Goal: Task Accomplishment & Management: Manage account settings

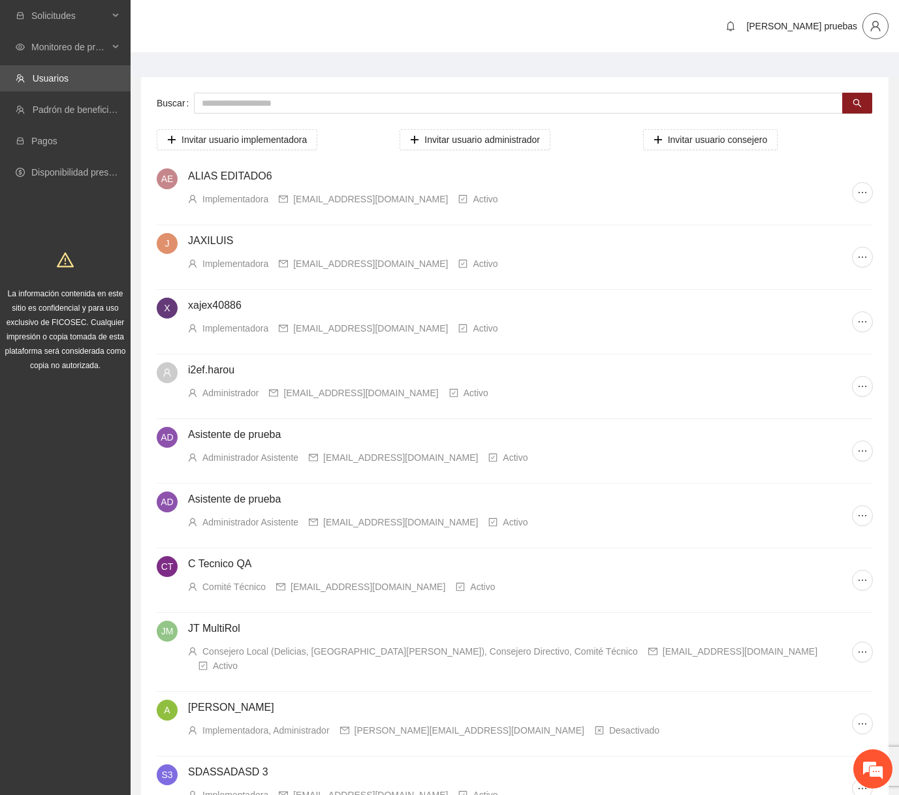
click at [679, 32] on button "button" at bounding box center [876, 26] width 26 height 26
click at [679, 86] on ul "Cambio de Télefono Cerrar sesión" at bounding box center [838, 63] width 98 height 47
click at [679, 81] on span "Cerrar sesión" at bounding box center [838, 74] width 82 height 14
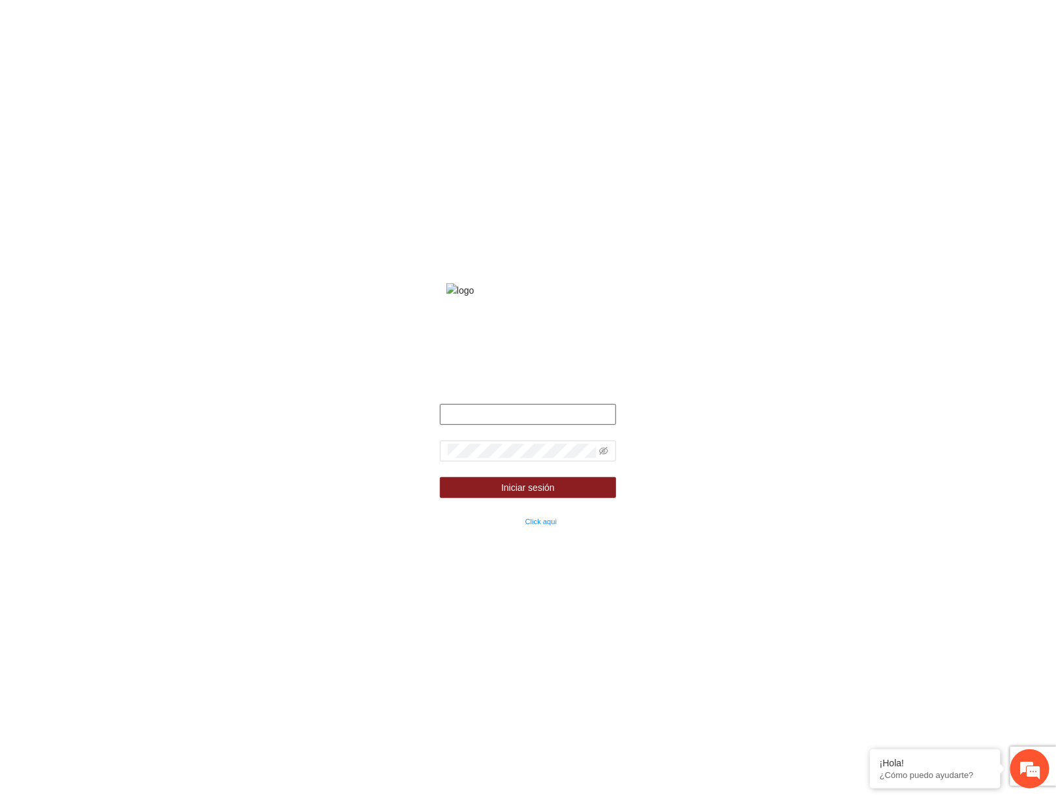
click at [543, 425] on input "text" at bounding box center [528, 414] width 176 height 21
paste input "**********"
type input "**********"
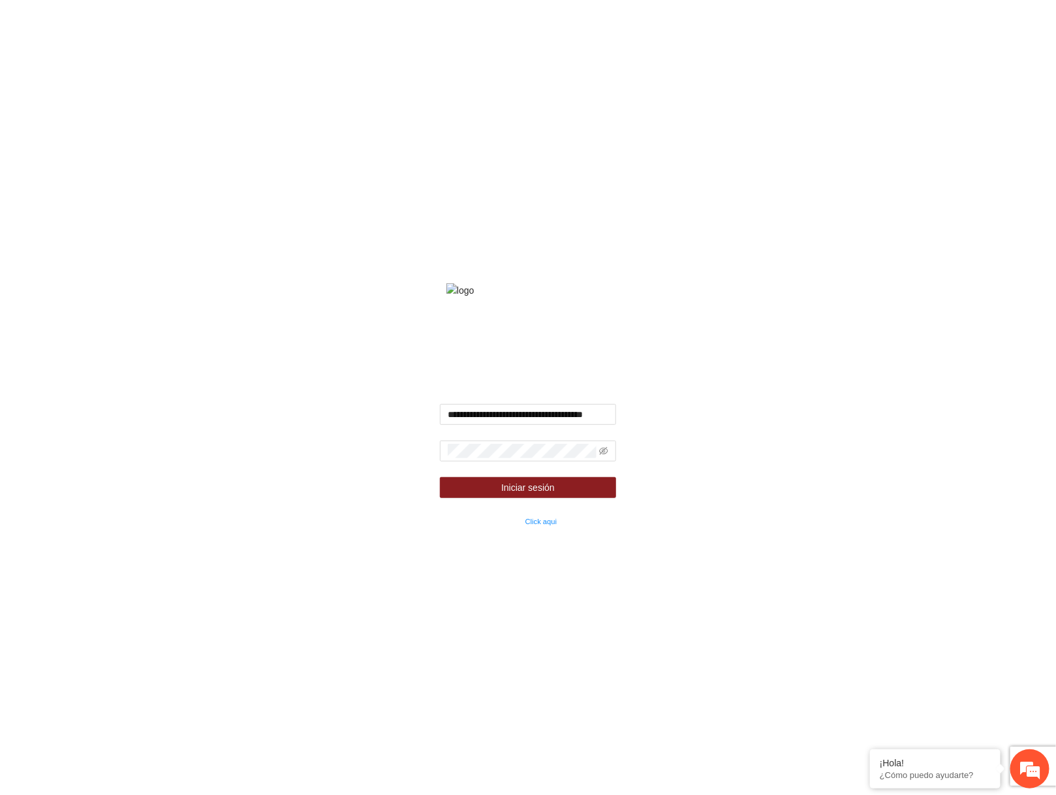
click at [459, 479] on form "**********" at bounding box center [528, 466] width 176 height 124
click at [610, 462] on span at bounding box center [528, 451] width 176 height 21
click at [606, 456] on icon "eye-invisible" at bounding box center [603, 451] width 9 height 9
click at [445, 424] on input "**********" at bounding box center [528, 414] width 176 height 20
click at [470, 498] on button "Iniciar sesión" at bounding box center [528, 487] width 176 height 21
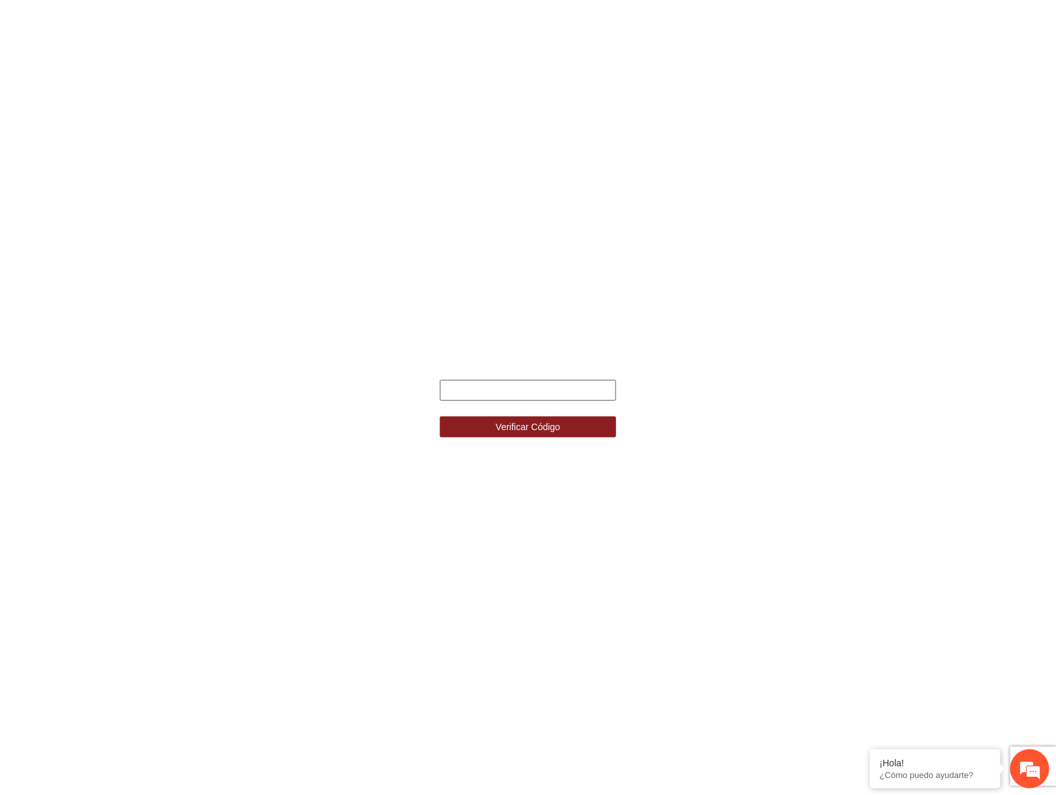
click at [578, 389] on input "text" at bounding box center [528, 390] width 176 height 21
type input "******"
click at [440, 417] on button "Verificar Código" at bounding box center [528, 427] width 176 height 21
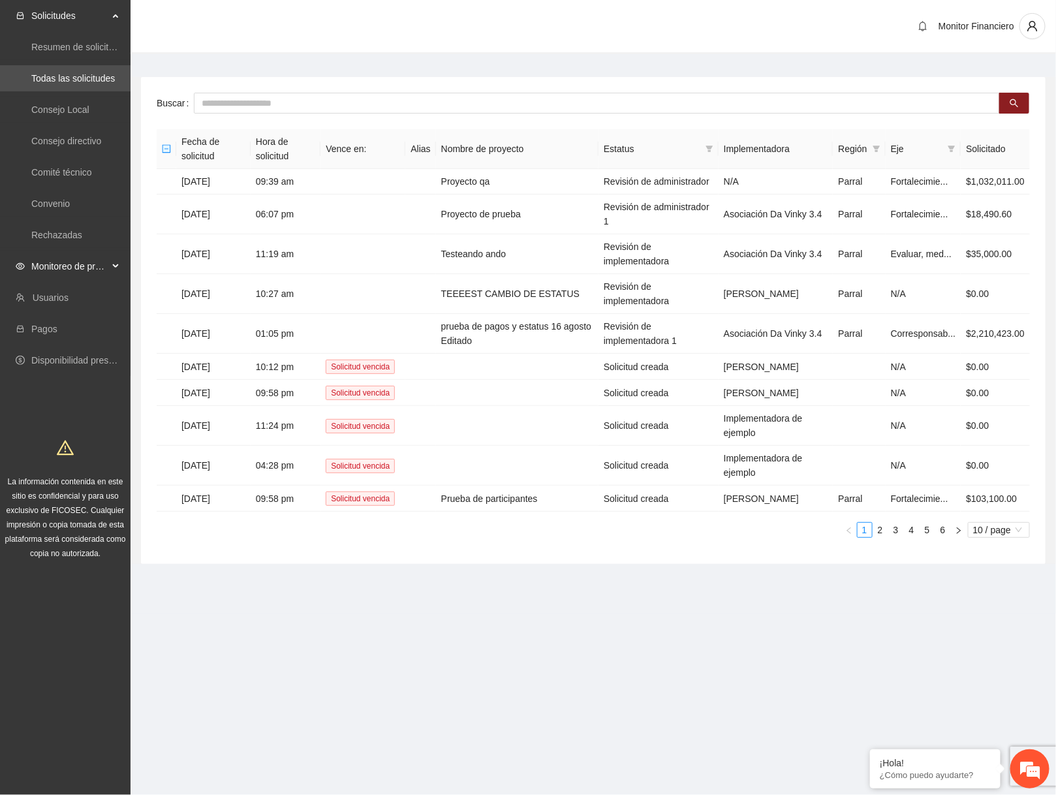
click at [94, 266] on span "Monitoreo de proyectos" at bounding box center [69, 266] width 77 height 26
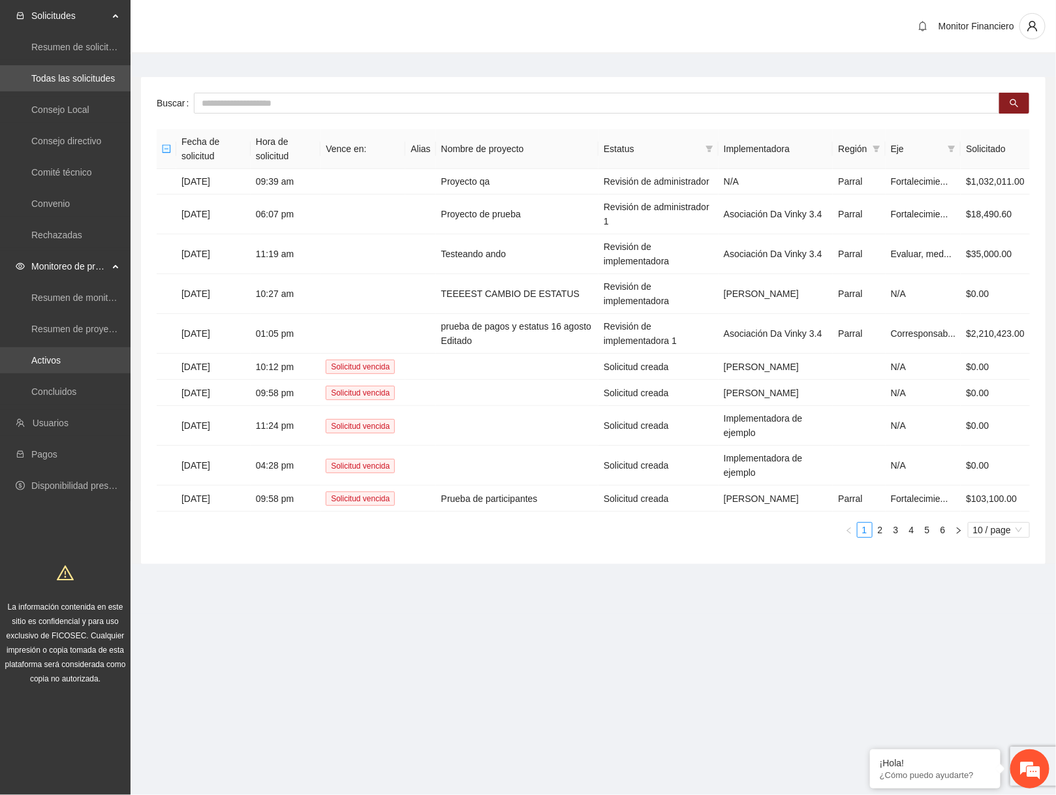
click at [61, 355] on link "Activos" at bounding box center [45, 360] width 29 height 10
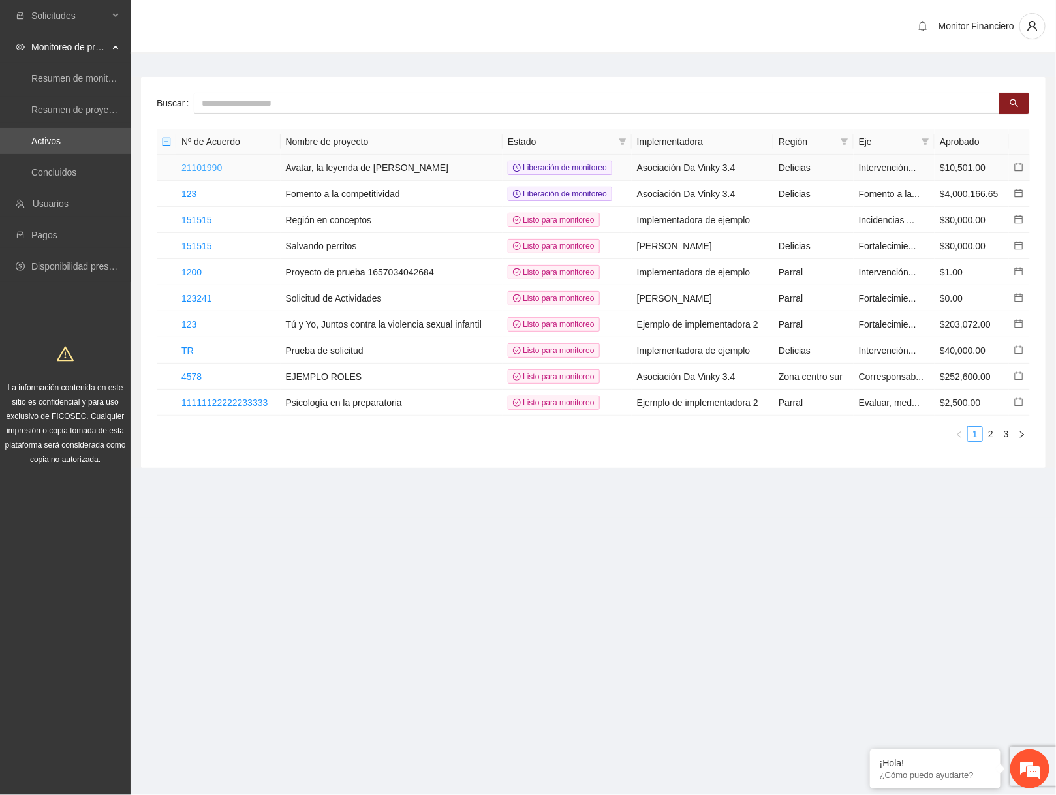
click at [204, 165] on link "21101990" at bounding box center [202, 168] width 40 height 10
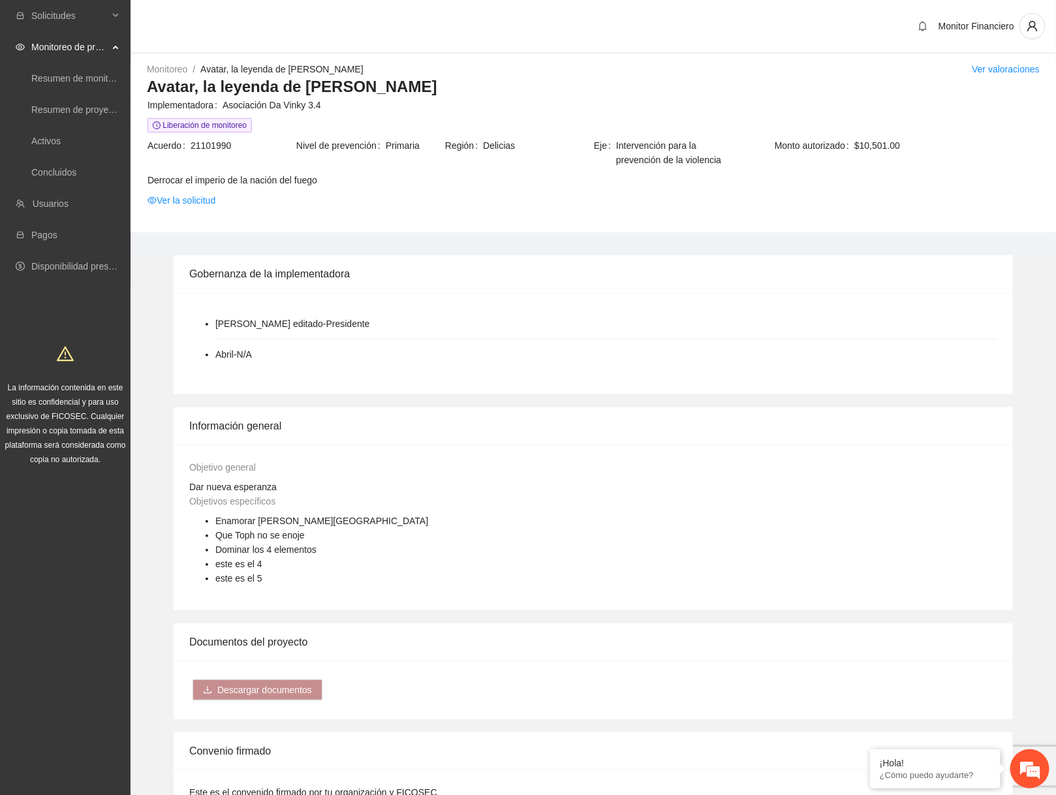
scroll to position [778, 0]
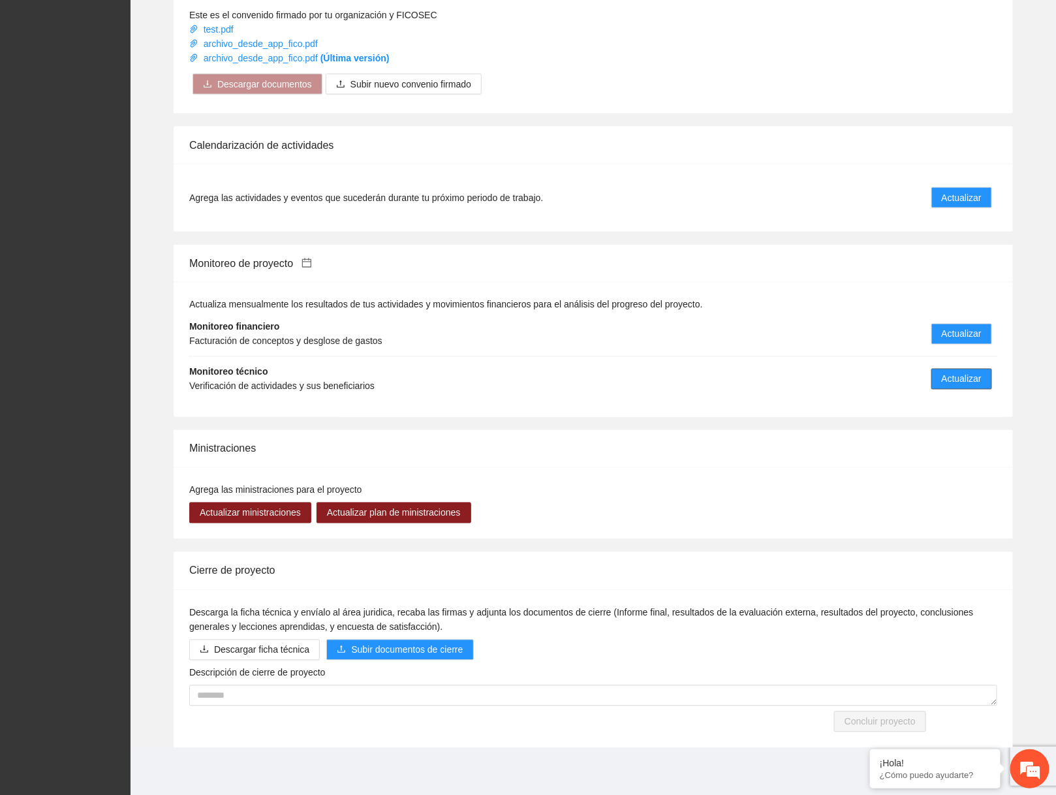
click at [944, 384] on span "Actualizar" at bounding box center [962, 379] width 40 height 14
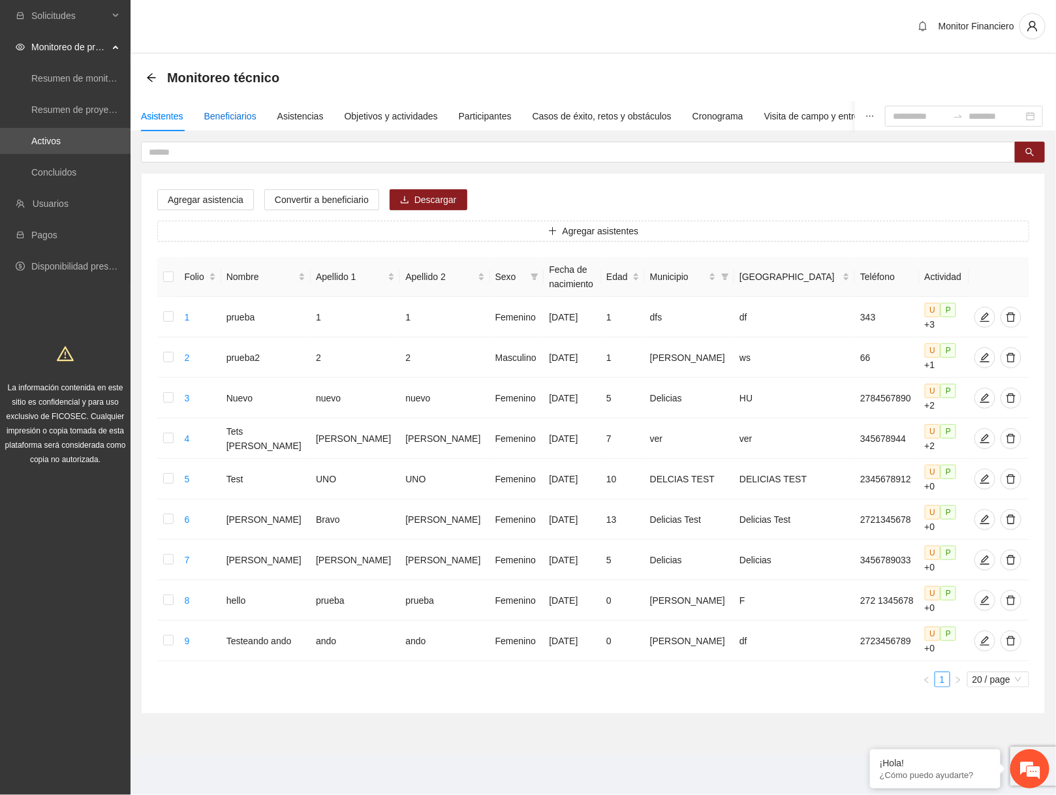
click at [234, 116] on div "Beneficiarios" at bounding box center [230, 116] width 52 height 14
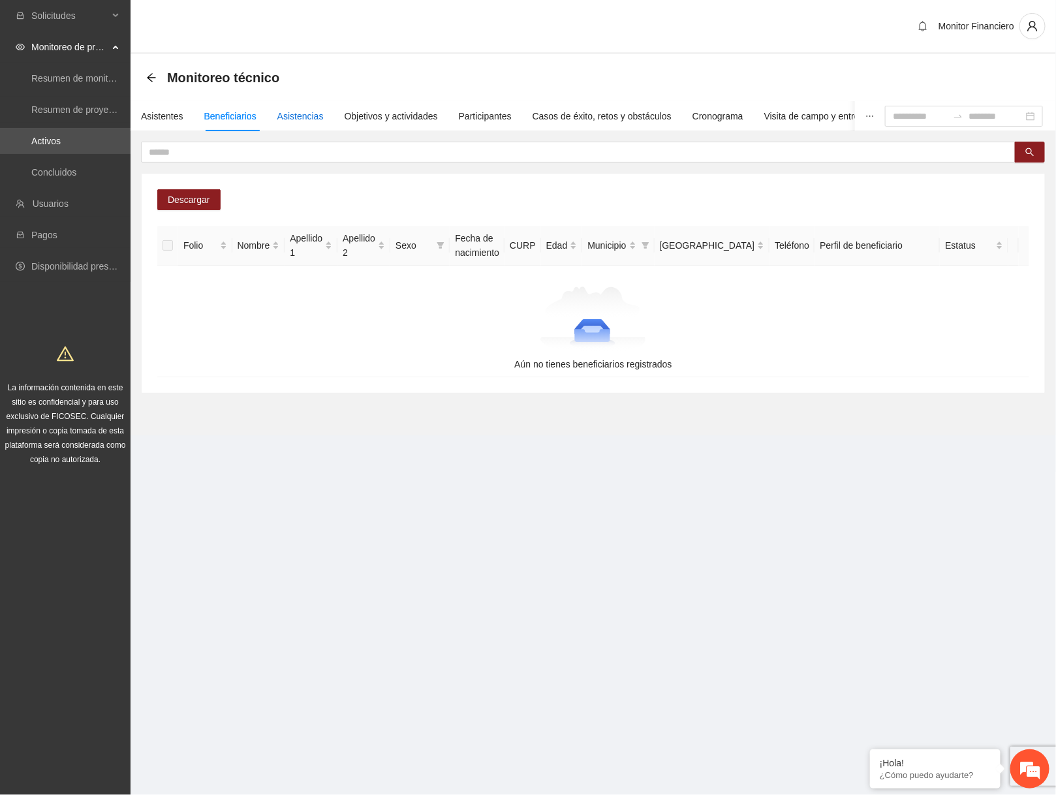
click at [300, 115] on div "Asistencias" at bounding box center [301, 116] width 46 height 14
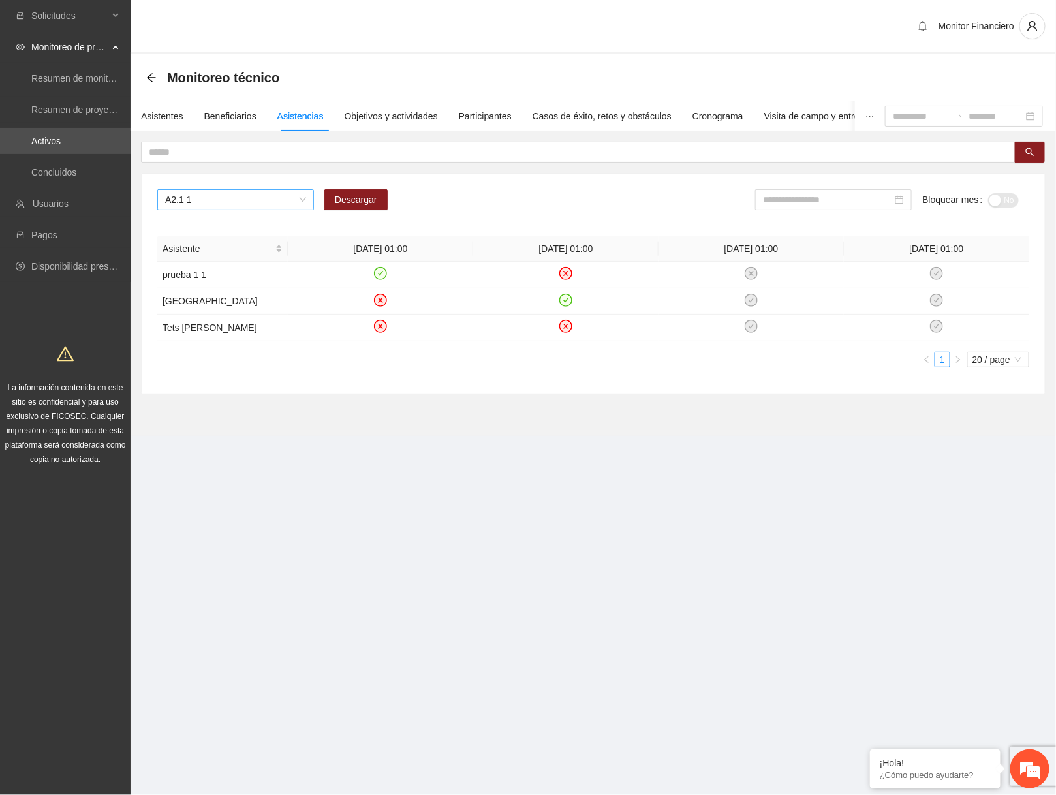
click at [262, 198] on span "A2.1 1" at bounding box center [235, 200] width 141 height 20
click at [236, 230] on div "A1.1 dasdsa" at bounding box center [235, 224] width 141 height 14
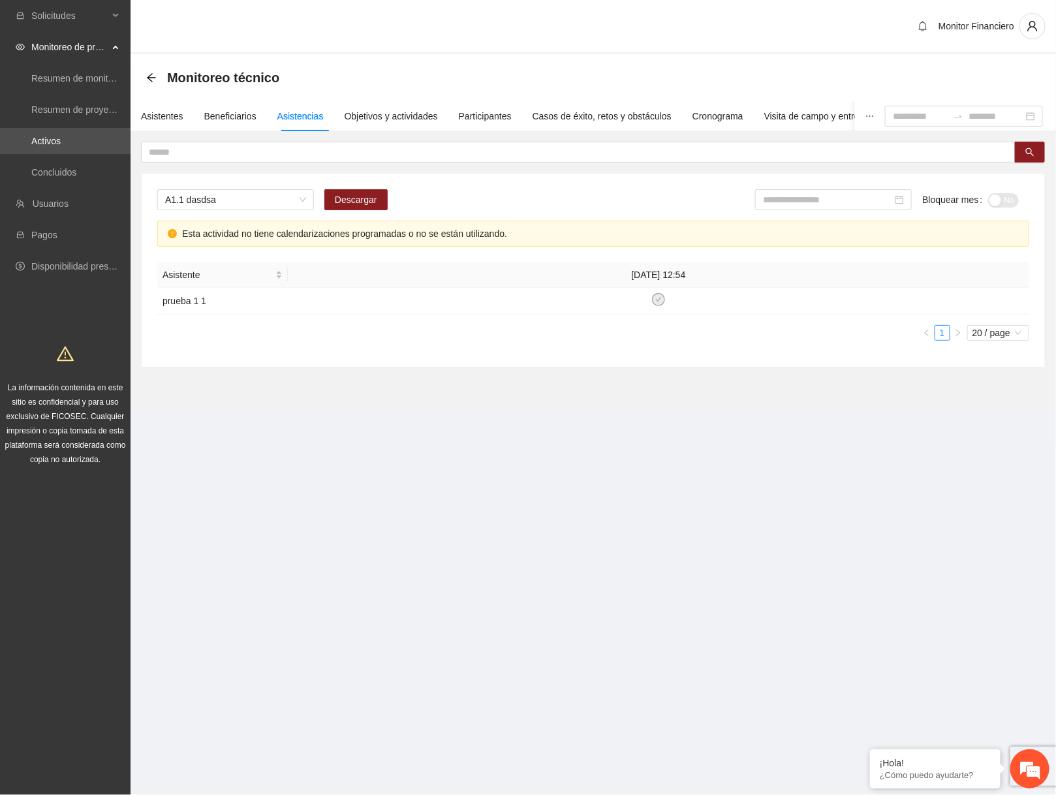
click at [182, 235] on div "Esta actividad no tiene calendarizaciones programadas o no se están utilizando." at bounding box center [600, 234] width 837 height 14
copy div "Esta actividad no tiene calendarizaciones programadas o no se están utilizando."
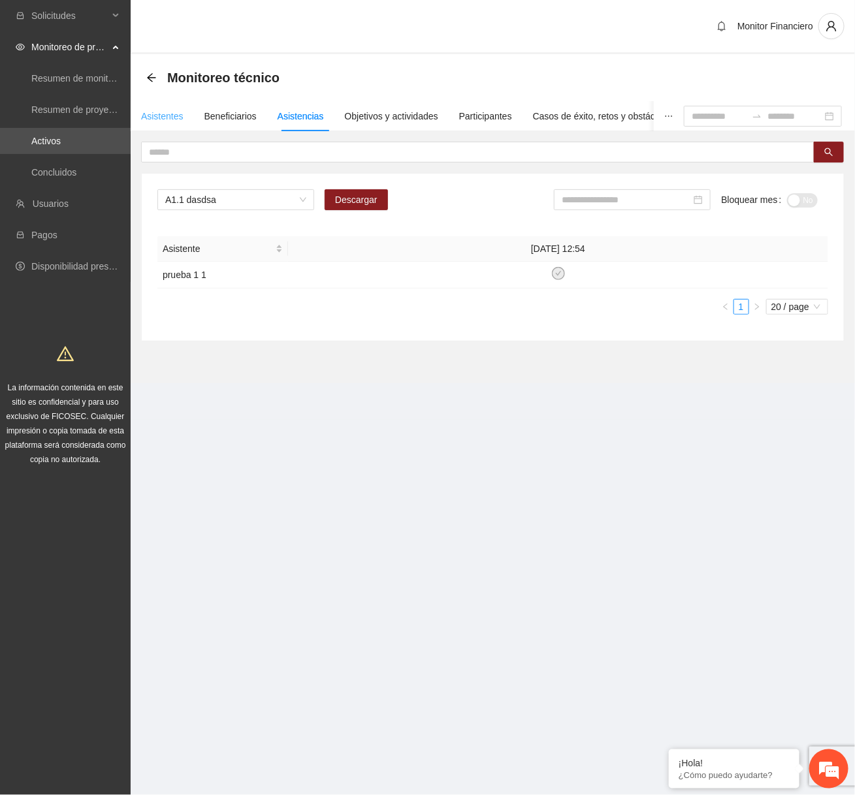
click at [168, 106] on div "Asistentes" at bounding box center [162, 116] width 42 height 30
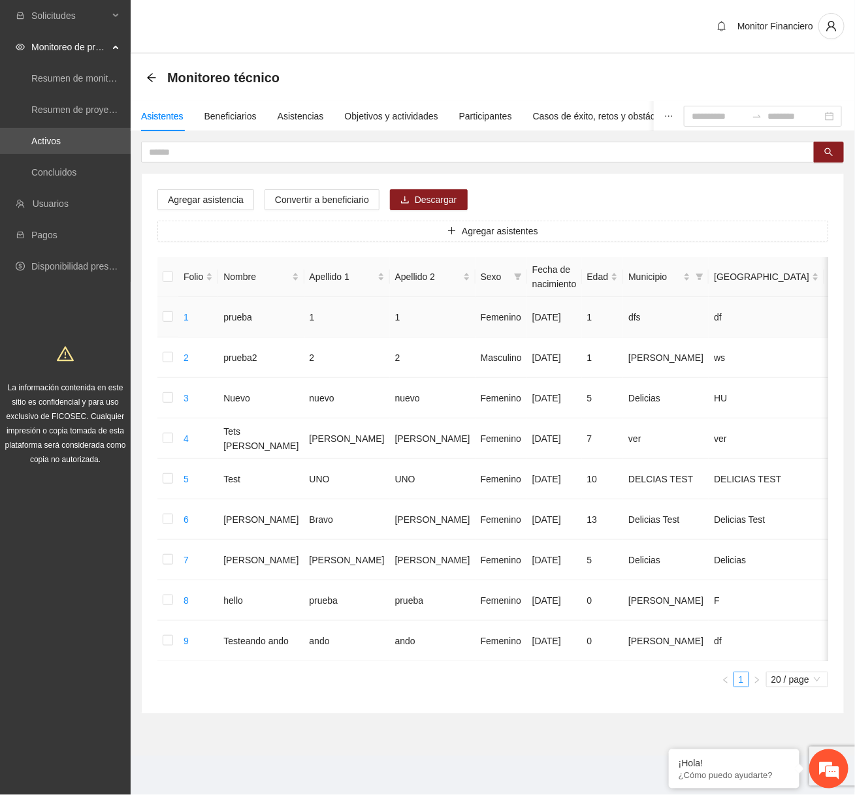
click at [174, 317] on td at bounding box center [167, 317] width 21 height 40
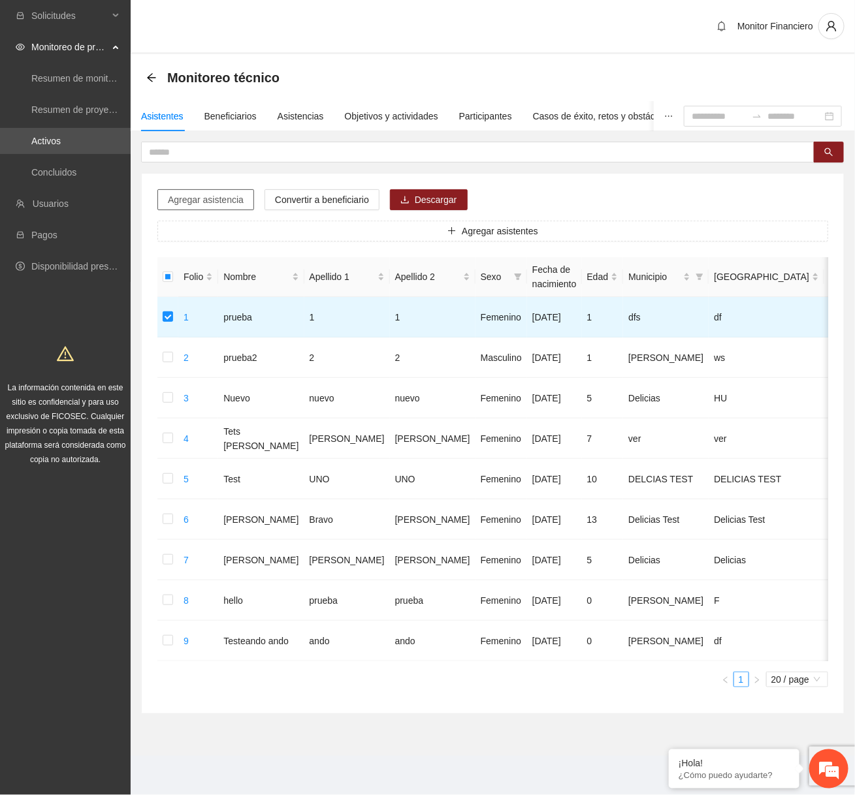
click at [210, 207] on button "Agregar asistencia" at bounding box center [205, 199] width 97 height 21
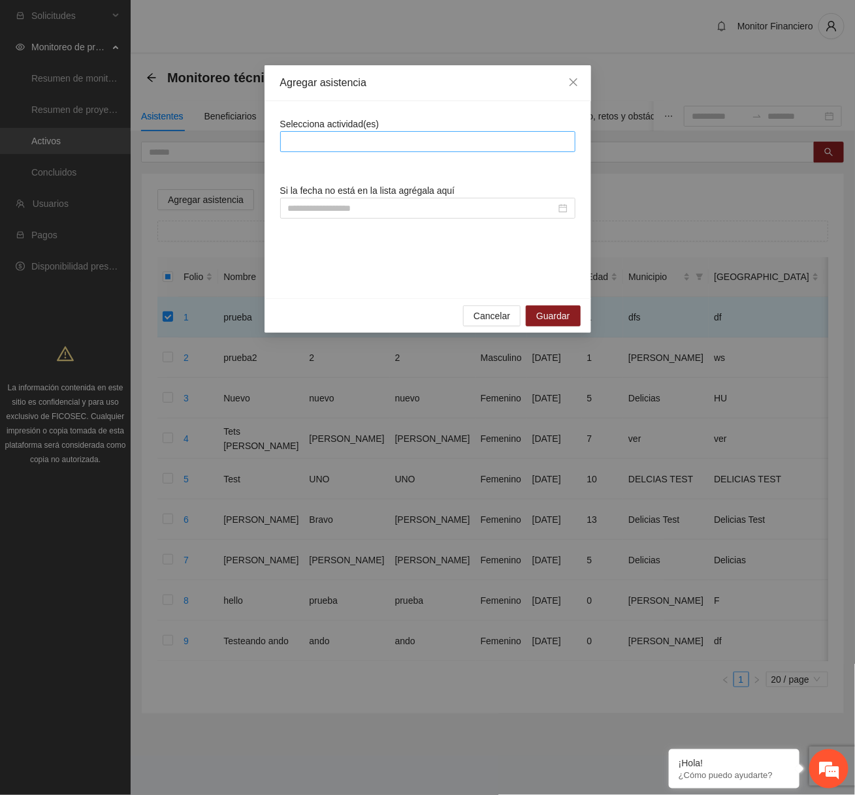
click at [341, 147] on div at bounding box center [427, 142] width 289 height 16
click at [342, 194] on div "A2.1 1" at bounding box center [426, 187] width 279 height 14
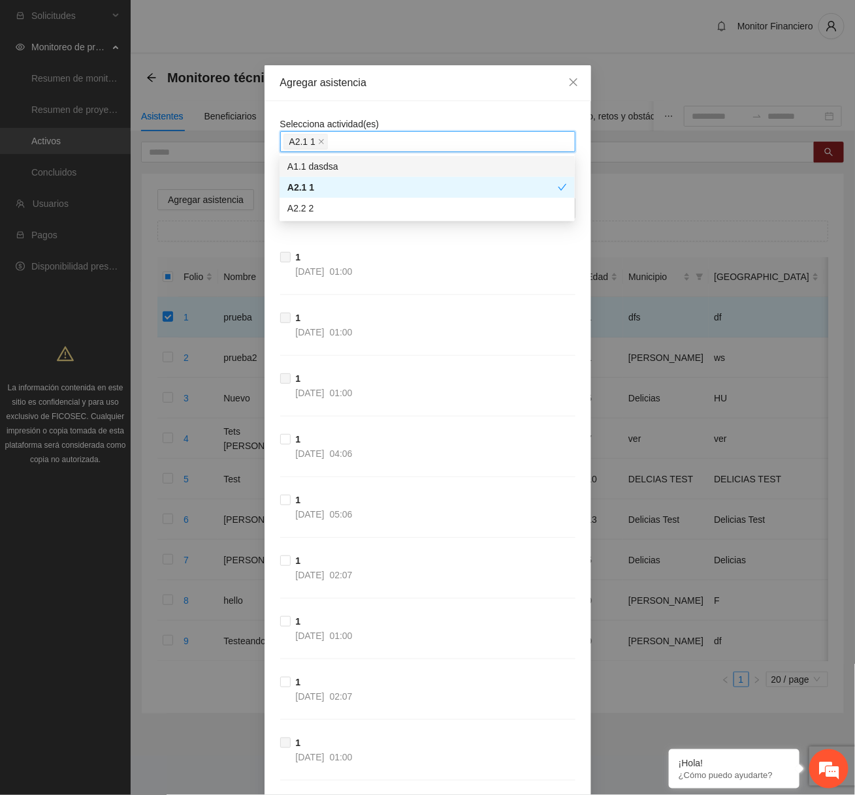
click at [347, 170] on div "A1.1 dasdsa" at bounding box center [426, 166] width 279 height 14
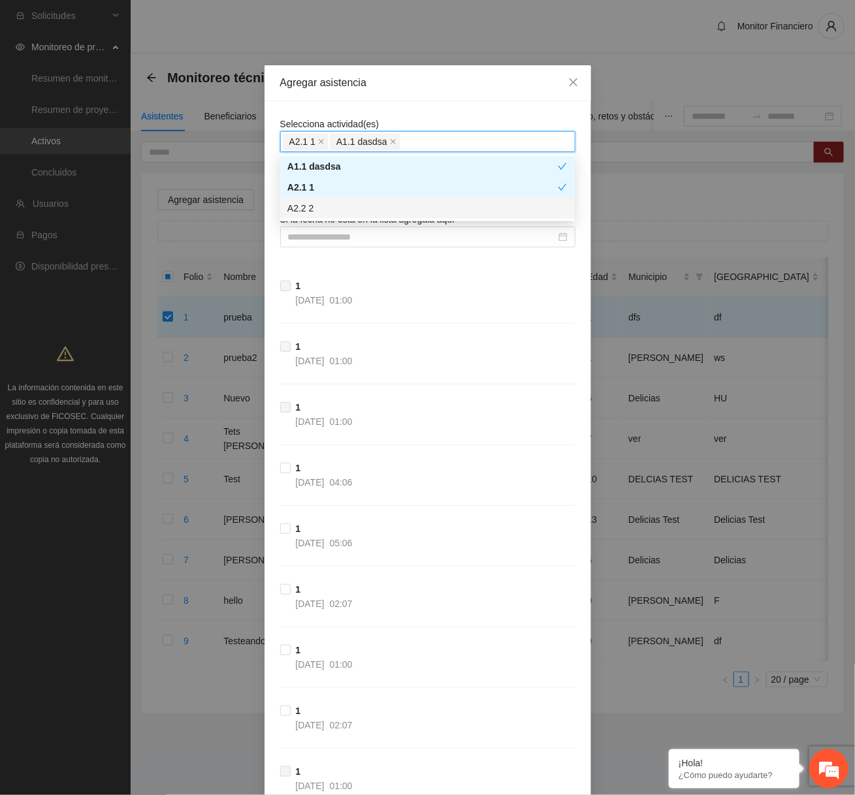
click at [326, 208] on div "A2.2 2" at bounding box center [426, 208] width 279 height 14
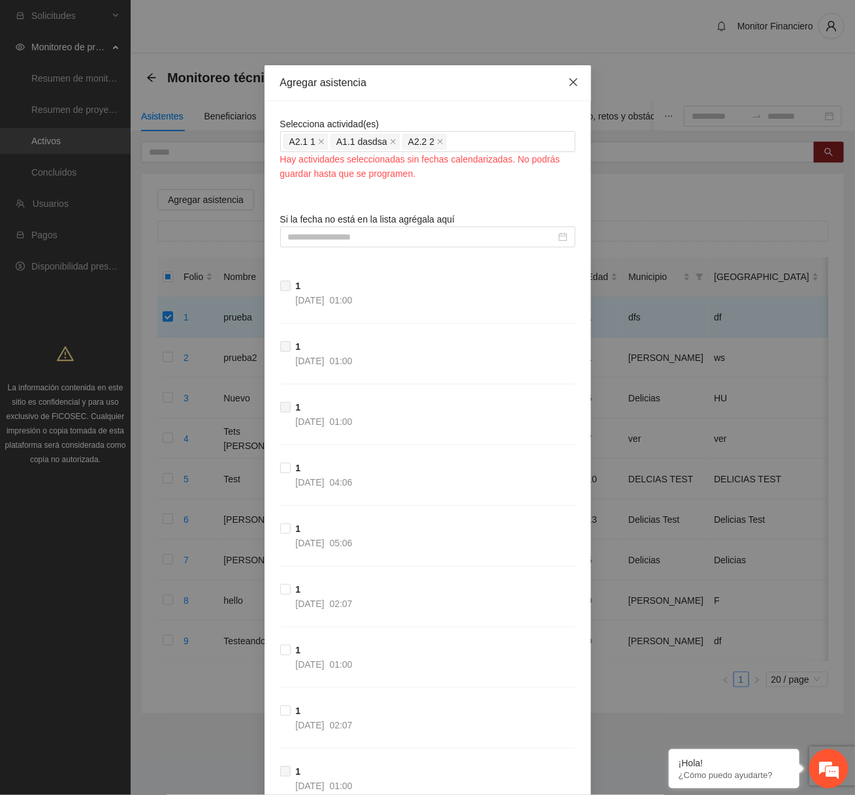
click at [576, 88] on span "Close" at bounding box center [573, 82] width 35 height 35
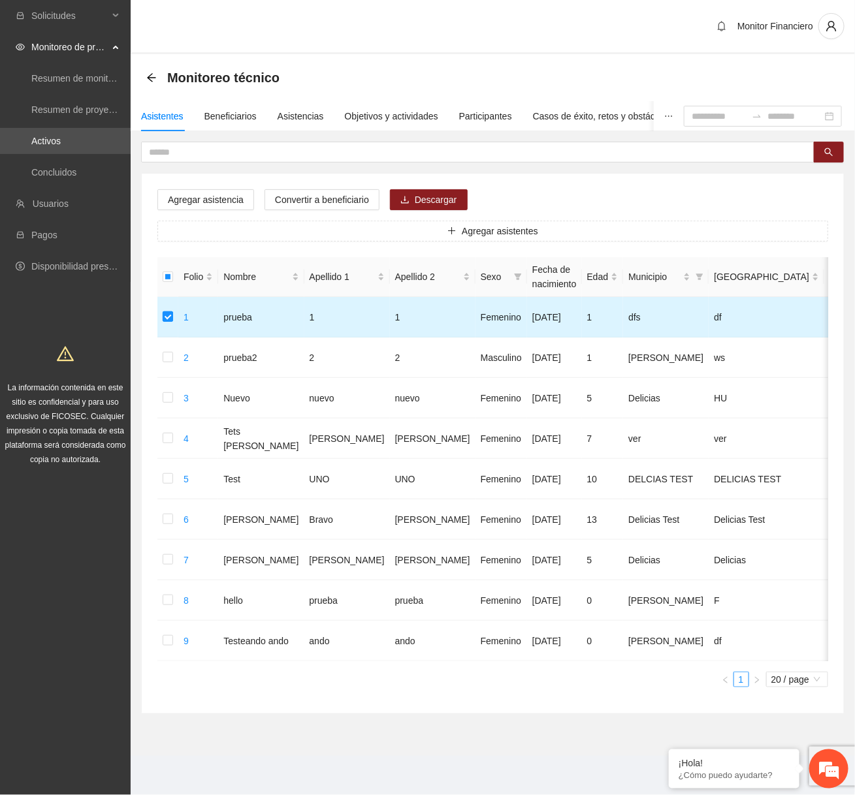
click at [170, 322] on label at bounding box center [168, 317] width 10 height 14
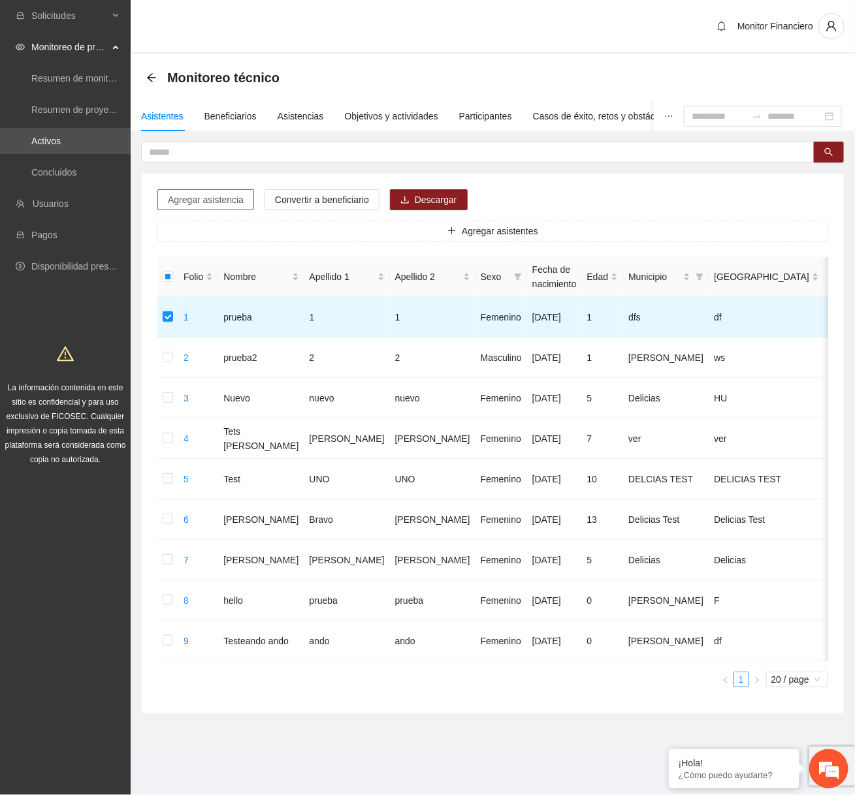
click at [219, 204] on span "Agregar asistencia" at bounding box center [206, 200] width 76 height 14
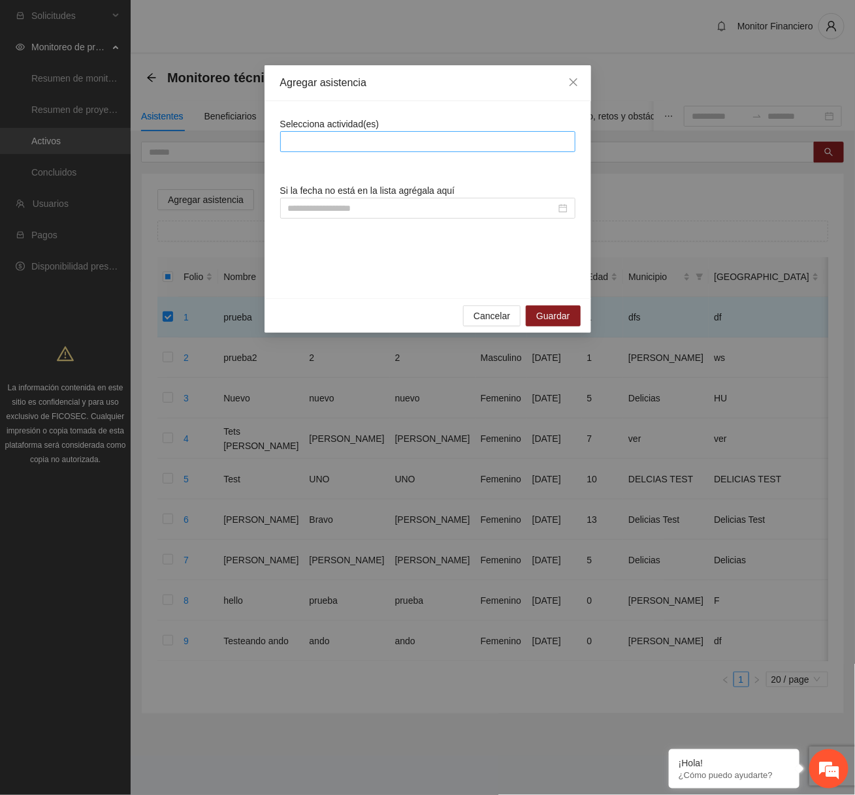
click at [314, 141] on div at bounding box center [427, 142] width 289 height 16
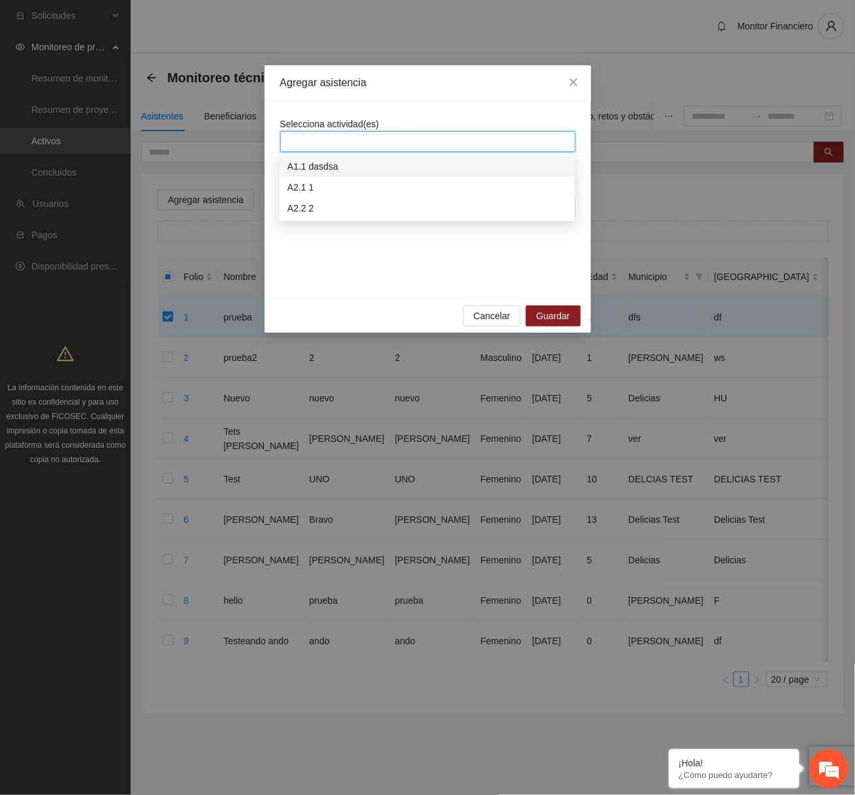
click at [329, 181] on div "A2.1 1" at bounding box center [426, 187] width 279 height 14
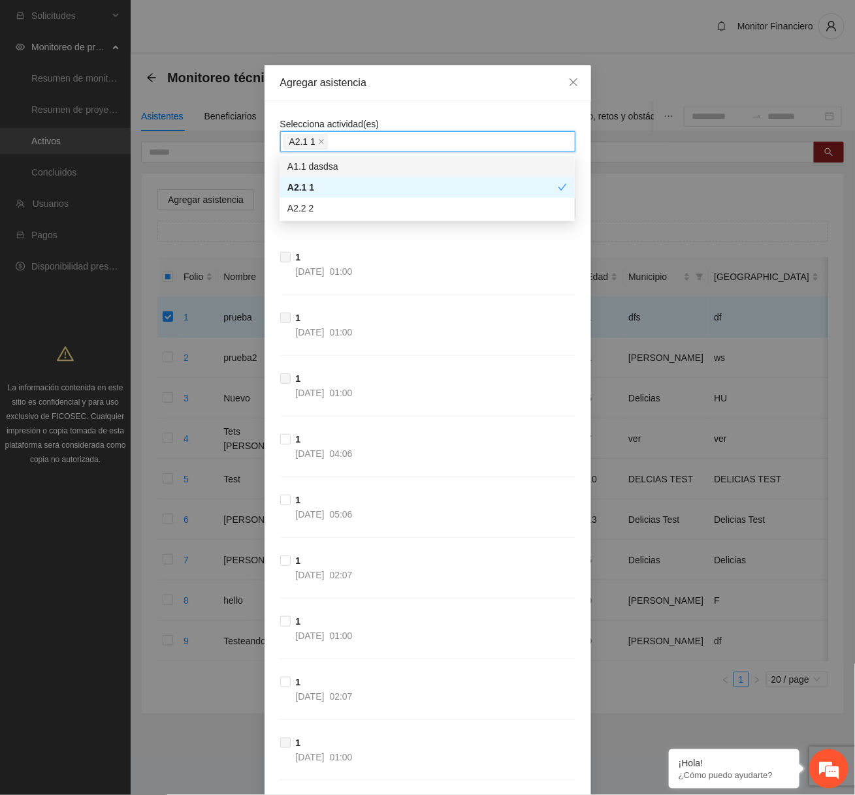
click at [329, 164] on div "A1.1 dasdsa" at bounding box center [426, 166] width 279 height 14
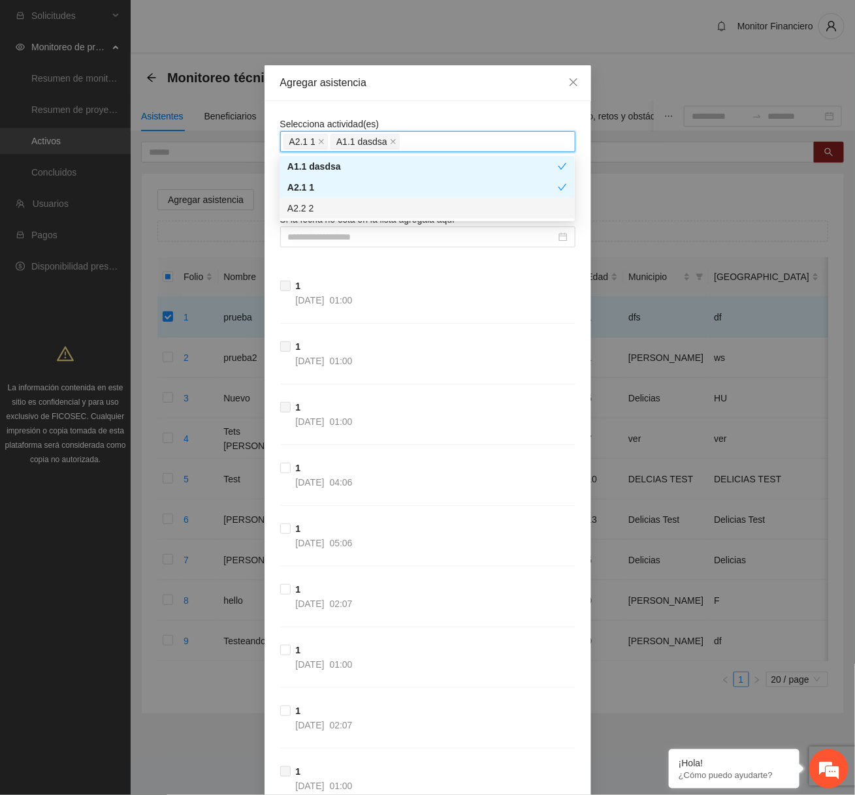
click at [325, 198] on div "A2.2 2" at bounding box center [426, 208] width 295 height 21
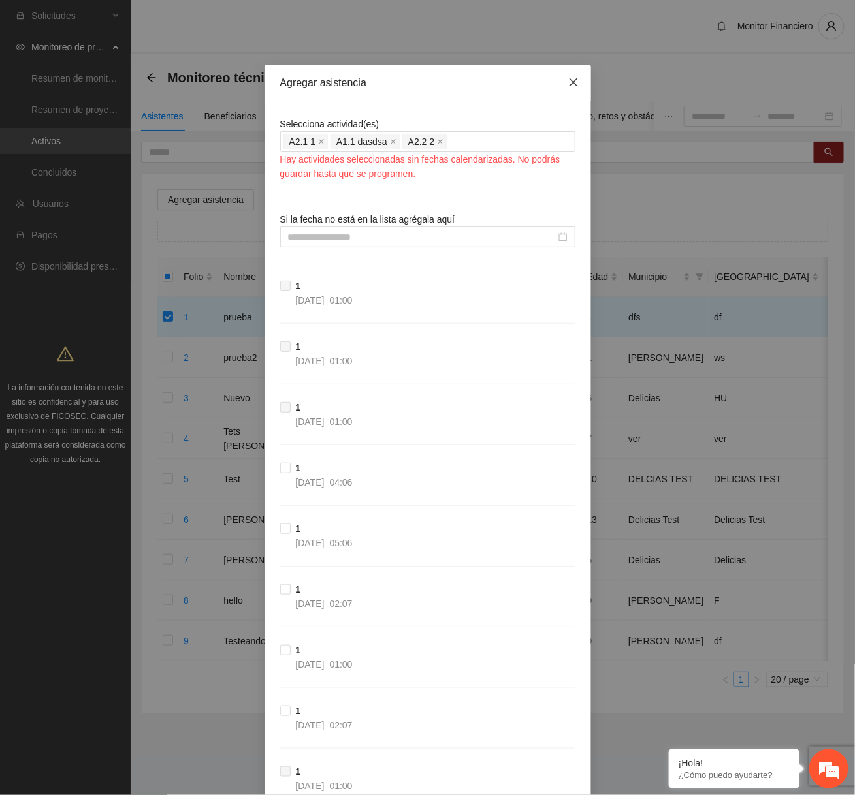
click at [563, 89] on span "Close" at bounding box center [573, 82] width 35 height 35
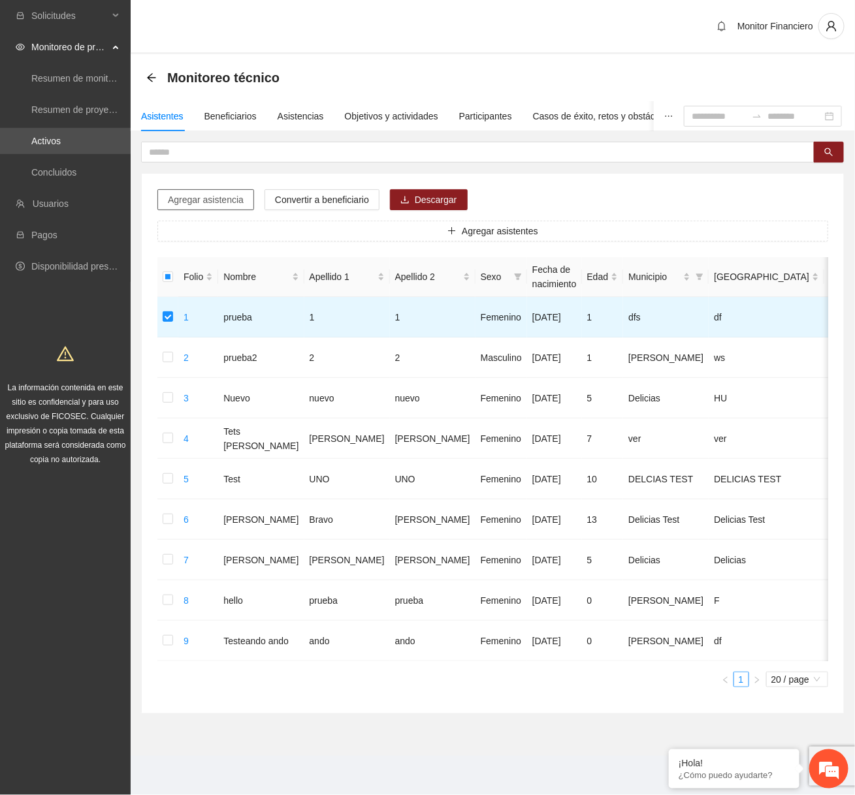
click at [225, 200] on span "Agregar asistencia" at bounding box center [206, 200] width 76 height 14
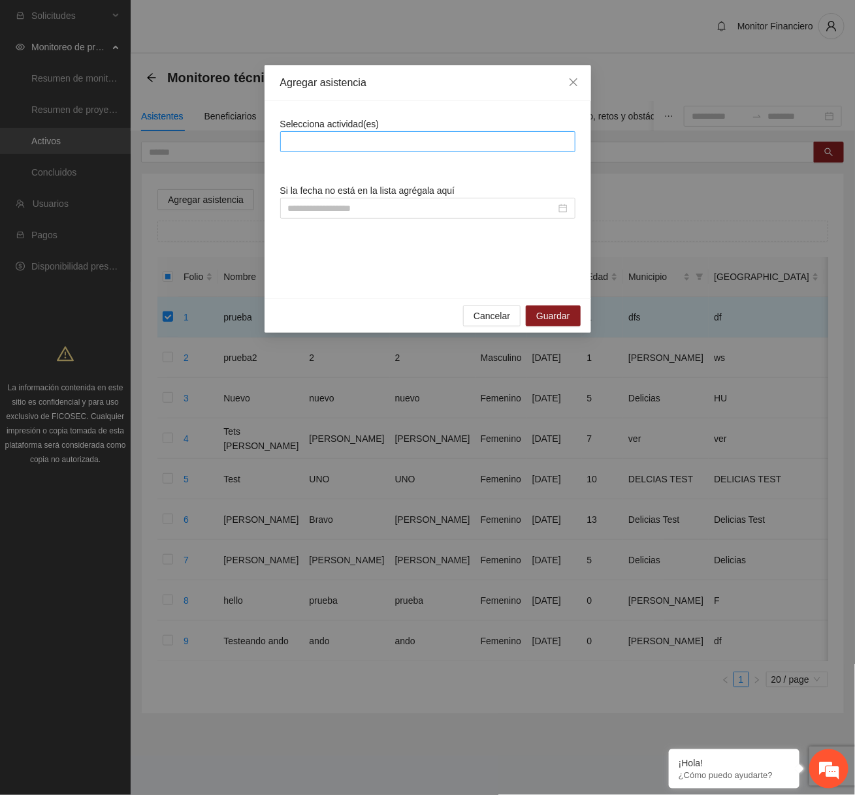
click at [331, 141] on div at bounding box center [427, 142] width 289 height 16
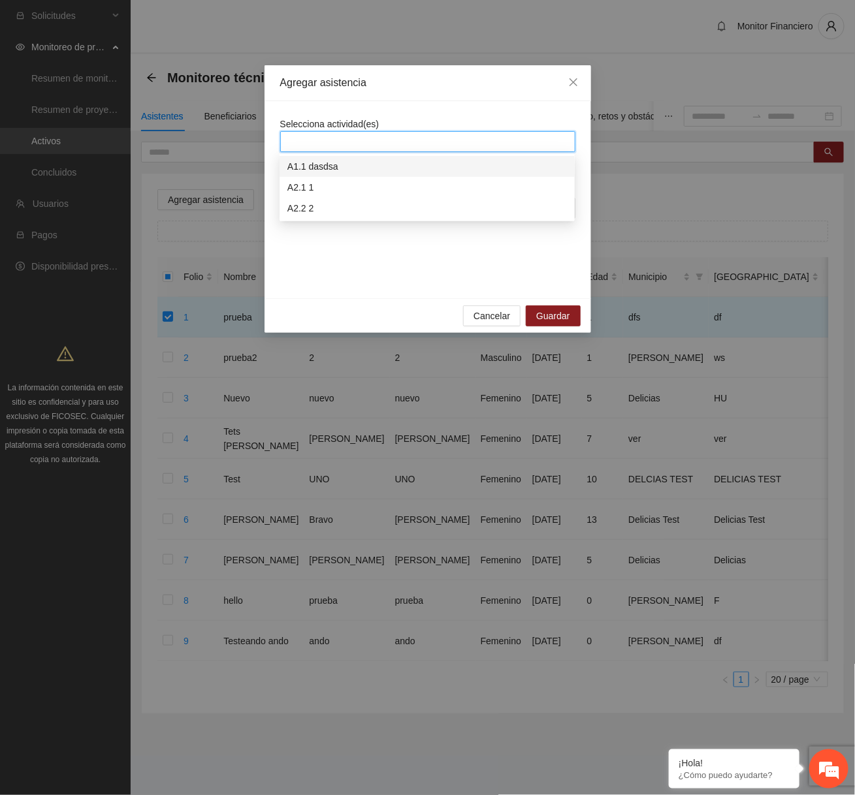
click at [330, 172] on div "A1.1 dasdsa" at bounding box center [426, 166] width 279 height 14
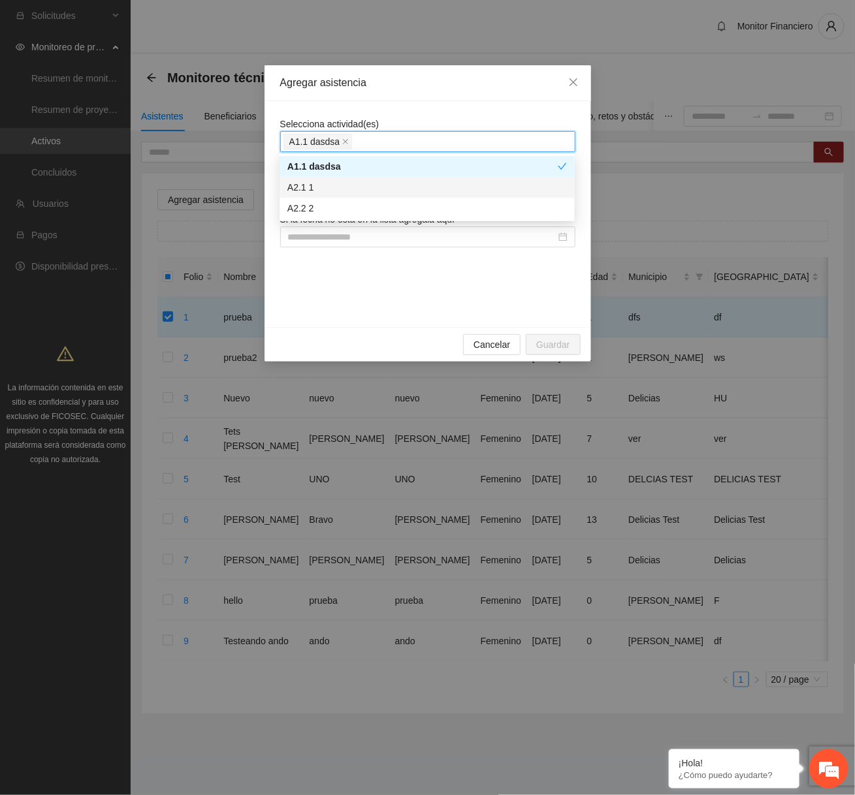
click at [320, 182] on div "A2.1 1" at bounding box center [426, 187] width 279 height 14
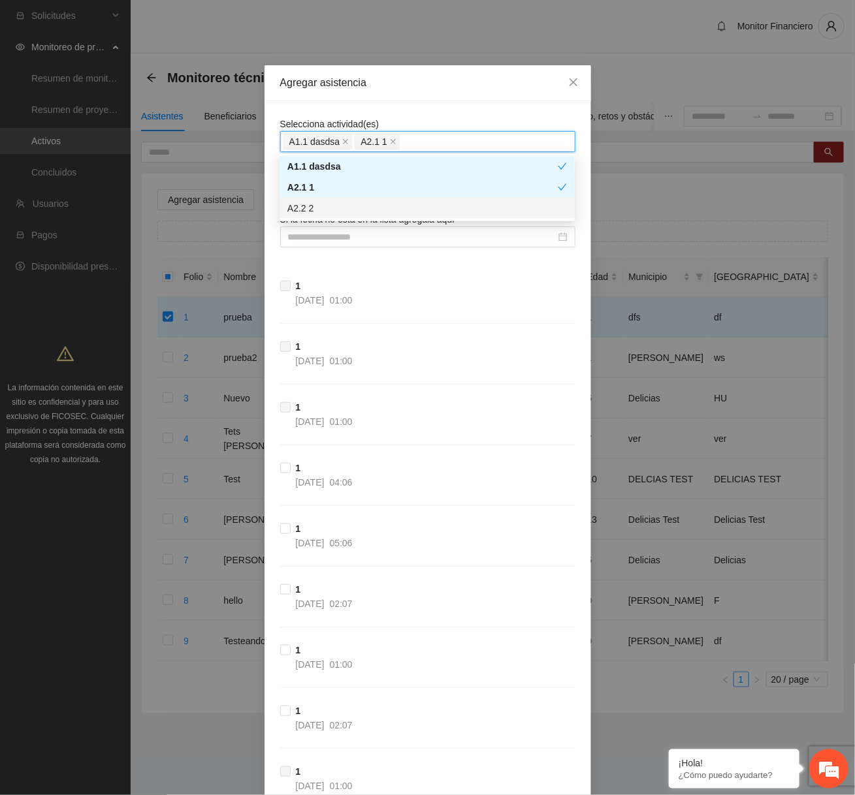
click at [313, 200] on div "A2.2 2" at bounding box center [426, 208] width 295 height 21
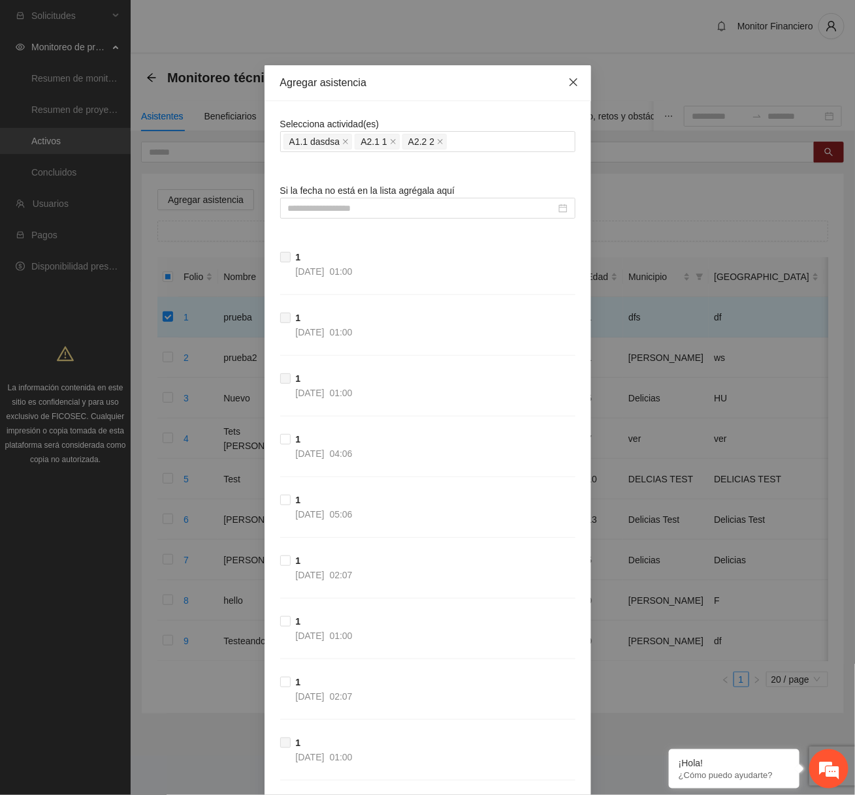
click at [570, 86] on icon "close" at bounding box center [573, 82] width 8 height 8
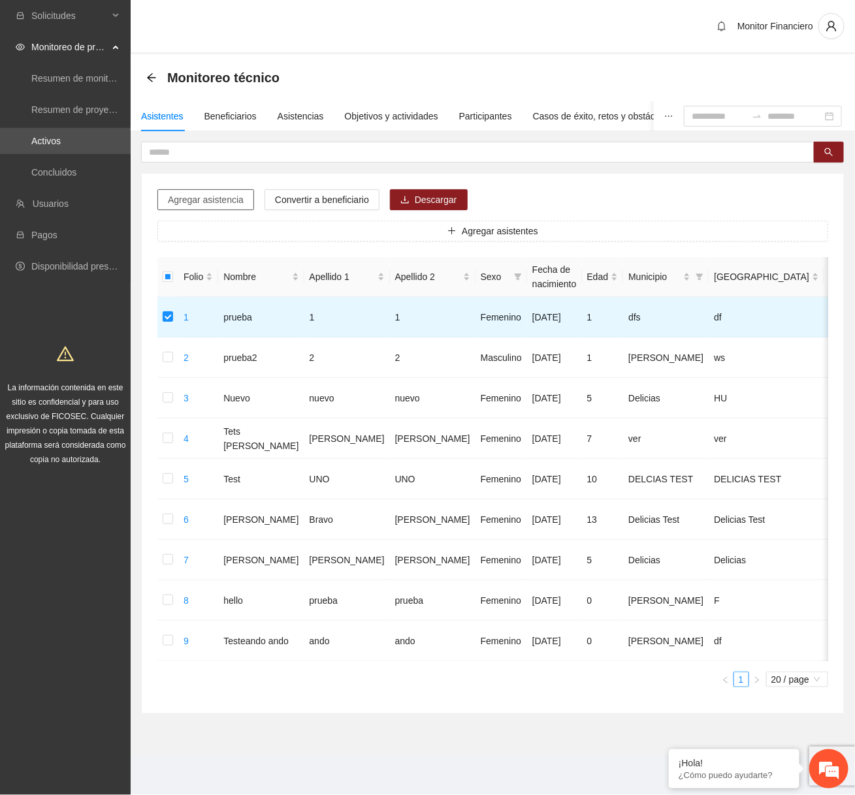
click at [230, 199] on span "Agregar asistencia" at bounding box center [206, 200] width 76 height 14
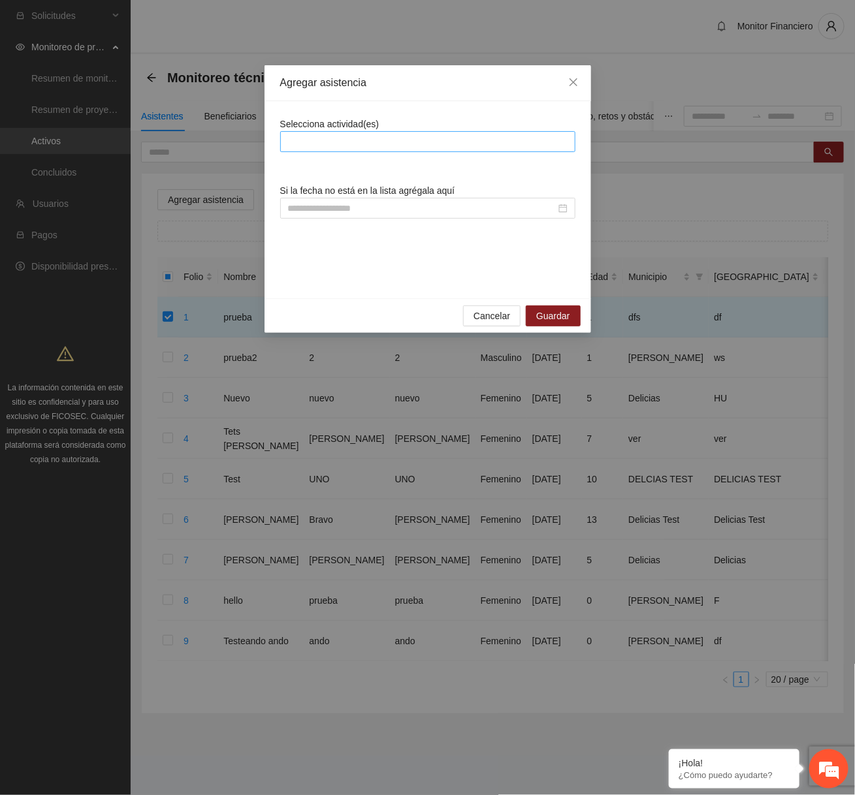
click at [395, 135] on div at bounding box center [427, 142] width 289 height 16
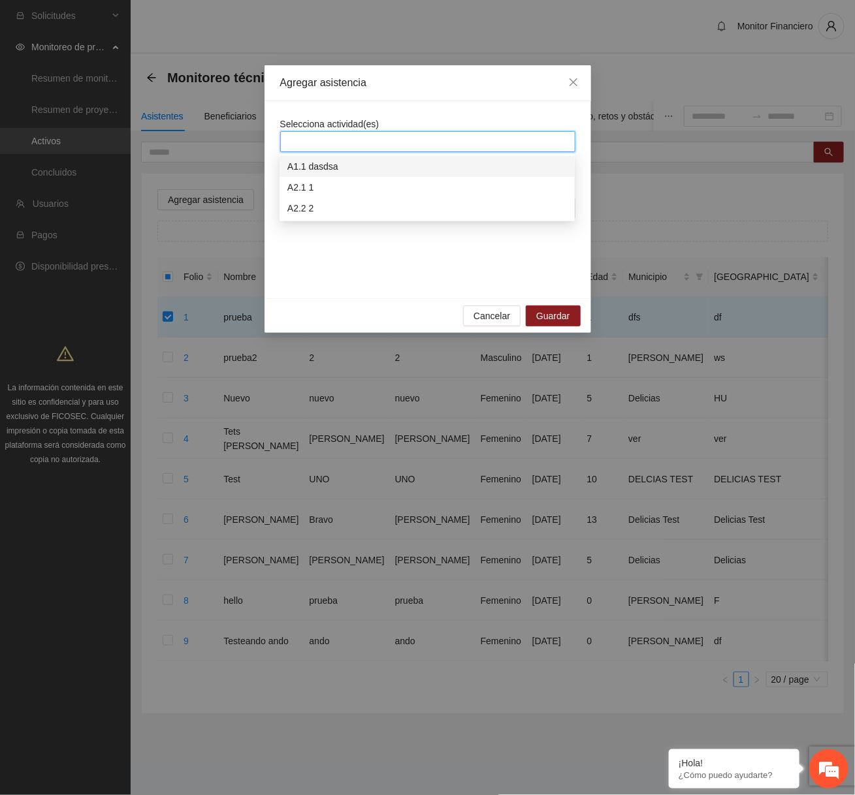
click at [375, 158] on div "A1.1 dasdsa" at bounding box center [426, 166] width 295 height 21
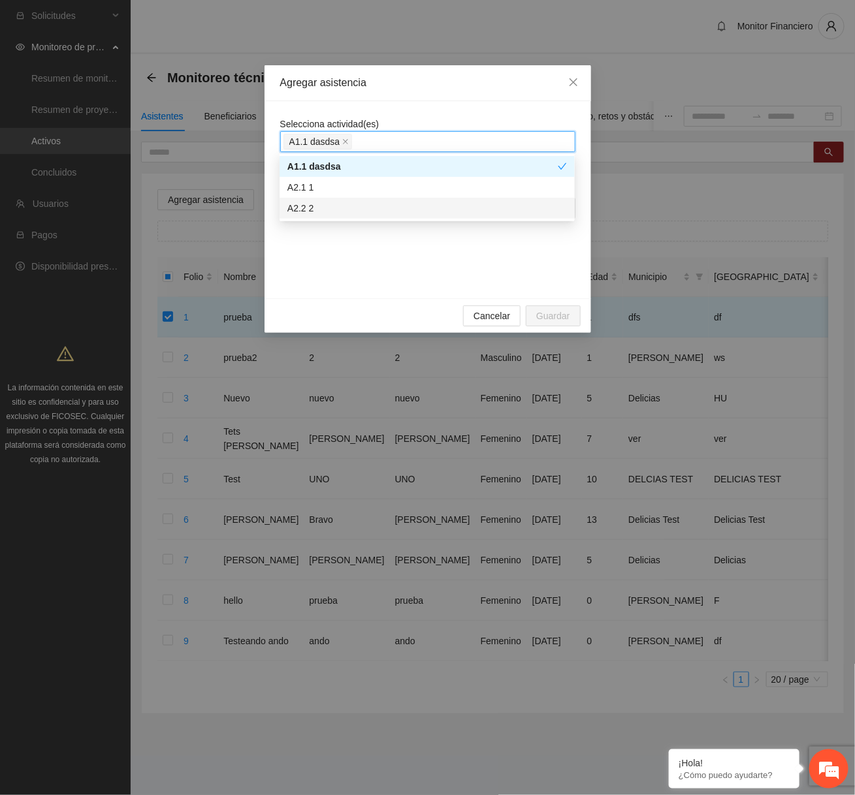
click at [382, 264] on div "Selecciona actividad(es) A1.1 dasdsa Si la fecha no está en la lista agrégala a…" at bounding box center [427, 200] width 295 height 166
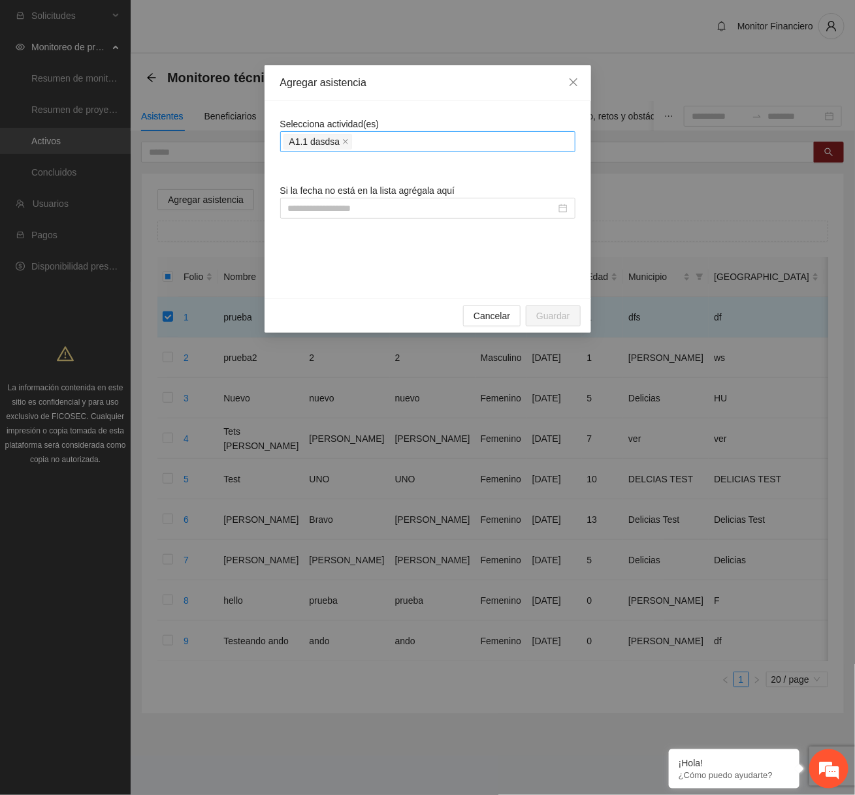
click at [387, 142] on div "A1.1 dasdsa" at bounding box center [427, 142] width 289 height 18
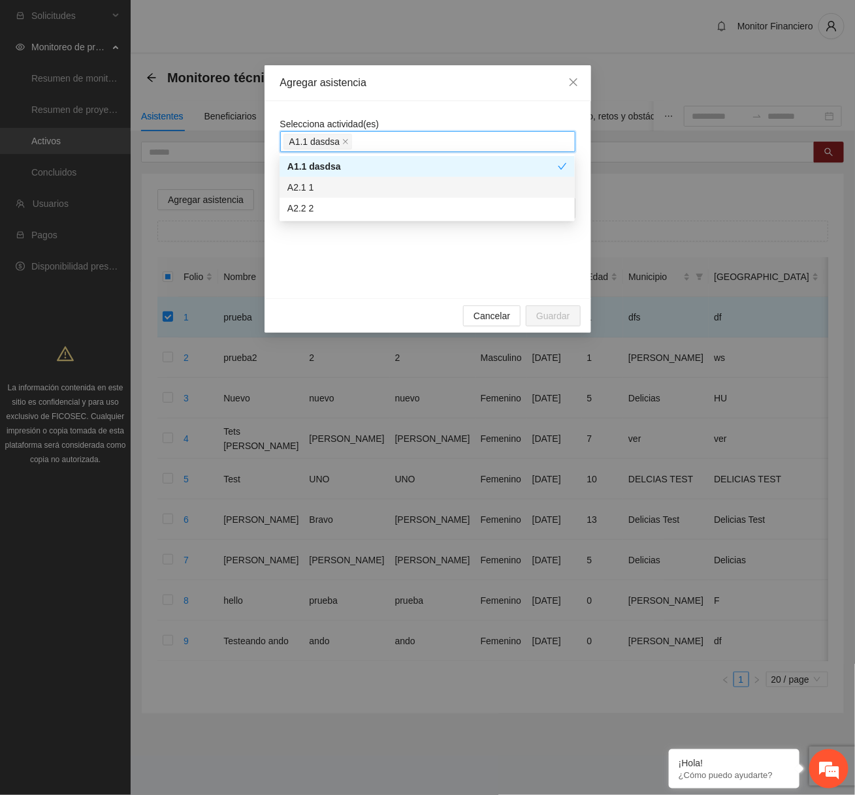
click at [351, 182] on div "A2.1 1" at bounding box center [426, 187] width 279 height 14
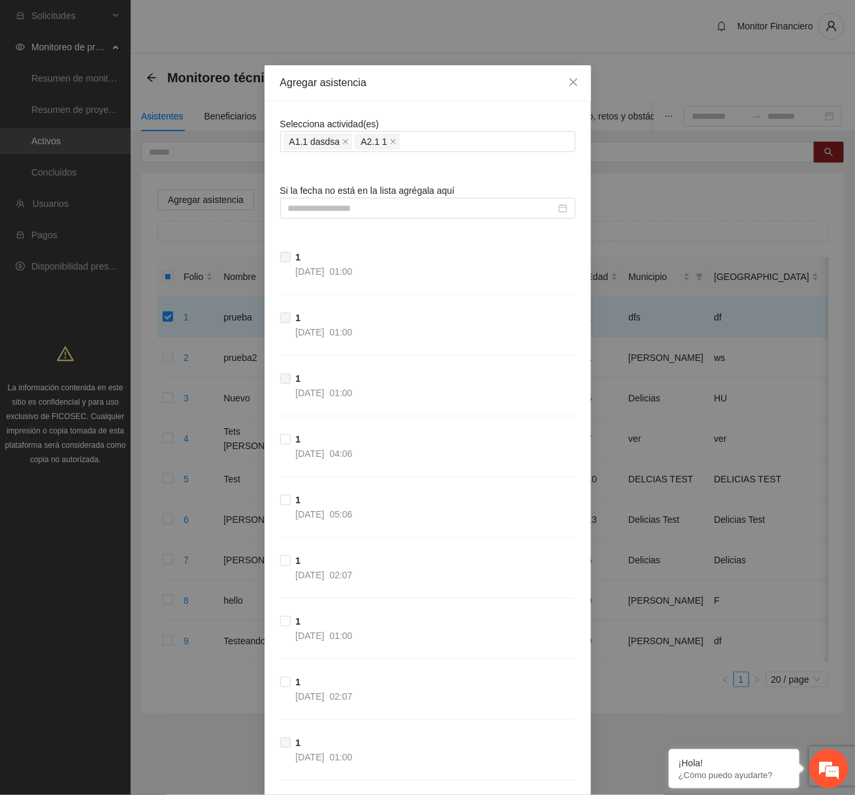
click at [432, 146] on div "A1.1 dasdsa A2.1 1" at bounding box center [427, 142] width 289 height 18
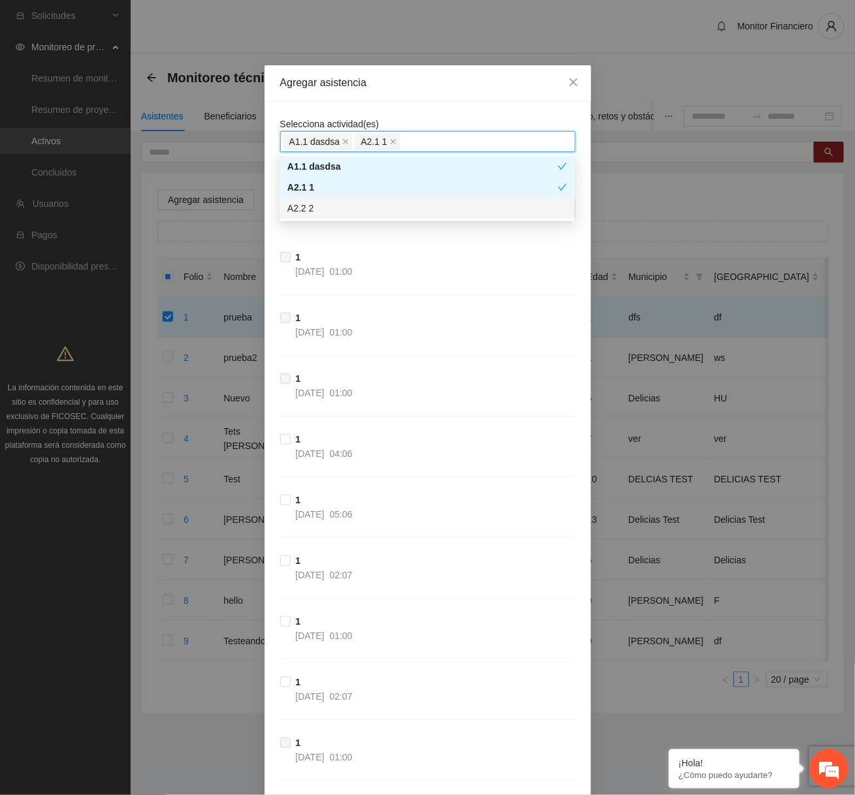
click at [368, 212] on div "A2.2 2" at bounding box center [426, 208] width 279 height 14
click at [464, 65] on div "Agregar asistencia" at bounding box center [427, 83] width 326 height 36
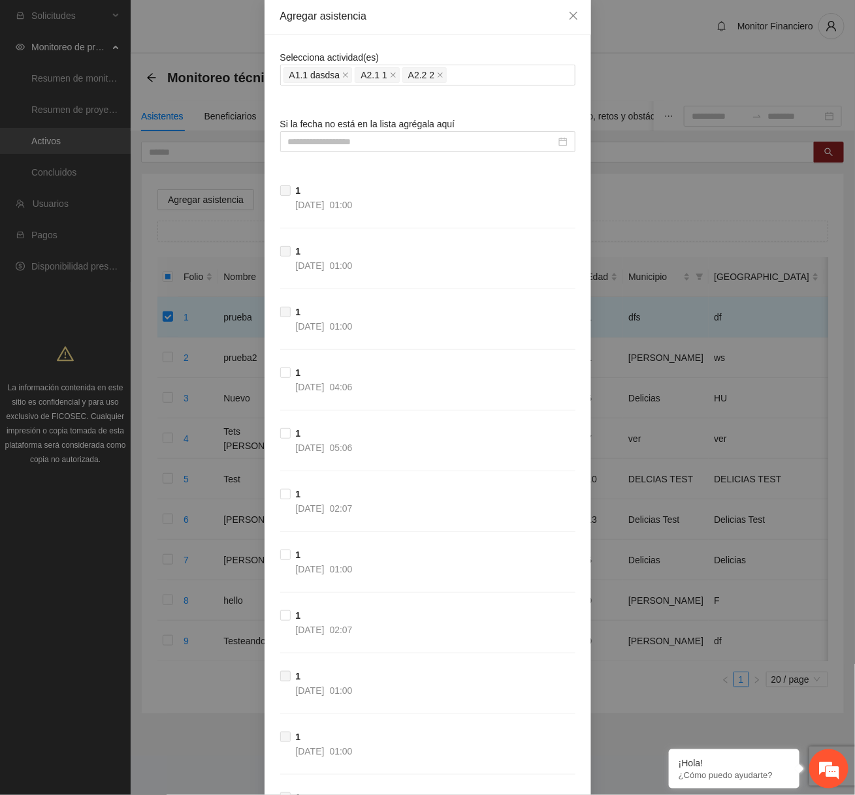
scroll to position [6, 0]
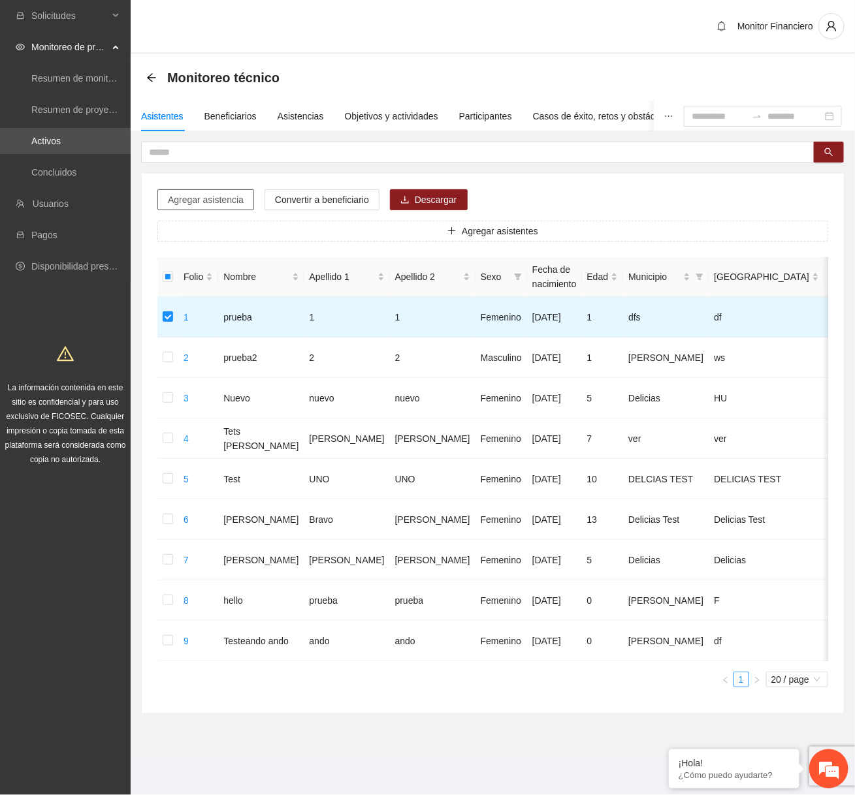
click at [217, 201] on span "Agregar asistencia" at bounding box center [206, 200] width 76 height 14
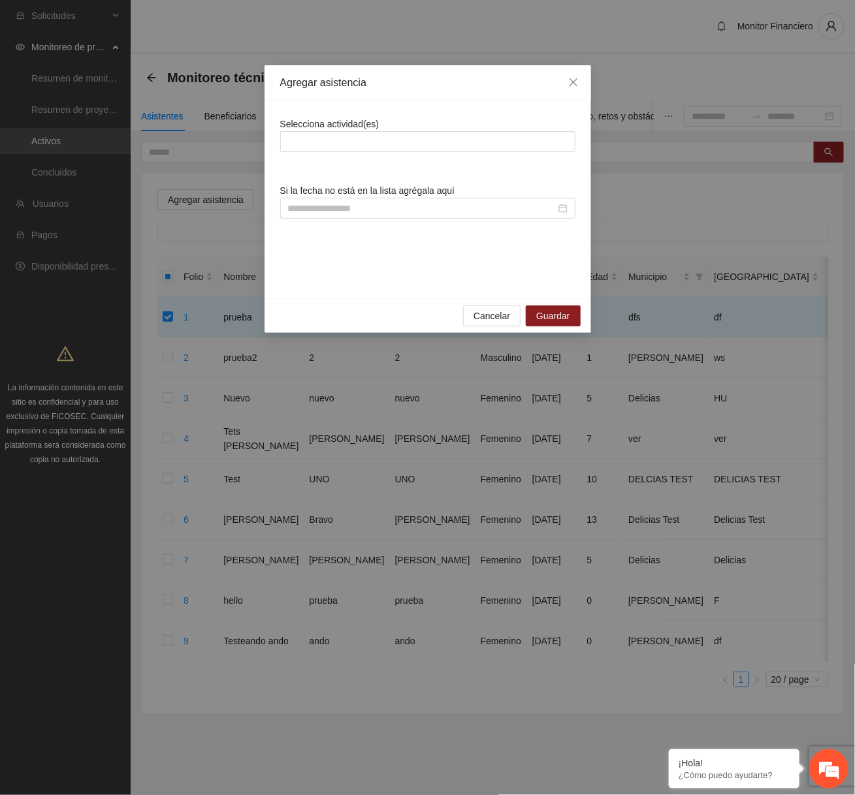
click at [398, 127] on div "Selecciona actividad(es)" at bounding box center [427, 134] width 295 height 35
click at [394, 145] on div at bounding box center [427, 142] width 289 height 16
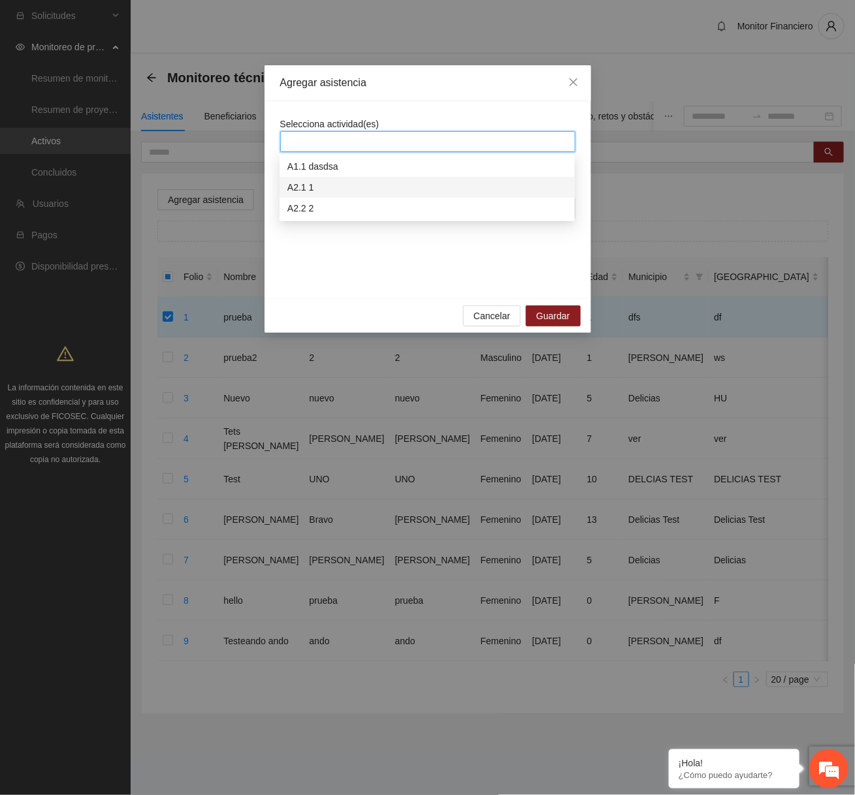
click at [396, 188] on div "A2.1 1" at bounding box center [426, 187] width 279 height 14
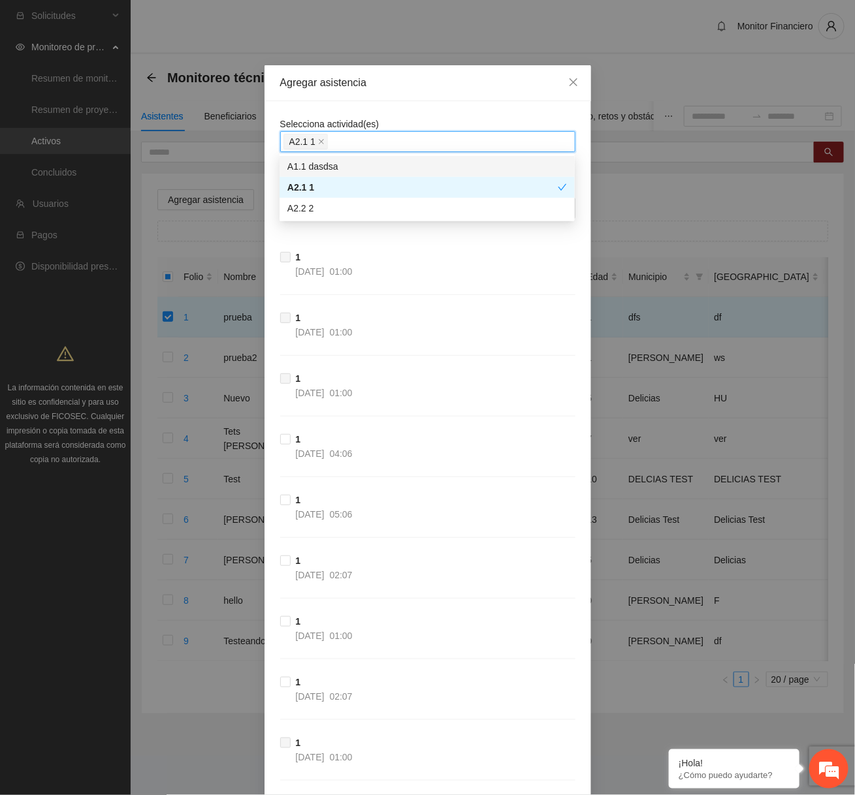
click at [391, 165] on div "A1.1 dasdsa" at bounding box center [426, 166] width 279 height 14
click at [347, 199] on div "A2.2 2" at bounding box center [426, 208] width 295 height 21
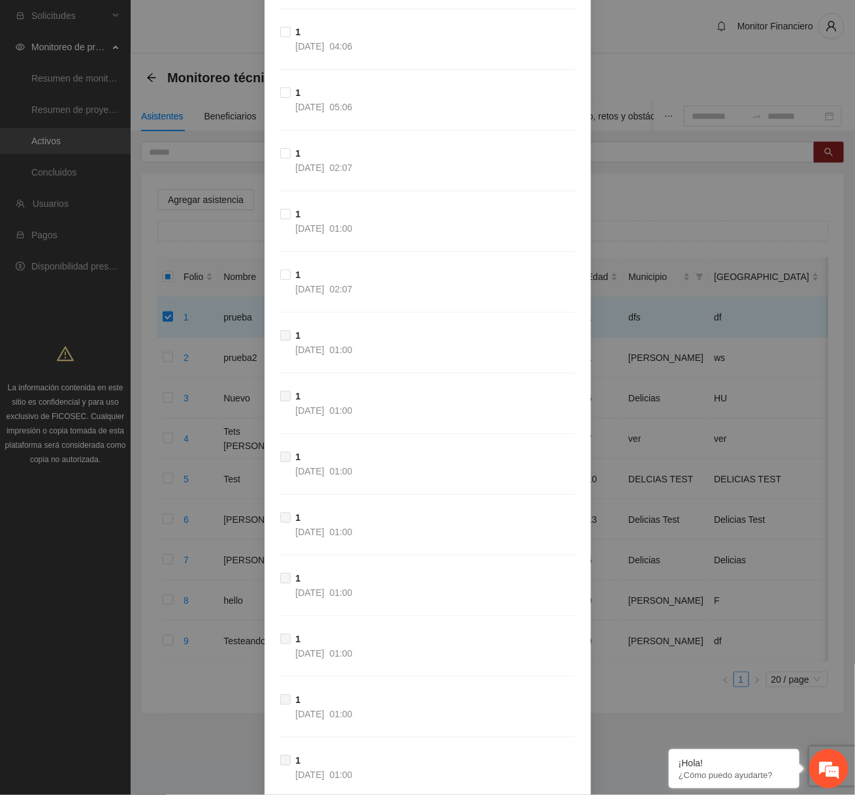
scroll to position [0, 0]
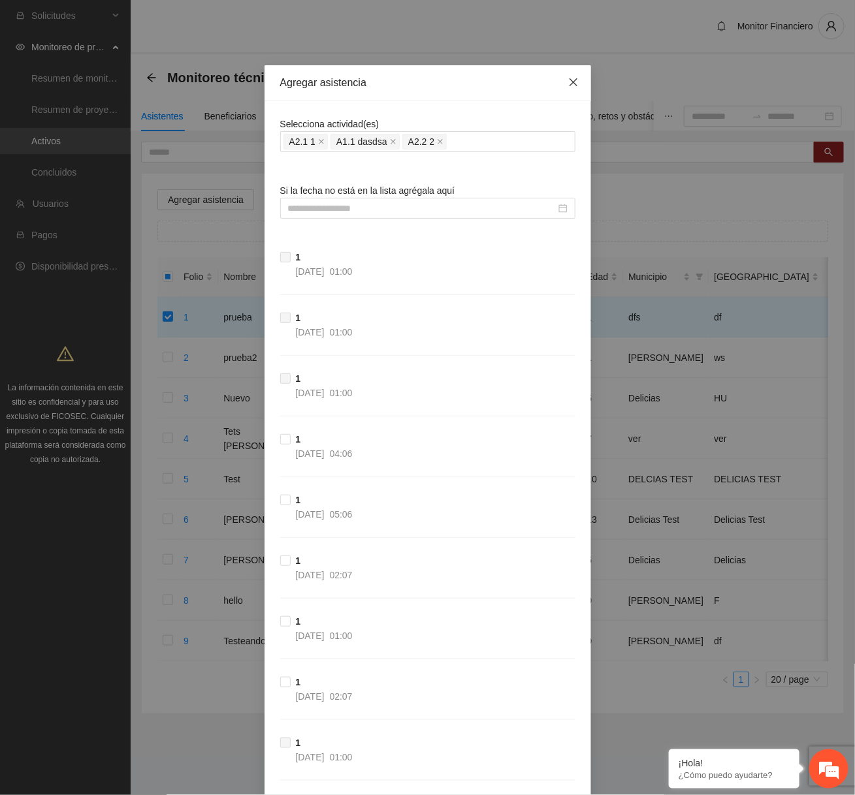
click at [570, 88] on span "Close" at bounding box center [573, 82] width 35 height 35
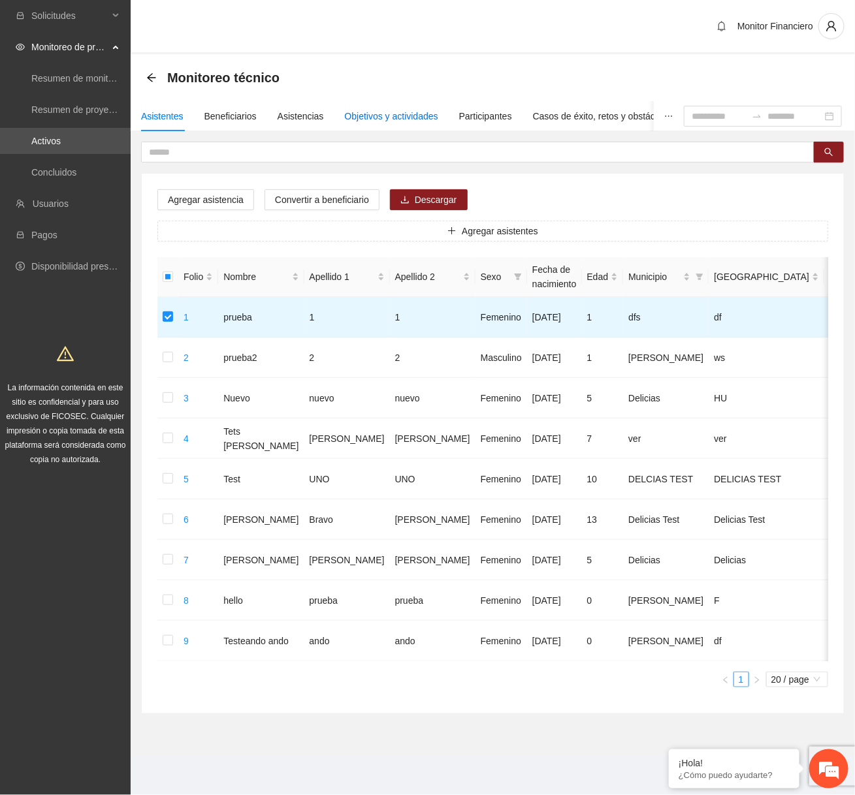
click at [432, 118] on div "Objetivos y actividades" at bounding box center [391, 116] width 93 height 14
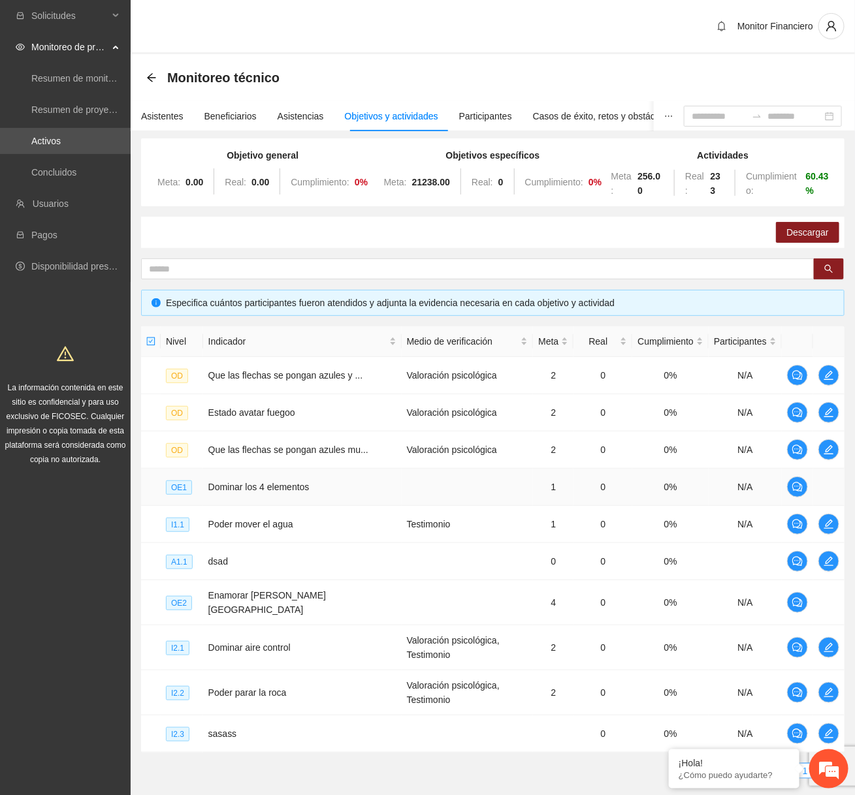
scroll to position [80, 0]
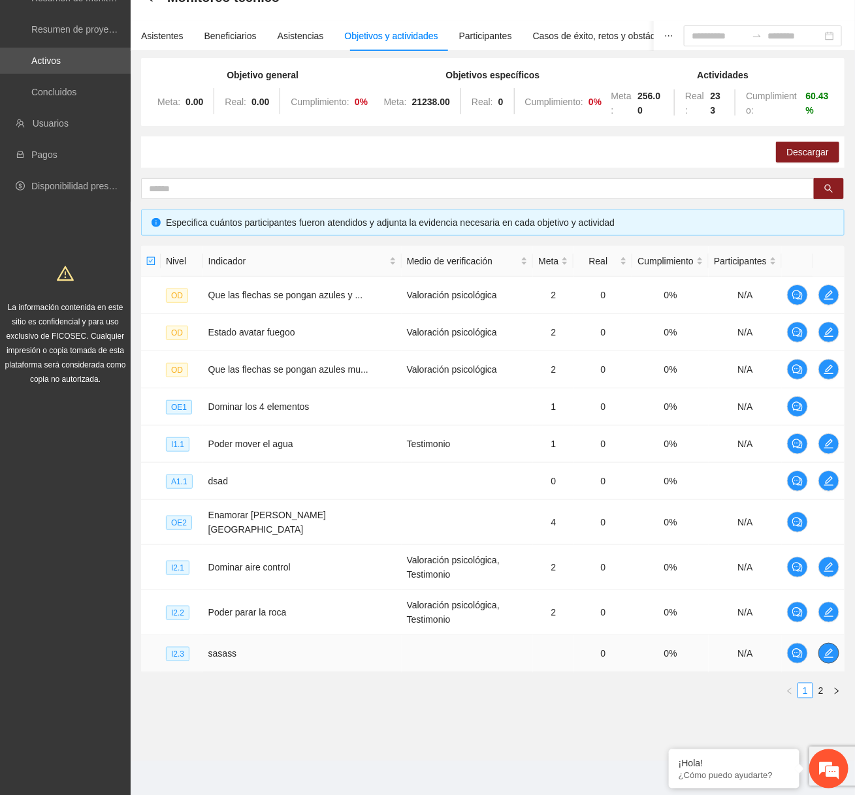
click at [827, 651] on icon "edit" at bounding box center [828, 653] width 9 height 9
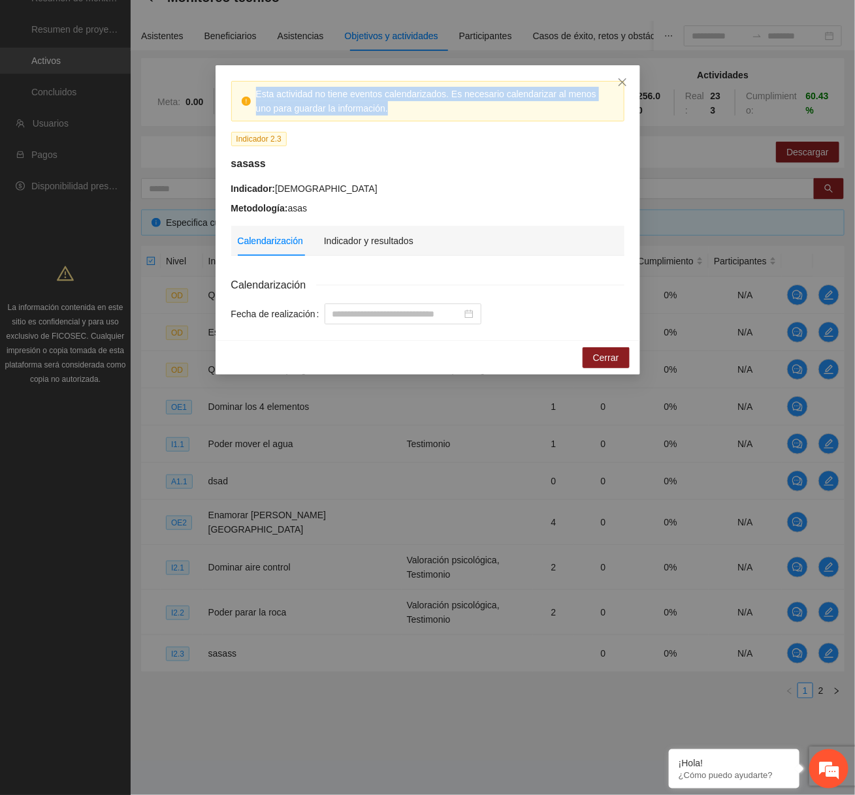
drag, startPoint x: 395, startPoint y: 108, endPoint x: 249, endPoint y: 84, distance: 147.5
click at [249, 84] on div "Esta actividad no tiene eventos calendarizados. Es necesario calendarizar al me…" at bounding box center [427, 101] width 393 height 40
copy div "Esta actividad no tiene eventos calendarizados. Es necesario calendarizar al me…"
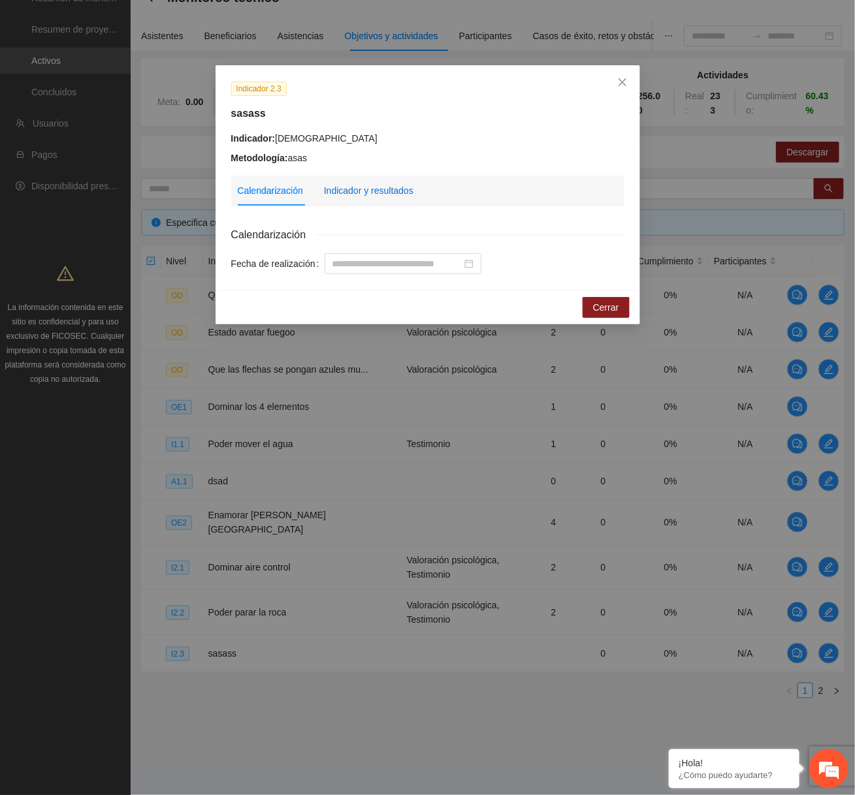
click at [405, 189] on div "Indicador y resultados" at bounding box center [368, 190] width 89 height 14
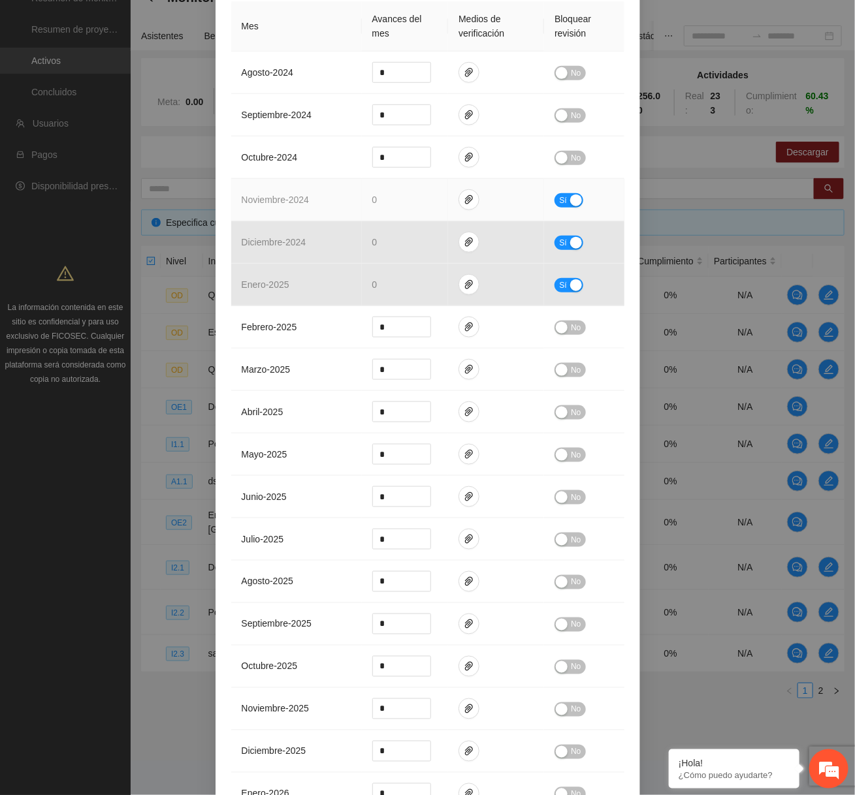
scroll to position [0, 0]
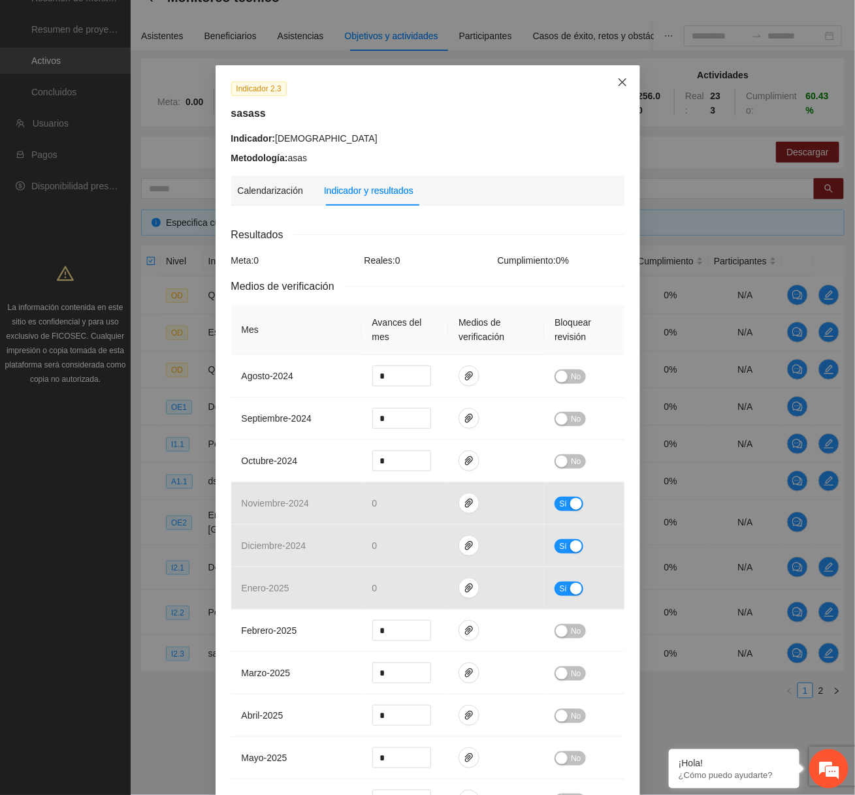
click at [622, 80] on icon "close" at bounding box center [622, 82] width 10 height 10
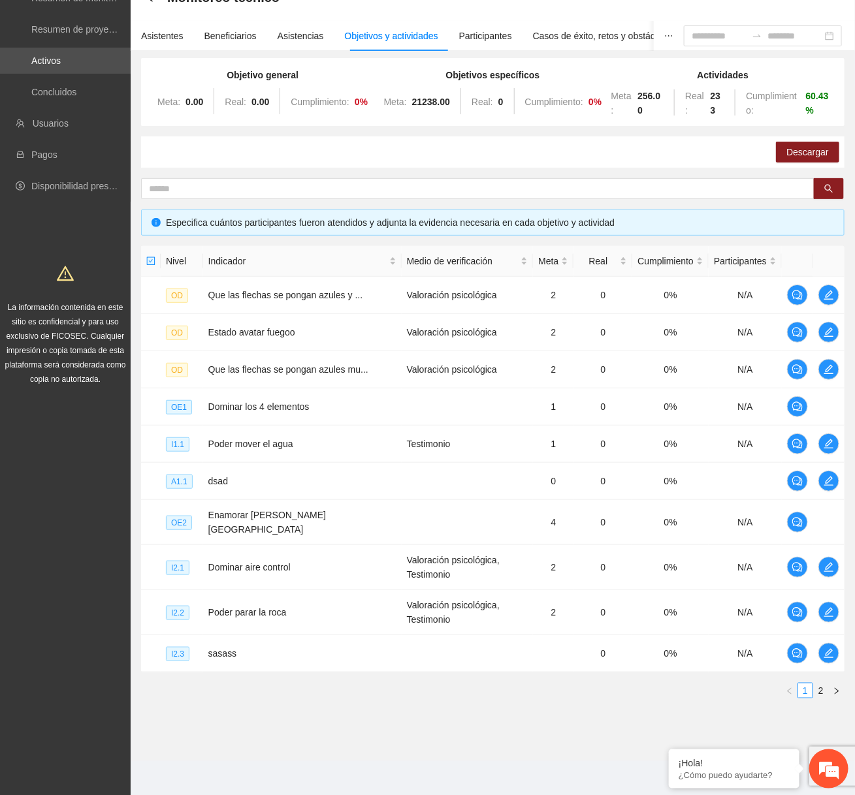
click at [821, 696] on div "Nivel Indicador Medio de verificación Meta Real Cumplimiento Participantes OD Q…" at bounding box center [492, 477] width 703 height 463
click at [821, 685] on link "2" at bounding box center [821, 691] width 14 height 14
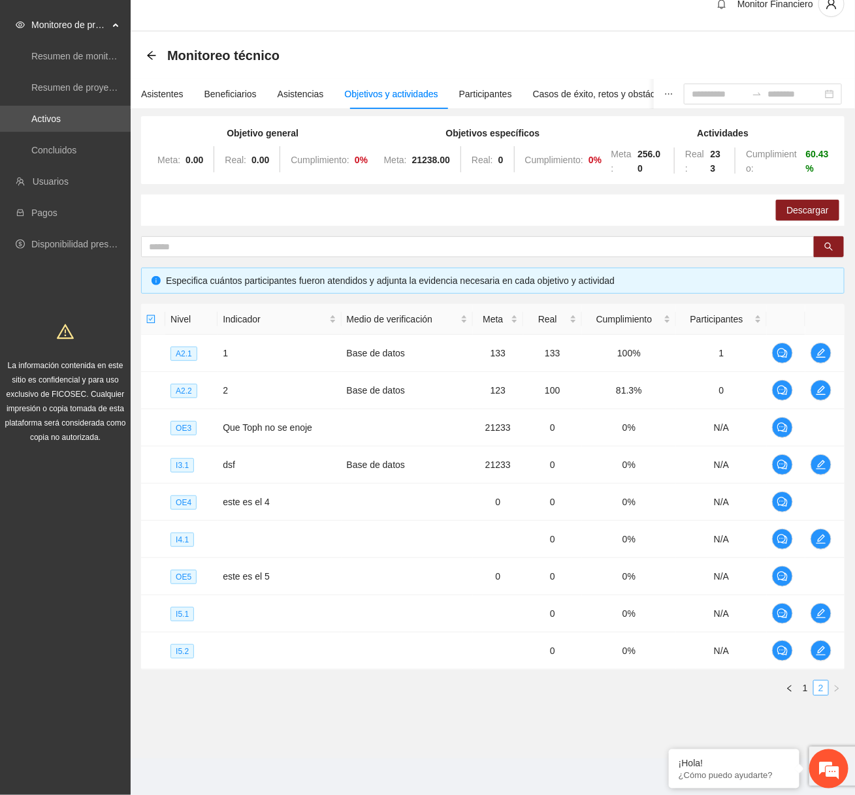
scroll to position [20, 0]
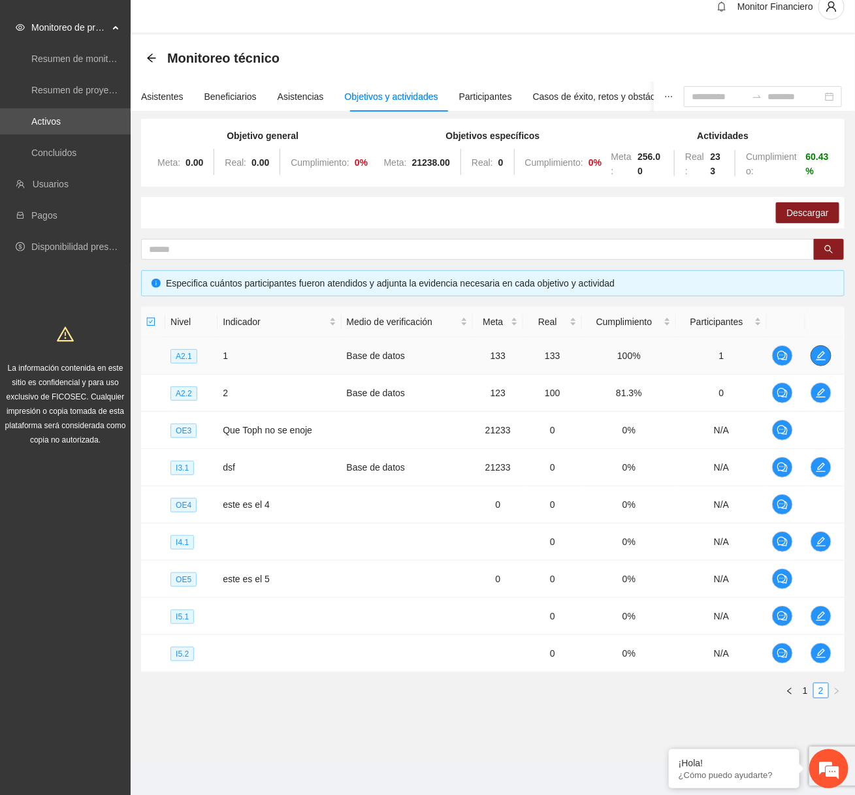
click at [823, 351] on icon "edit" at bounding box center [820, 355] width 9 height 9
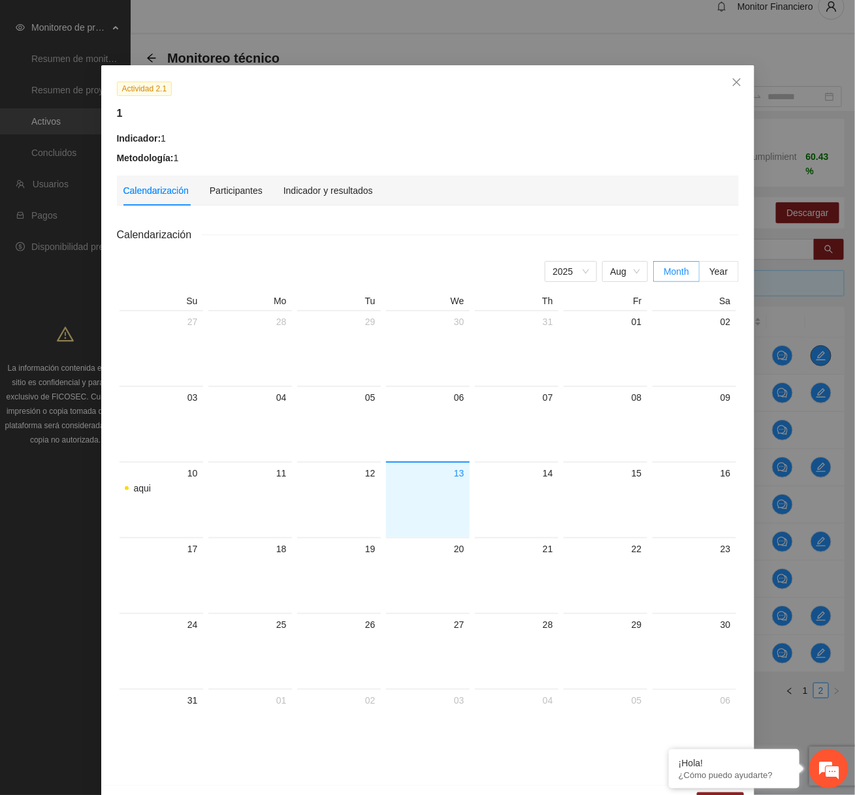
scroll to position [37, 0]
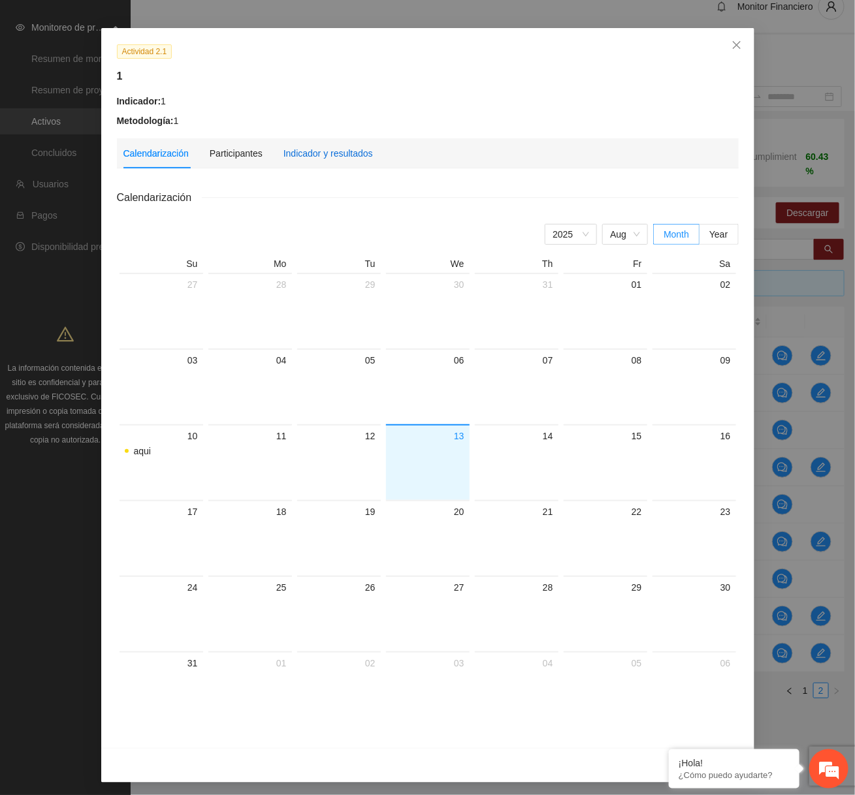
click at [337, 155] on div "Indicador y resultados" at bounding box center [327, 153] width 89 height 14
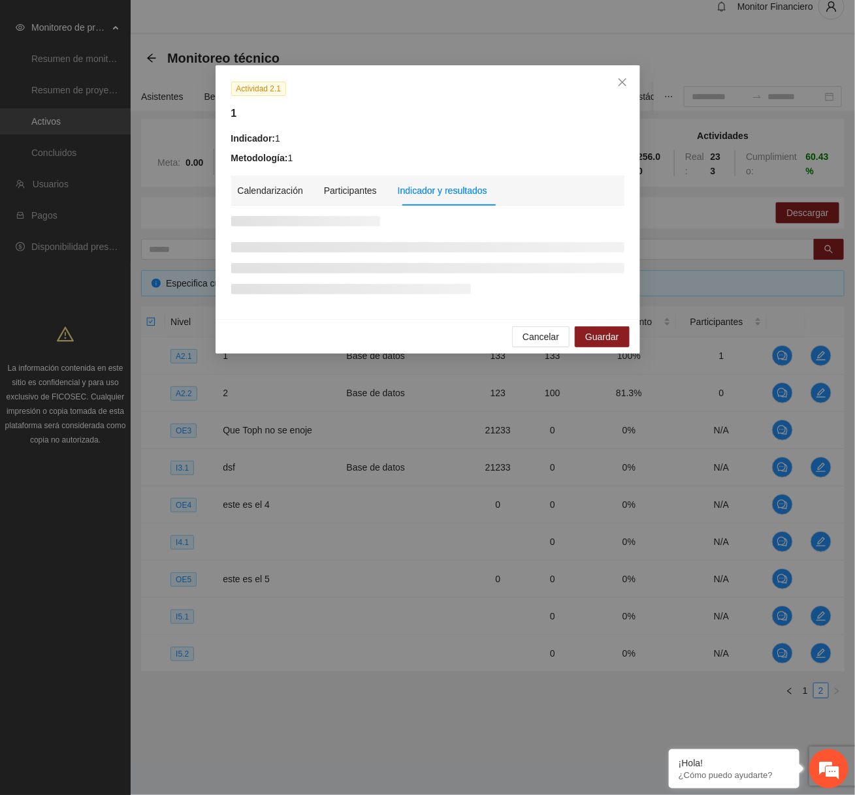
scroll to position [0, 0]
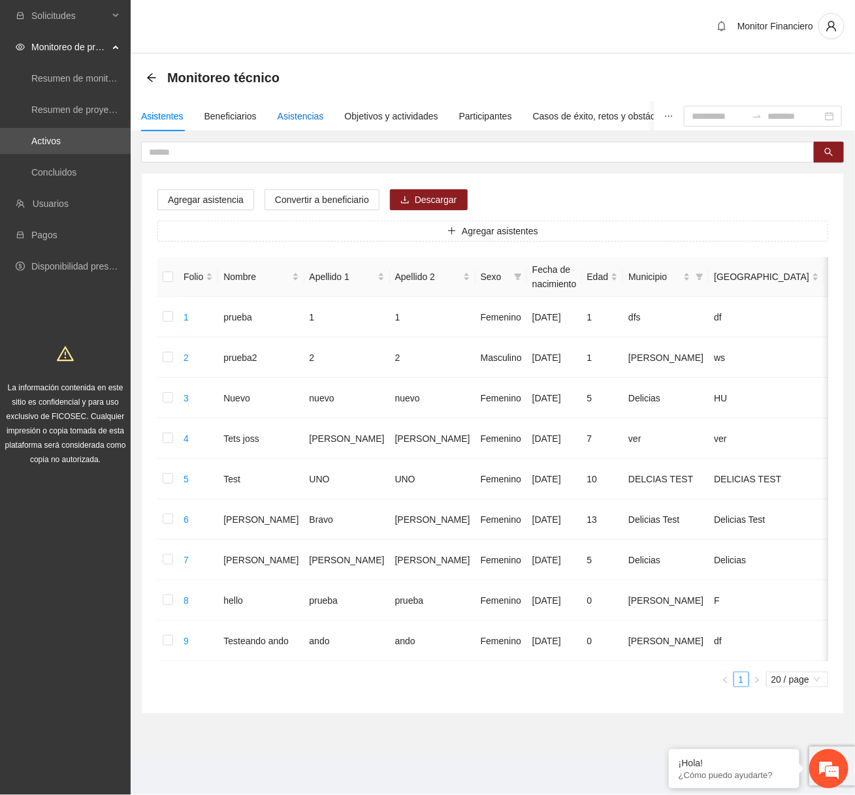
click at [321, 118] on div "Asistencias" at bounding box center [301, 116] width 46 height 14
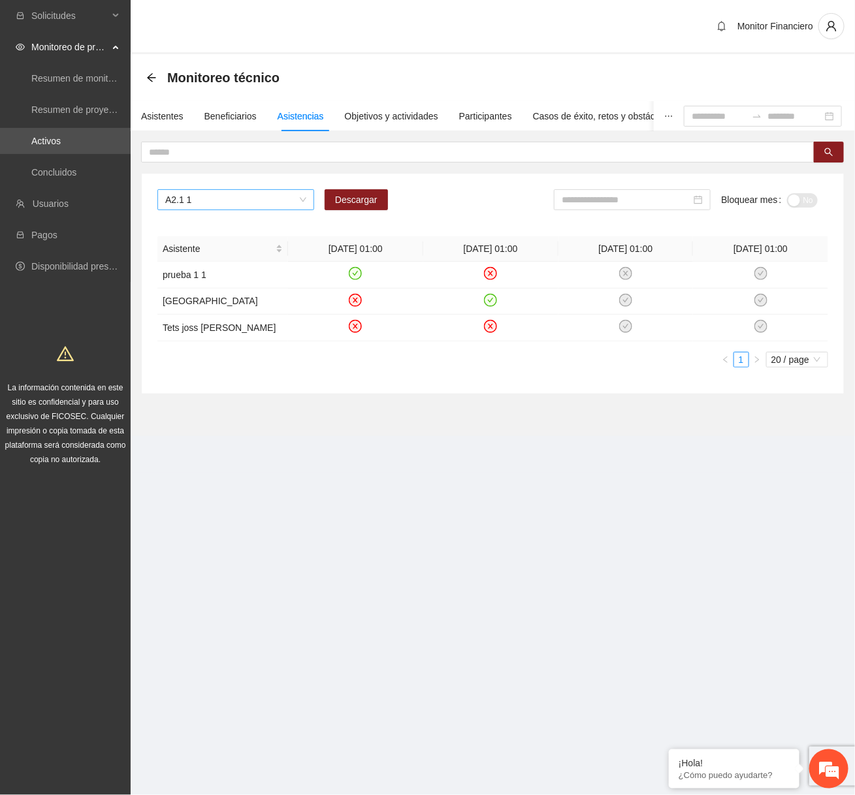
click at [265, 206] on span "A2.1 1" at bounding box center [235, 200] width 141 height 20
click at [227, 252] on div "A2.1 1" at bounding box center [235, 245] width 141 height 14
click at [232, 212] on div "A2.1 1 Descargar Bloquear mes No" at bounding box center [492, 204] width 671 height 31
click at [244, 200] on span "A2.1 1" at bounding box center [235, 200] width 141 height 20
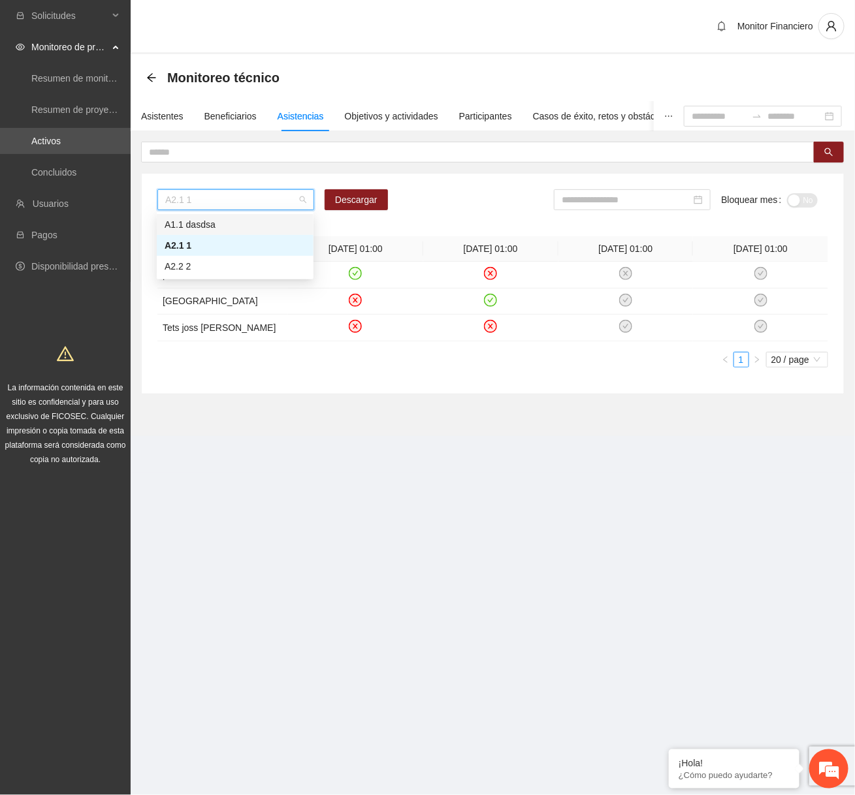
click at [223, 222] on div "A1.1 dasdsa" at bounding box center [235, 224] width 141 height 14
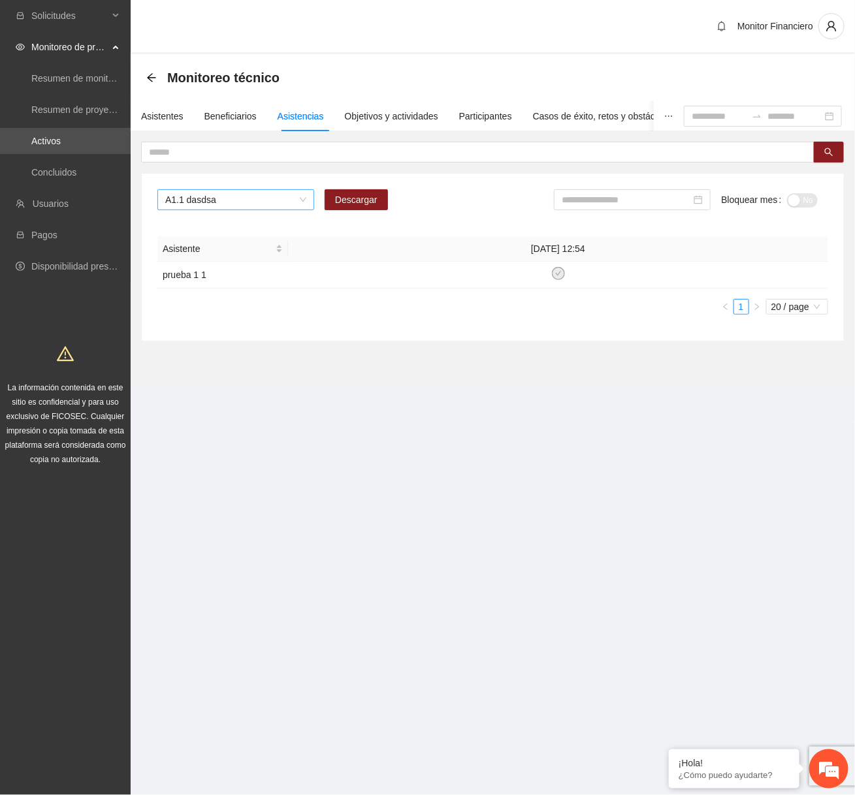
click at [215, 191] on span "A1.1 dasdsa" at bounding box center [235, 200] width 141 height 20
click at [197, 265] on div "A2.2 2" at bounding box center [235, 266] width 141 height 14
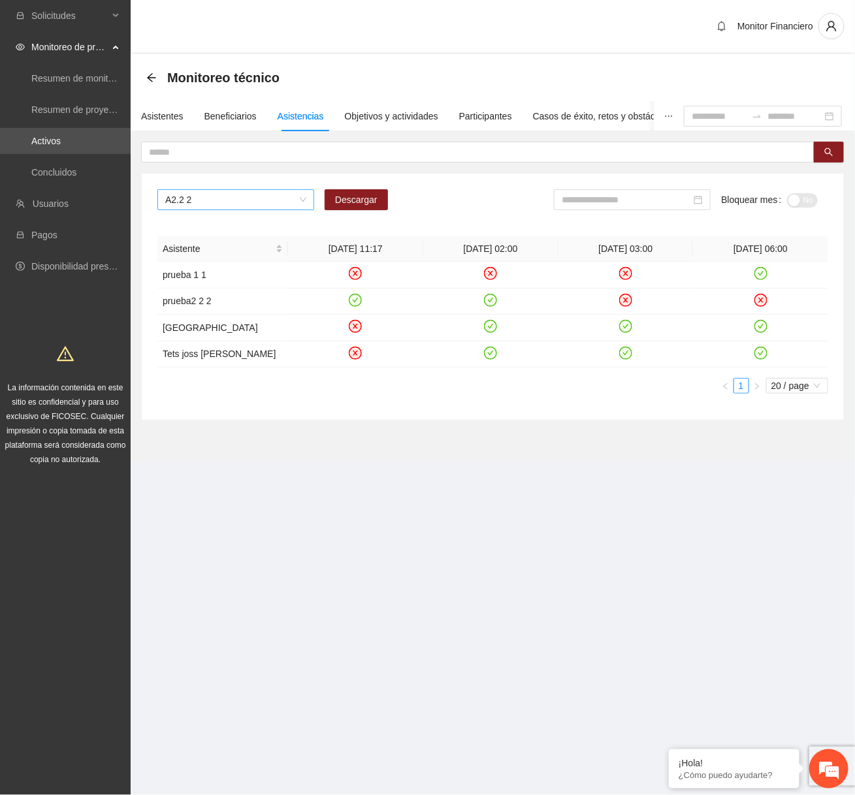
click at [258, 196] on span "A2.2 2" at bounding box center [235, 200] width 141 height 20
click at [218, 249] on div "A2.1 1" at bounding box center [235, 245] width 141 height 14
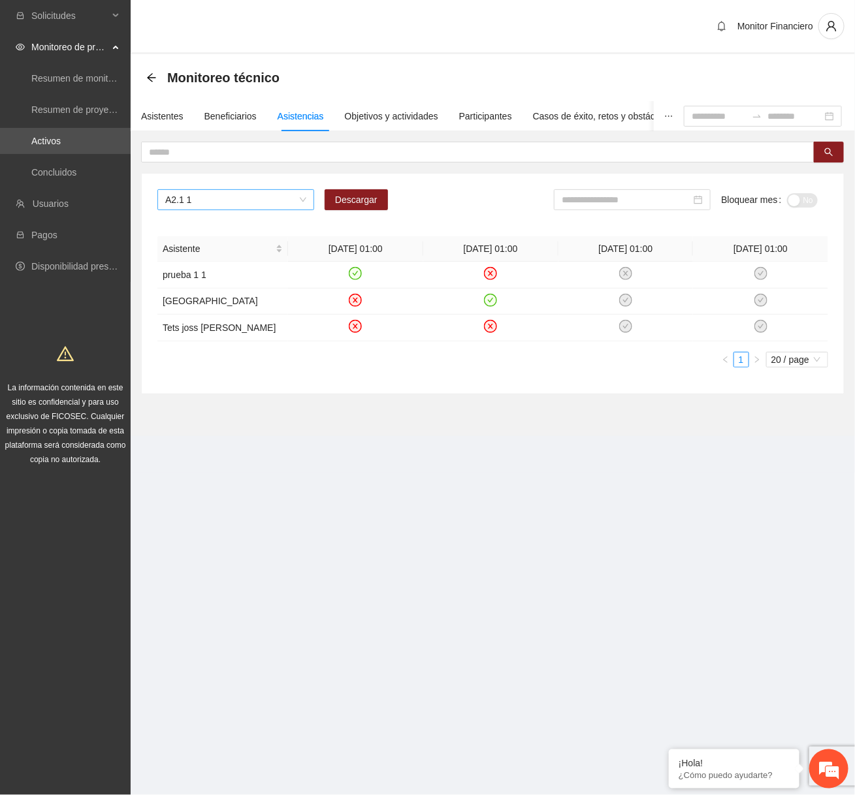
click at [285, 205] on span "A2.1 1" at bounding box center [235, 200] width 141 height 20
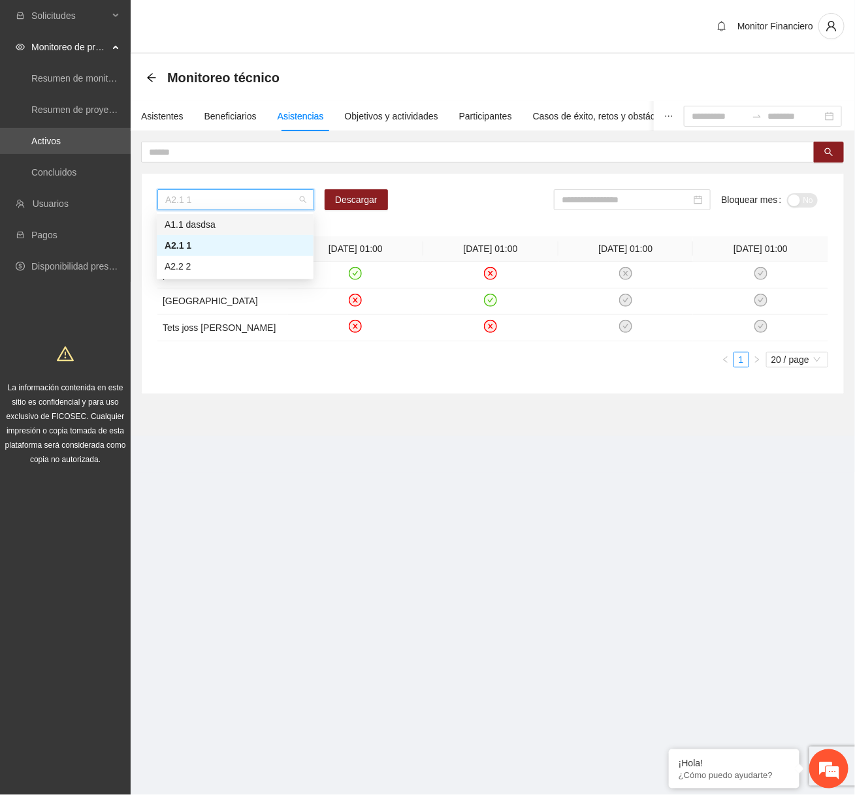
click at [264, 227] on div "A1.1 dasdsa" at bounding box center [235, 224] width 141 height 14
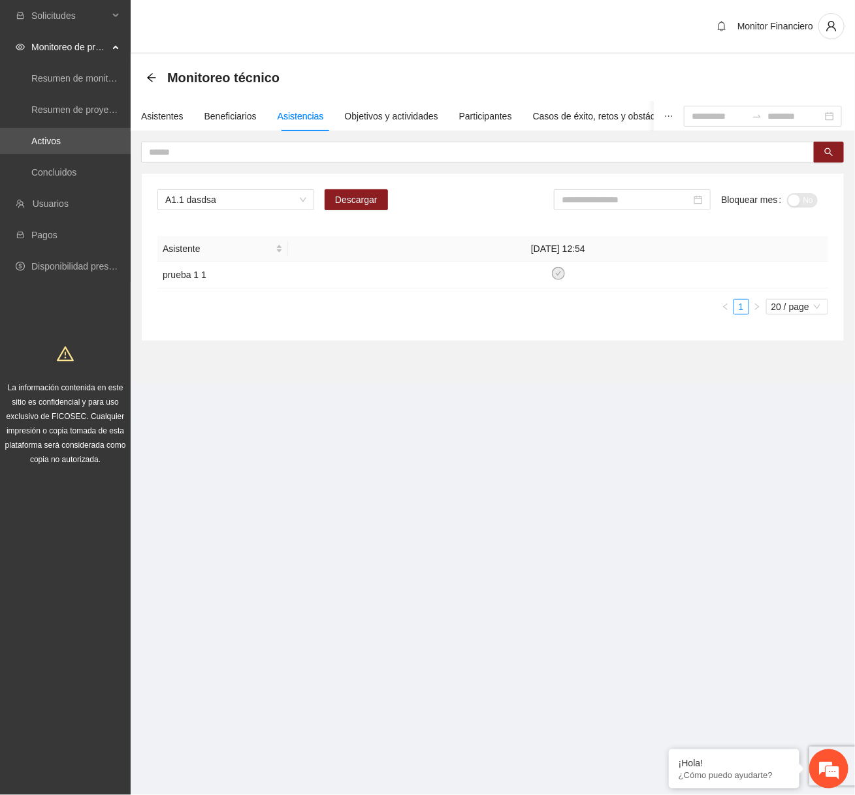
click at [151, 70] on div "Monitoreo técnico" at bounding box center [216, 77] width 141 height 21
click at [150, 76] on icon "arrow-left" at bounding box center [151, 77] width 10 height 10
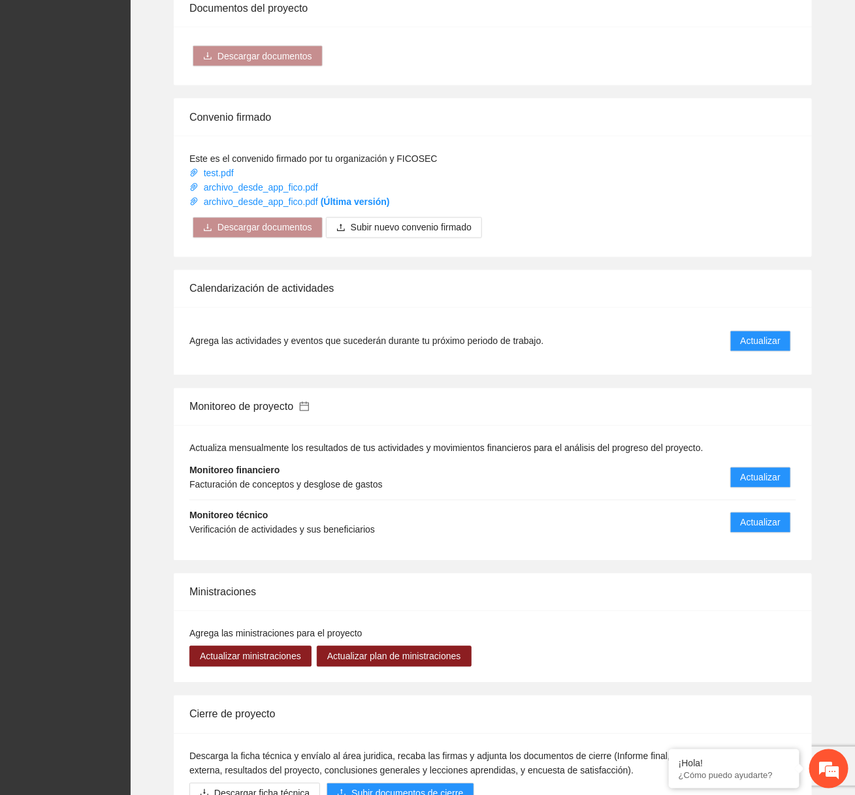
scroll to position [702, 0]
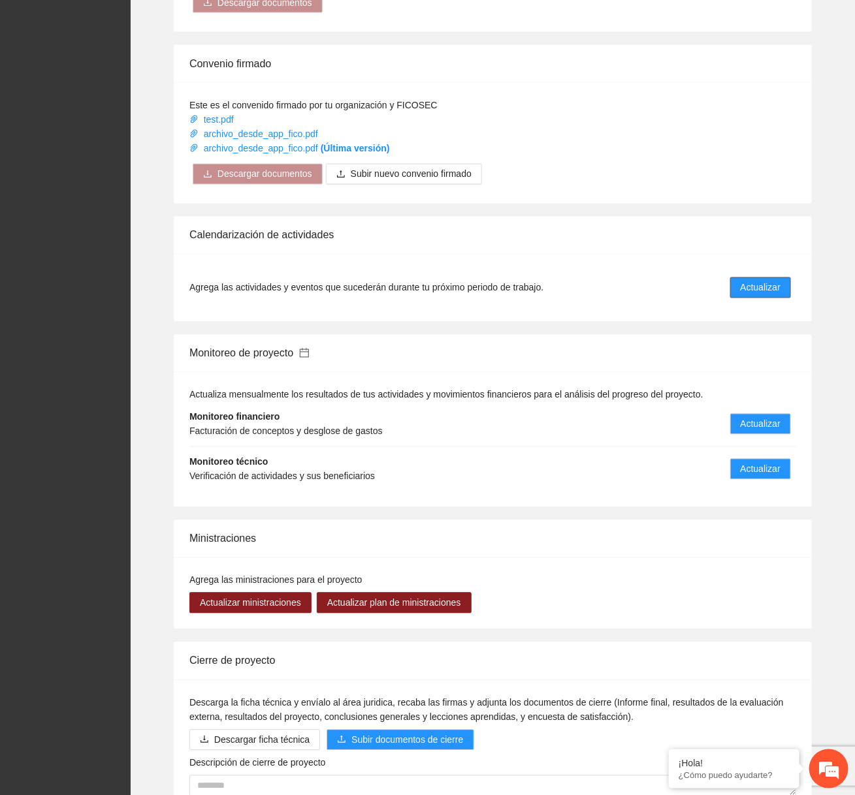
click at [774, 283] on span "Actualizar" at bounding box center [760, 288] width 40 height 14
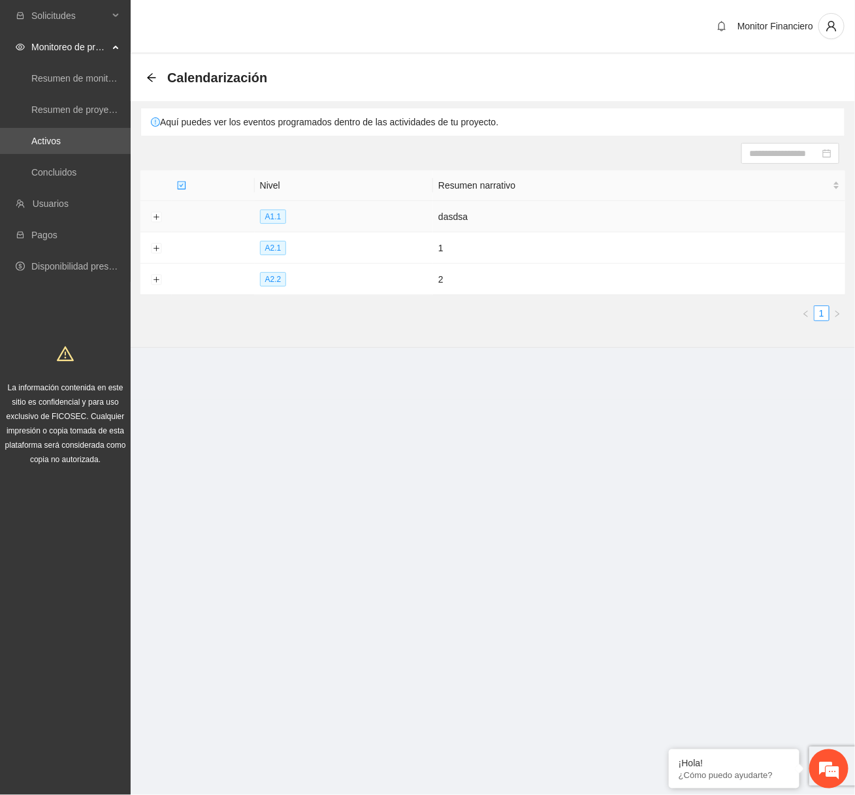
click at [149, 214] on td at bounding box center [155, 216] width 31 height 31
click at [157, 221] on td at bounding box center [155, 216] width 31 height 31
click at [157, 217] on button "Expand row" at bounding box center [156, 217] width 10 height 10
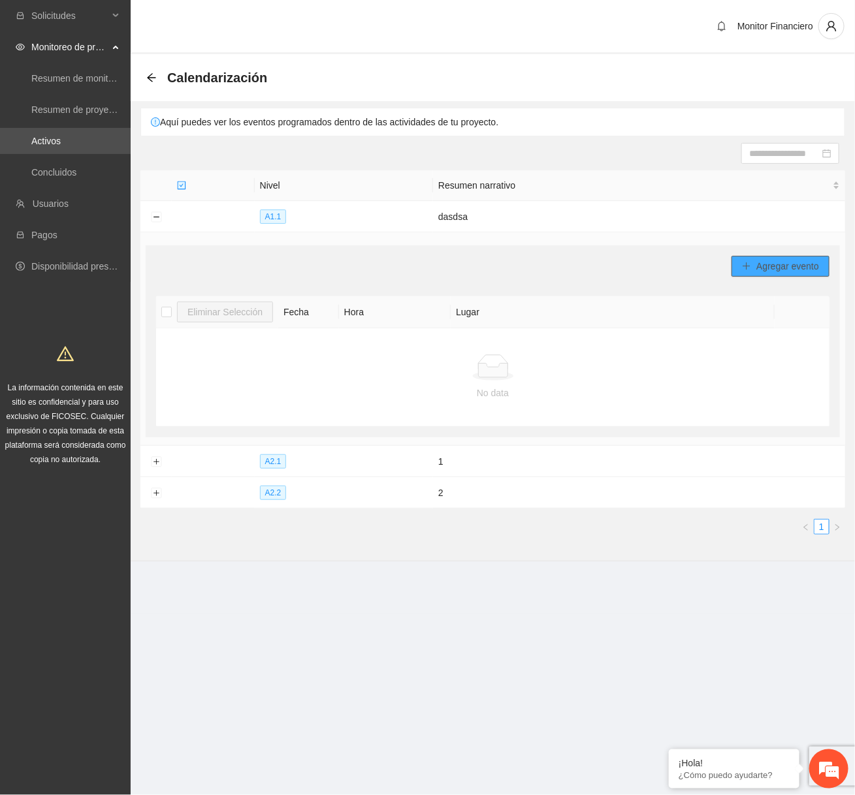
click at [756, 261] on span "Agregar evento" at bounding box center [787, 266] width 63 height 14
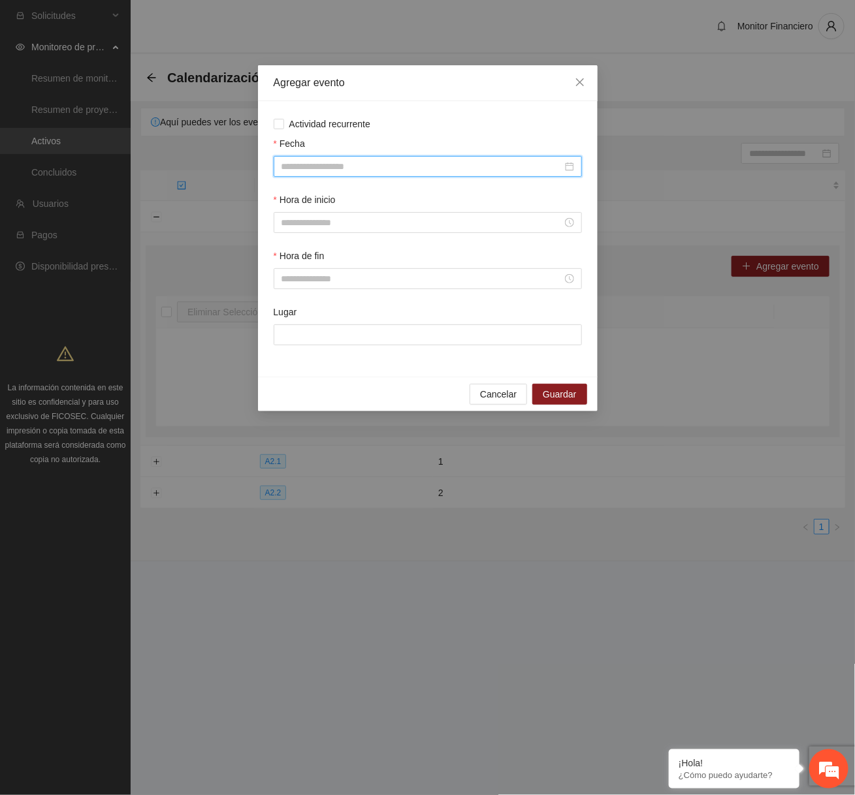
click at [460, 168] on input "Fecha" at bounding box center [421, 166] width 281 height 14
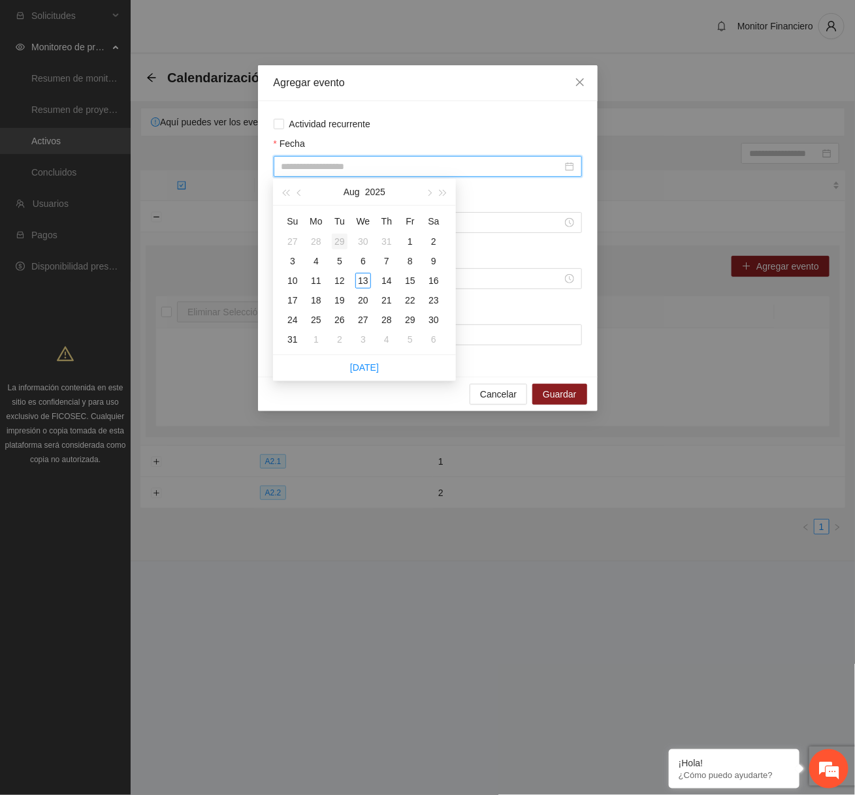
type input "**********"
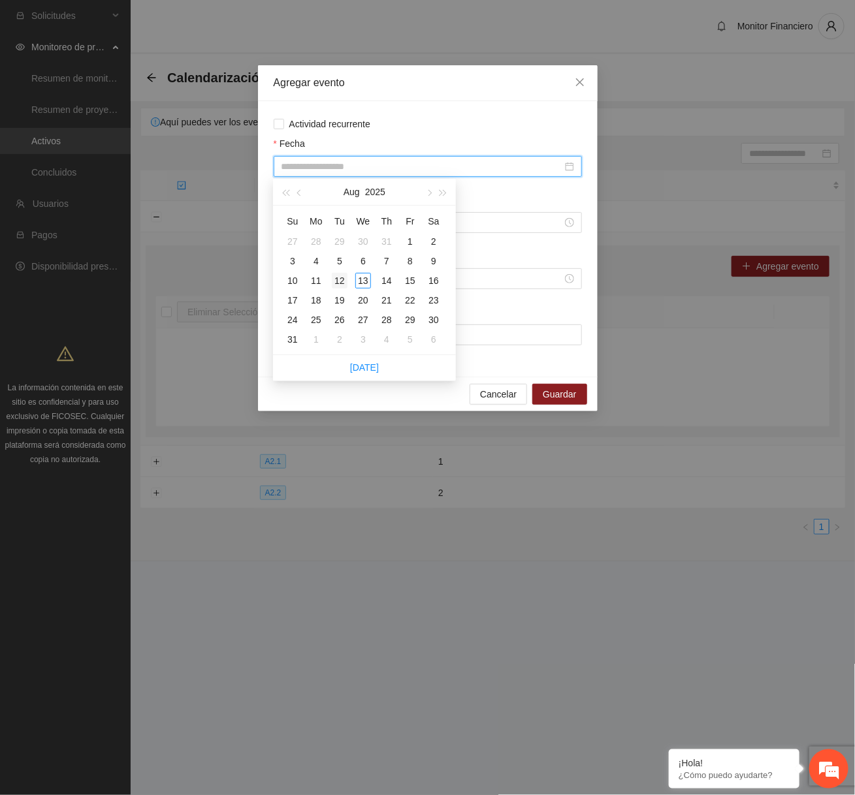
type input "**********"
click at [312, 260] on div "4" at bounding box center [316, 261] width 16 height 16
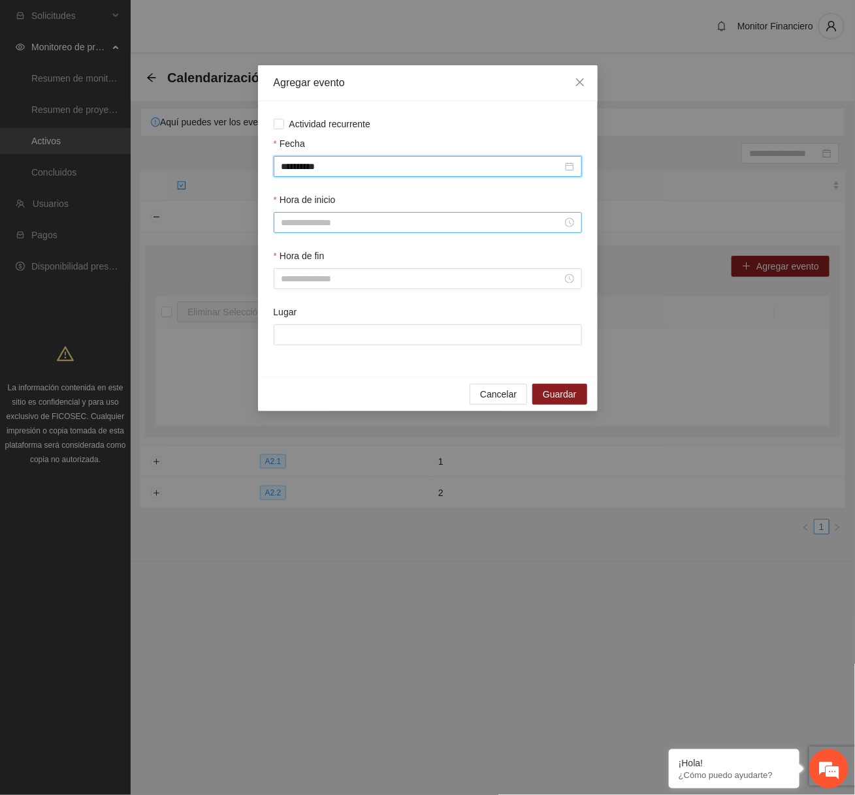
click at [321, 219] on input "Hora de inicio" at bounding box center [421, 222] width 281 height 14
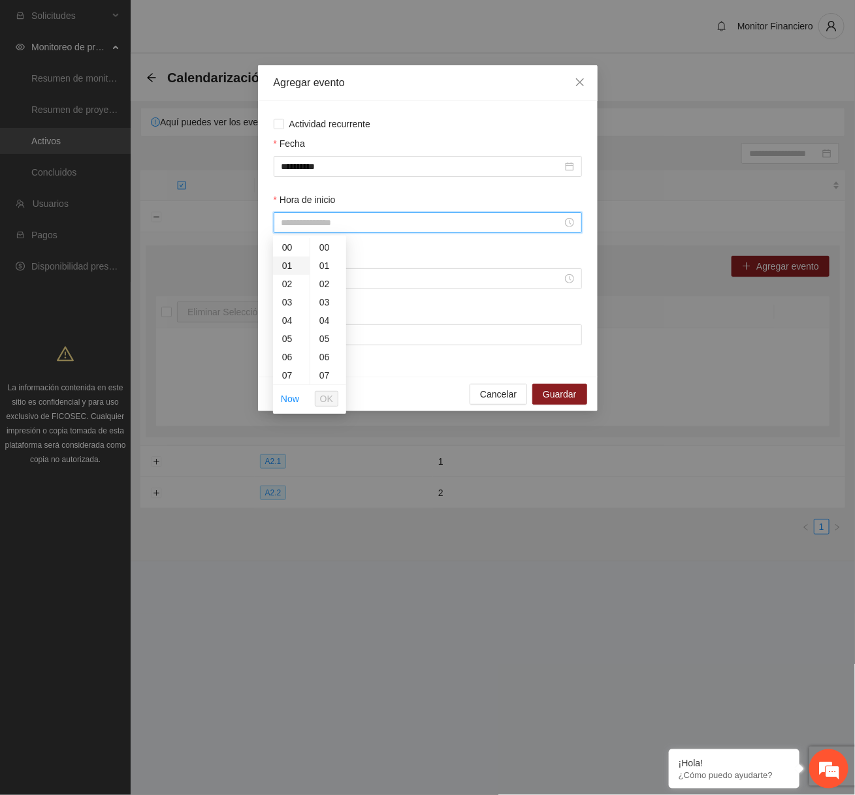
click at [296, 264] on div "01" at bounding box center [291, 266] width 37 height 18
type input "*****"
click at [337, 402] on button "OK" at bounding box center [327, 399] width 24 height 16
click at [361, 290] on div "Hora de fin" at bounding box center [427, 277] width 313 height 56
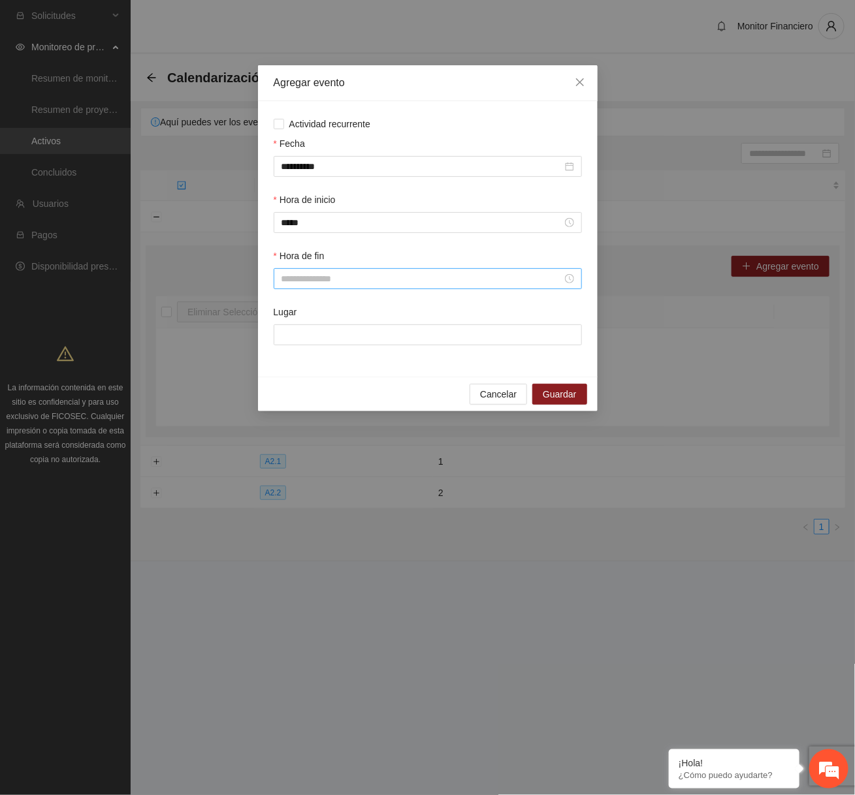
click at [366, 285] on input "Hora de fin" at bounding box center [421, 279] width 281 height 14
click at [285, 341] on div "02" at bounding box center [291, 340] width 37 height 18
type input "*****"
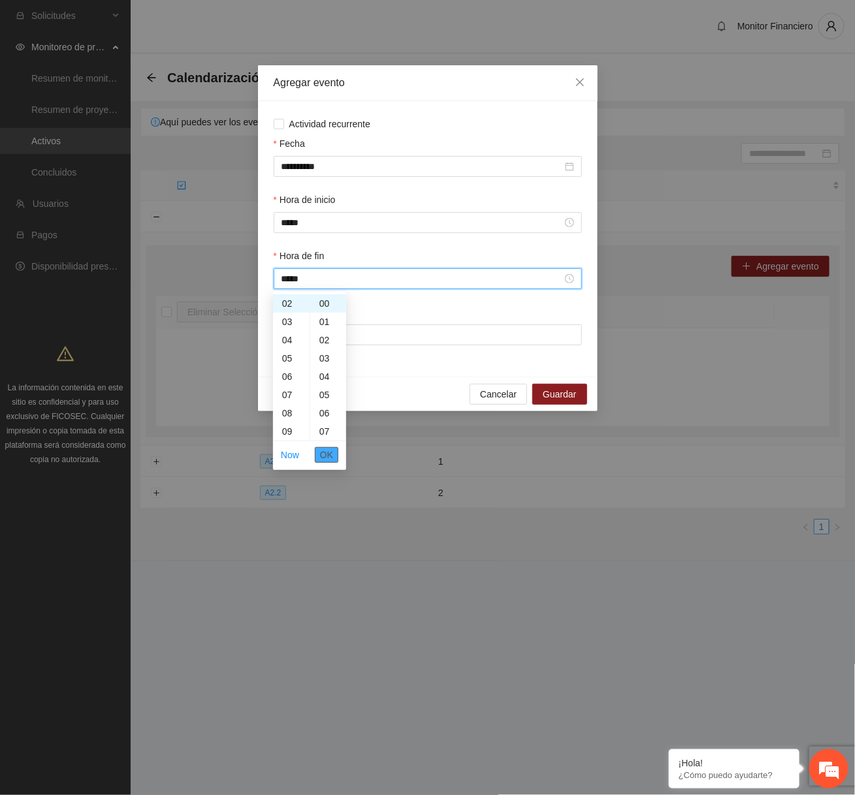
click at [321, 449] on span "OK" at bounding box center [326, 455] width 13 height 14
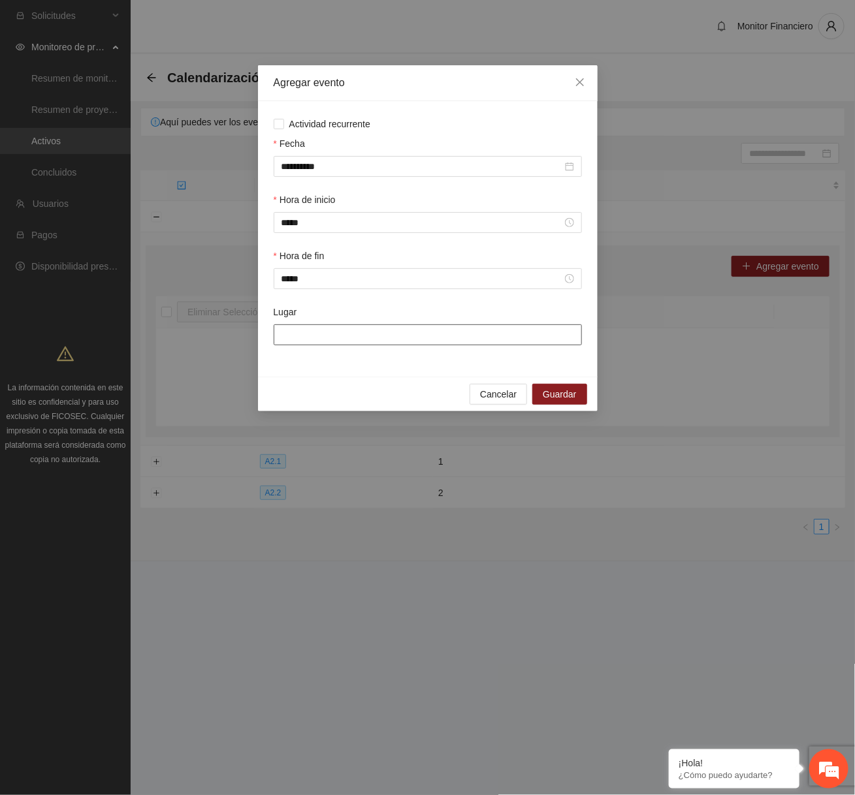
click at [373, 340] on input "Lugar" at bounding box center [428, 335] width 308 height 21
type input "**********"
click at [575, 405] on div "Cancelar Guardar" at bounding box center [428, 394] width 340 height 35
click at [575, 385] on button "Guardar" at bounding box center [559, 394] width 54 height 21
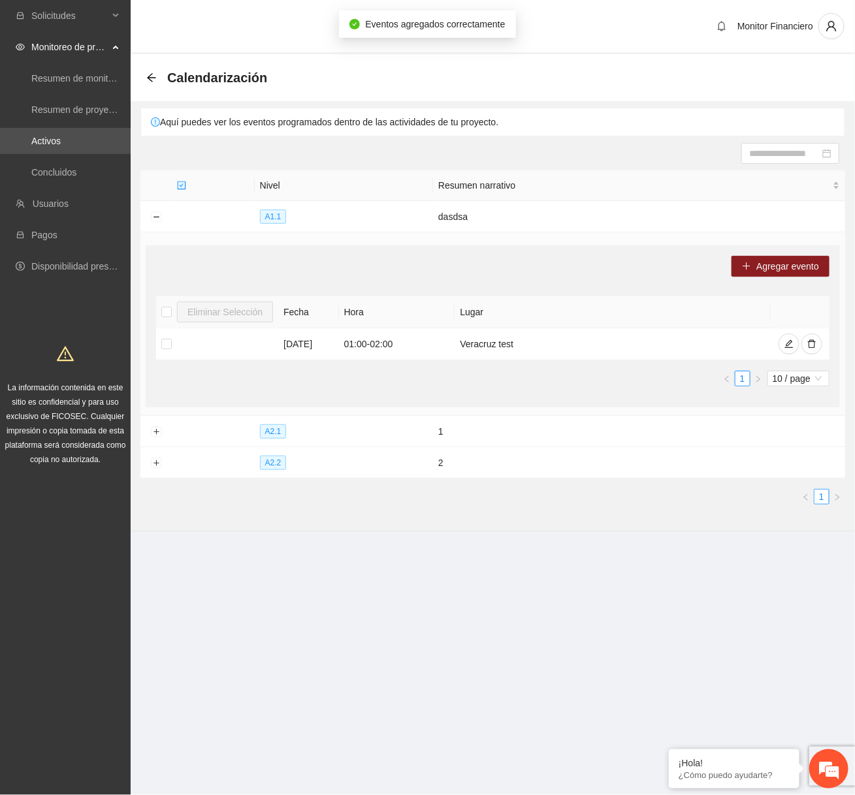
click at [151, 71] on div "Calendarización" at bounding box center [210, 77] width 129 height 21
click at [153, 76] on icon "arrow-left" at bounding box center [151, 77] width 10 height 10
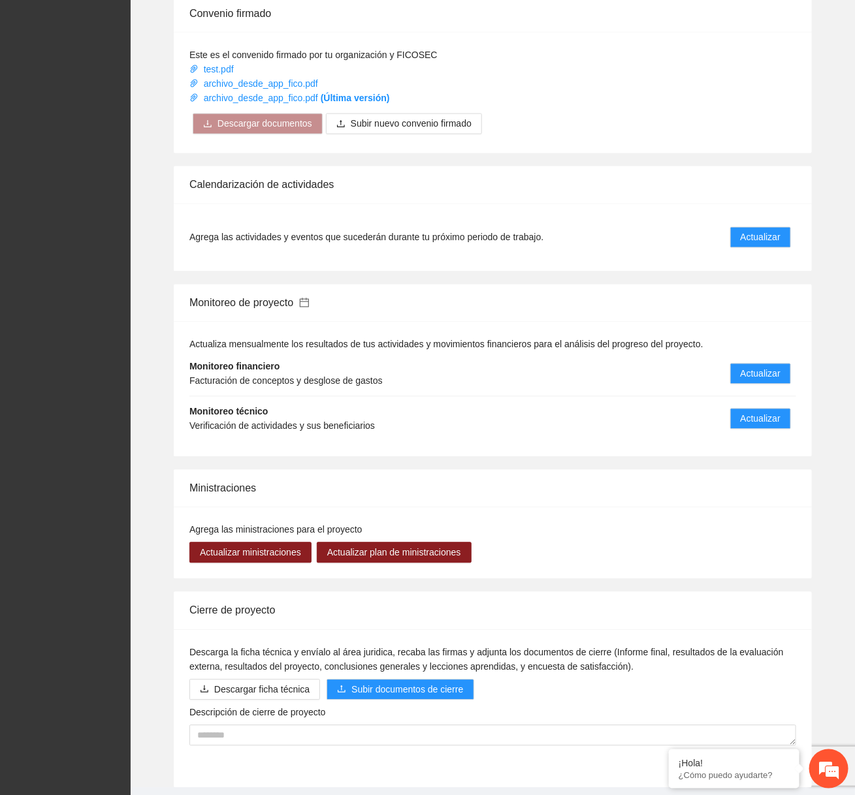
scroll to position [791, 0]
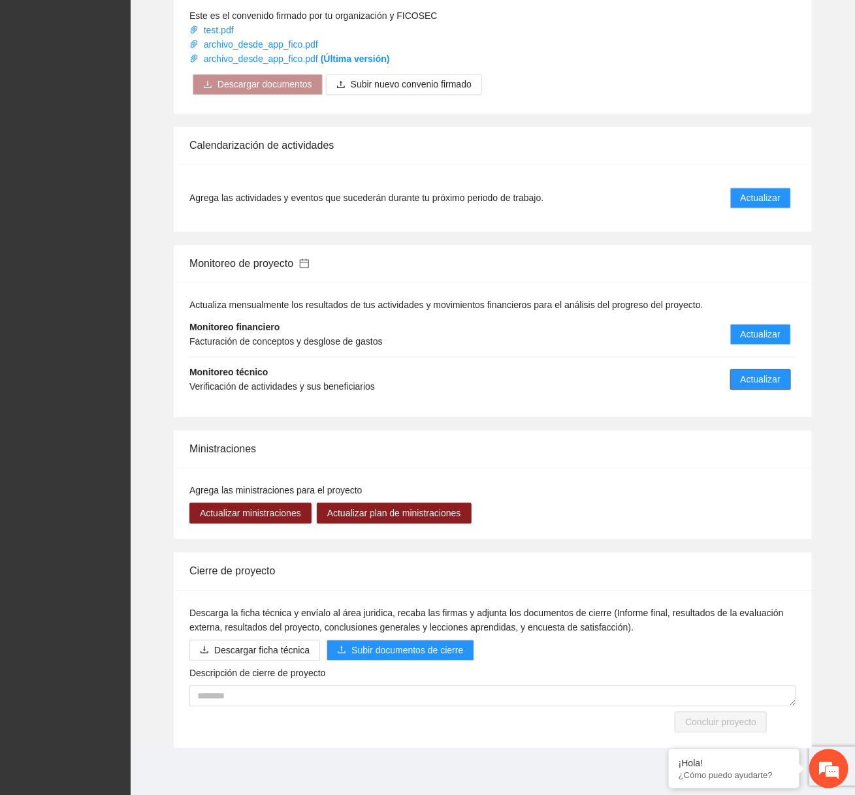
click at [735, 374] on button "Actualizar" at bounding box center [760, 380] width 61 height 21
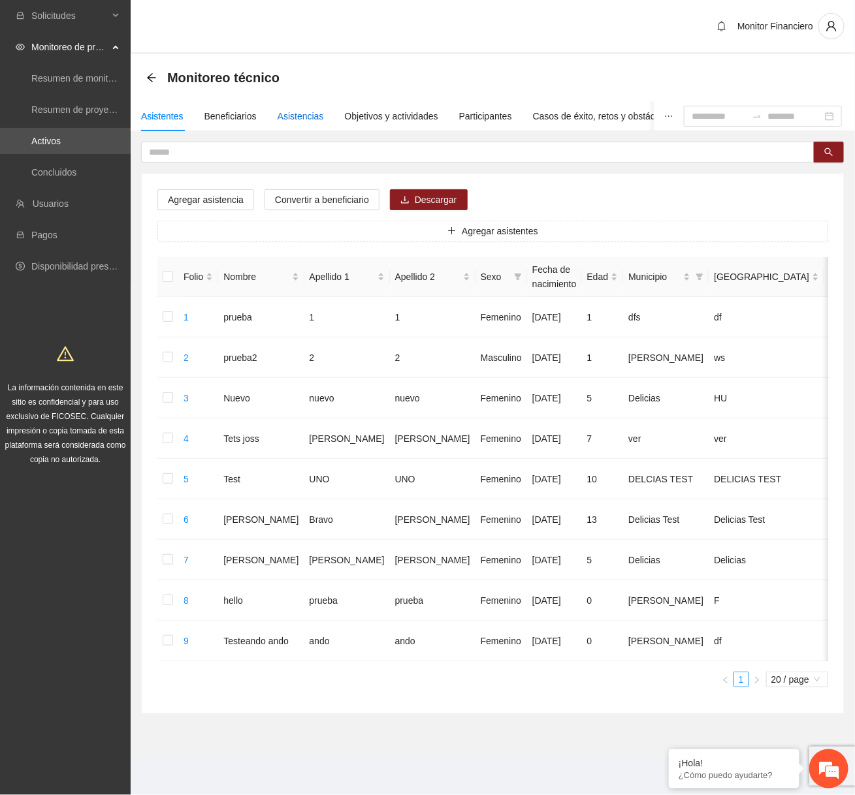
click at [291, 122] on div "Asistencias" at bounding box center [301, 116] width 46 height 14
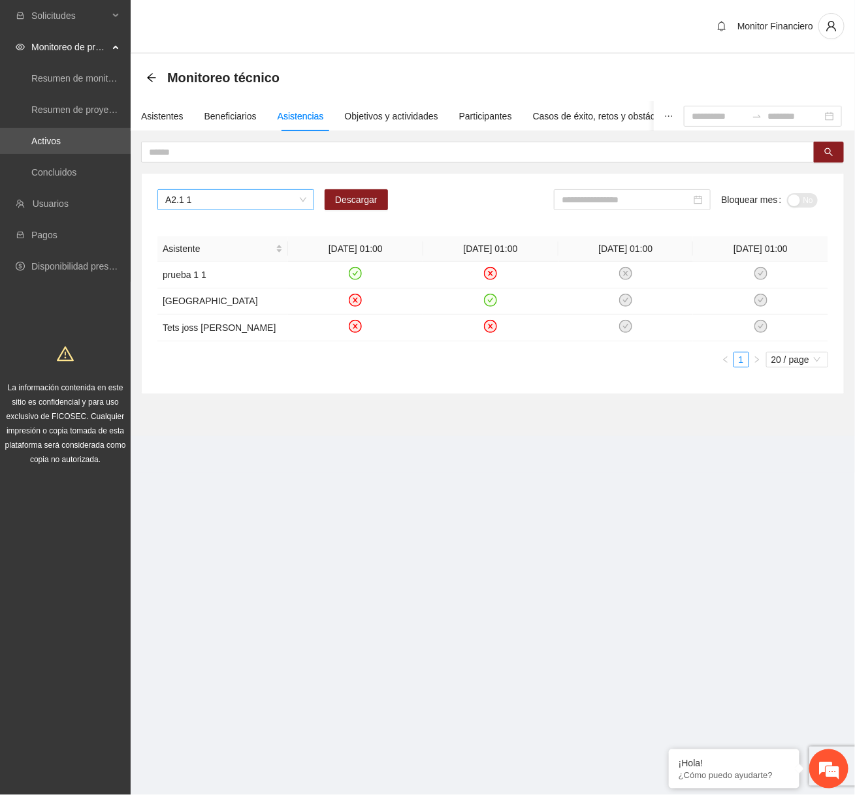
click at [278, 203] on span "A2.1 1" at bounding box center [235, 200] width 141 height 20
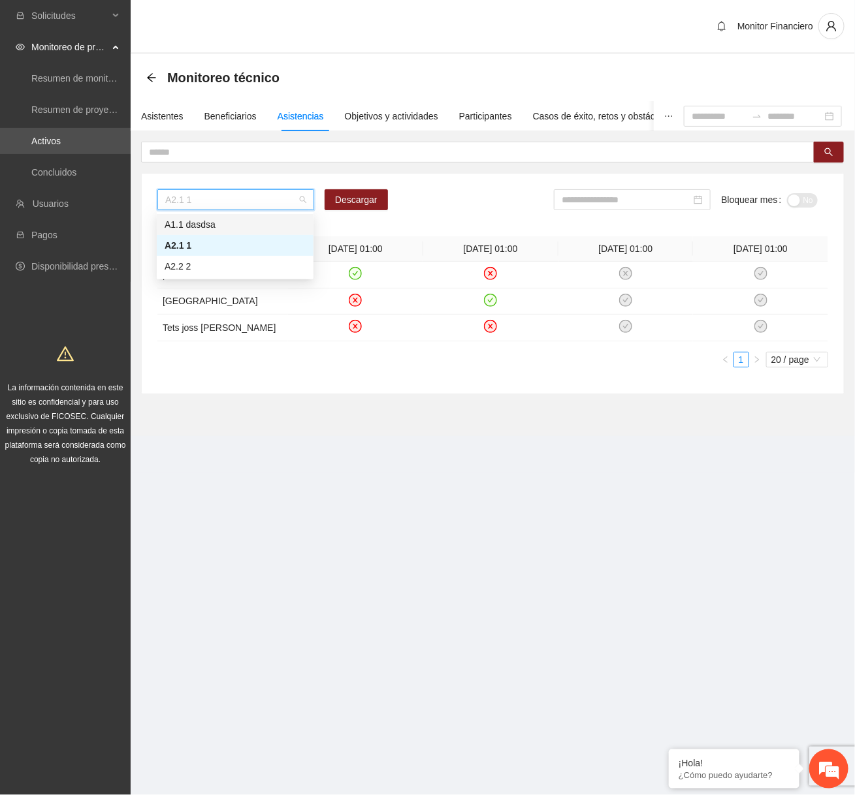
click at [268, 225] on div "A1.1 dasdsa" at bounding box center [235, 224] width 141 height 14
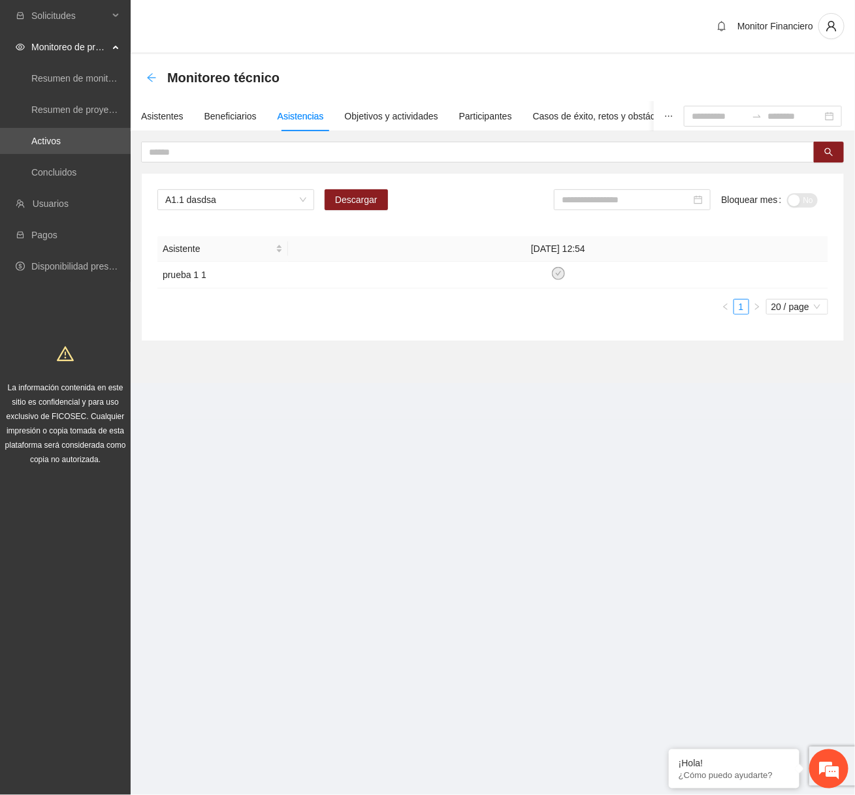
click at [153, 73] on icon "arrow-left" at bounding box center [151, 77] width 10 height 10
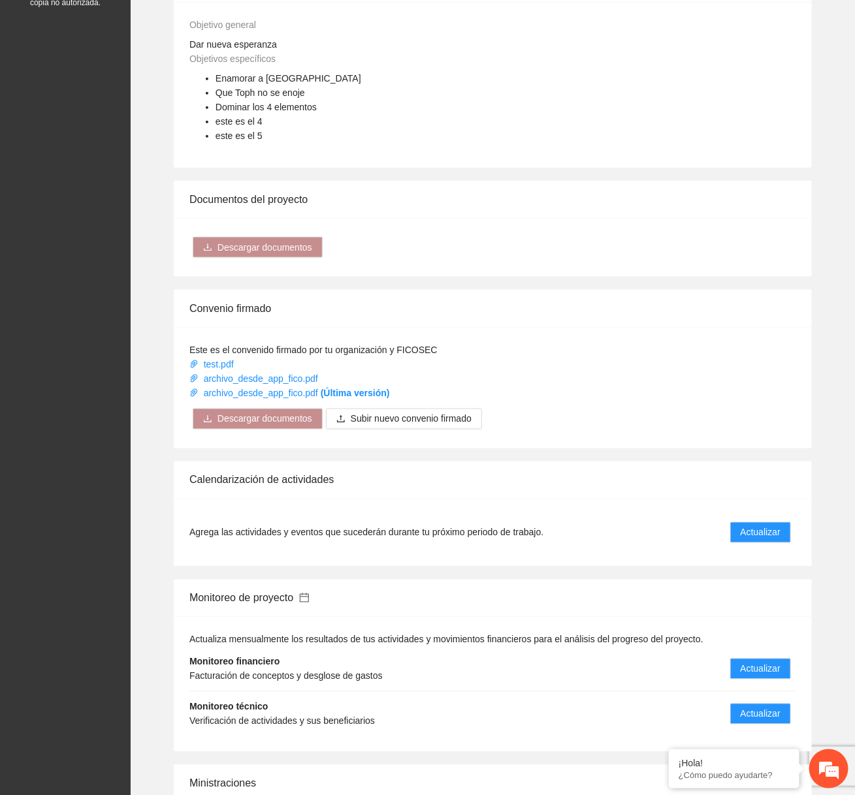
scroll to position [541, 0]
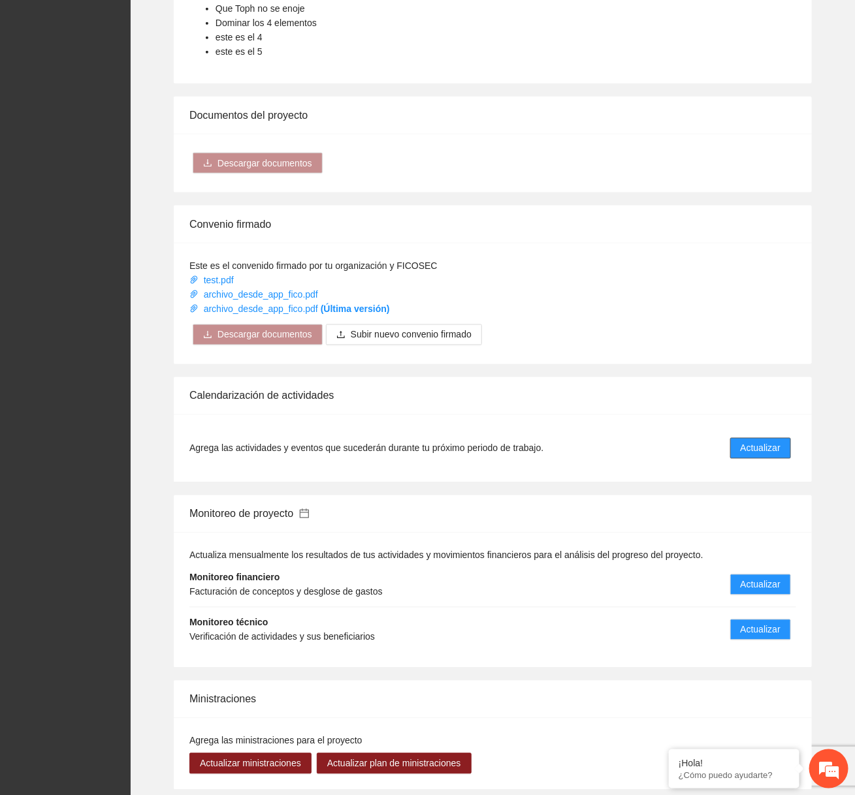
click at [746, 446] on span "Actualizar" at bounding box center [760, 448] width 40 height 14
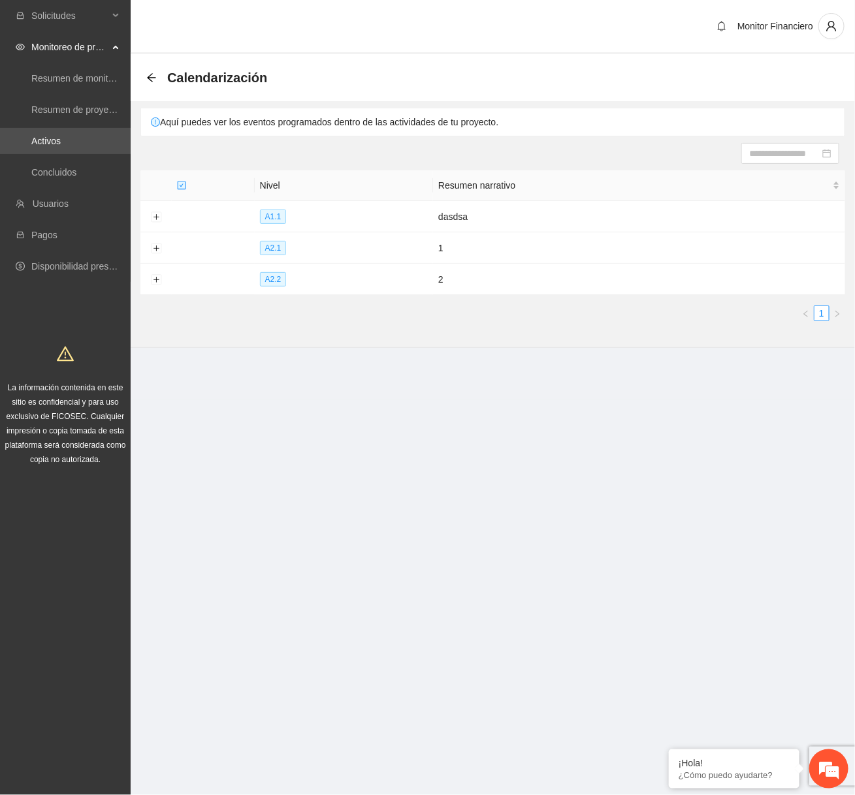
click at [148, 86] on div "Calendarización" at bounding box center [210, 77] width 129 height 21
click at [148, 74] on icon "arrow-left" at bounding box center [151, 77] width 10 height 10
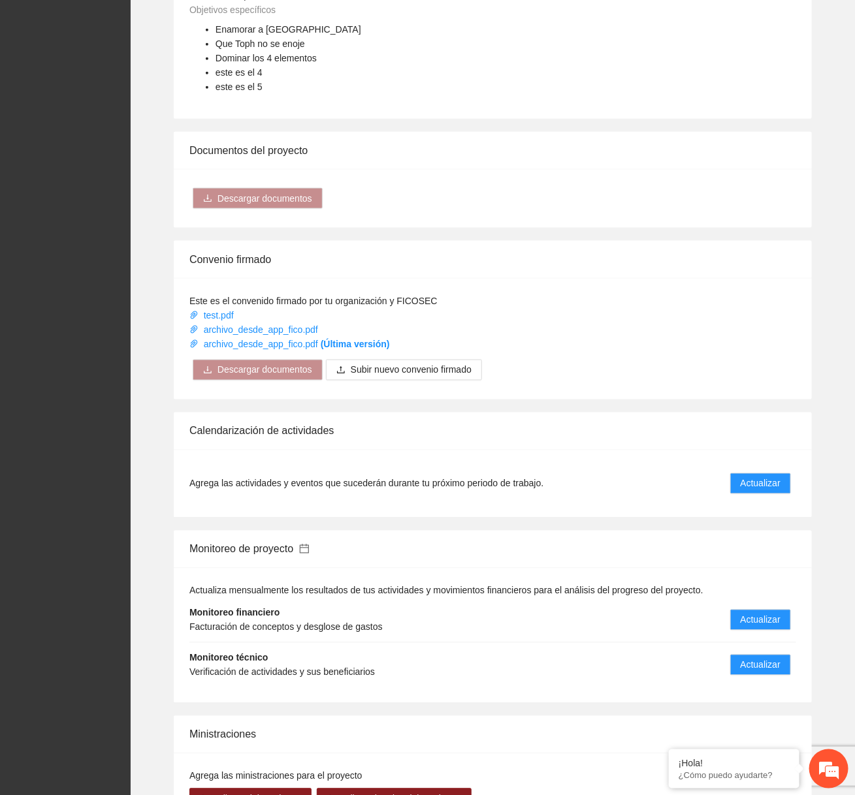
scroll to position [613, 0]
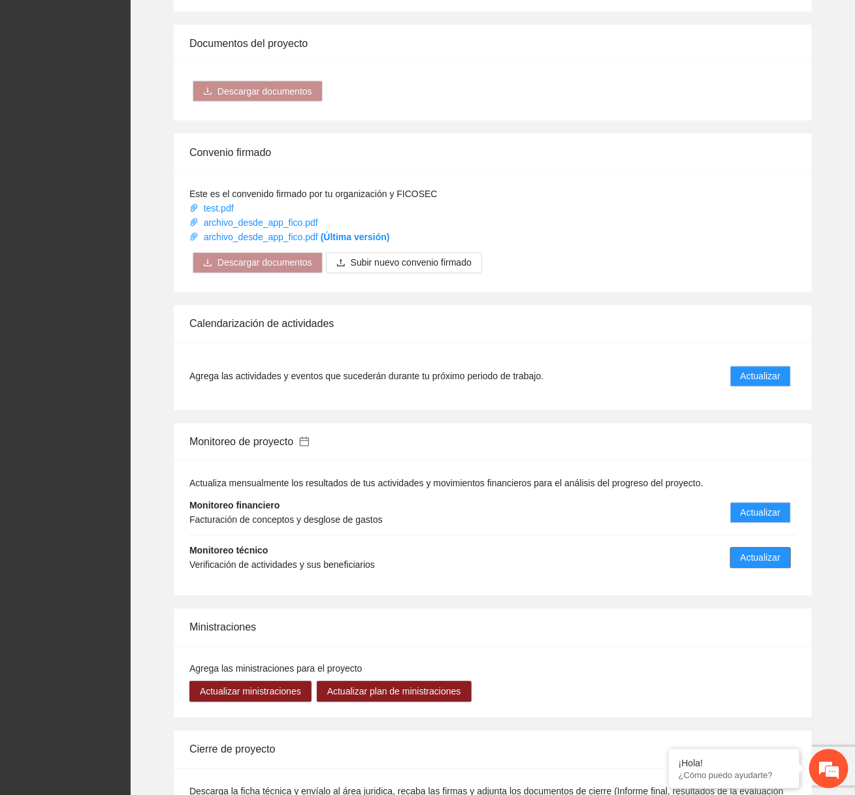
click at [746, 551] on span "Actualizar" at bounding box center [760, 558] width 40 height 14
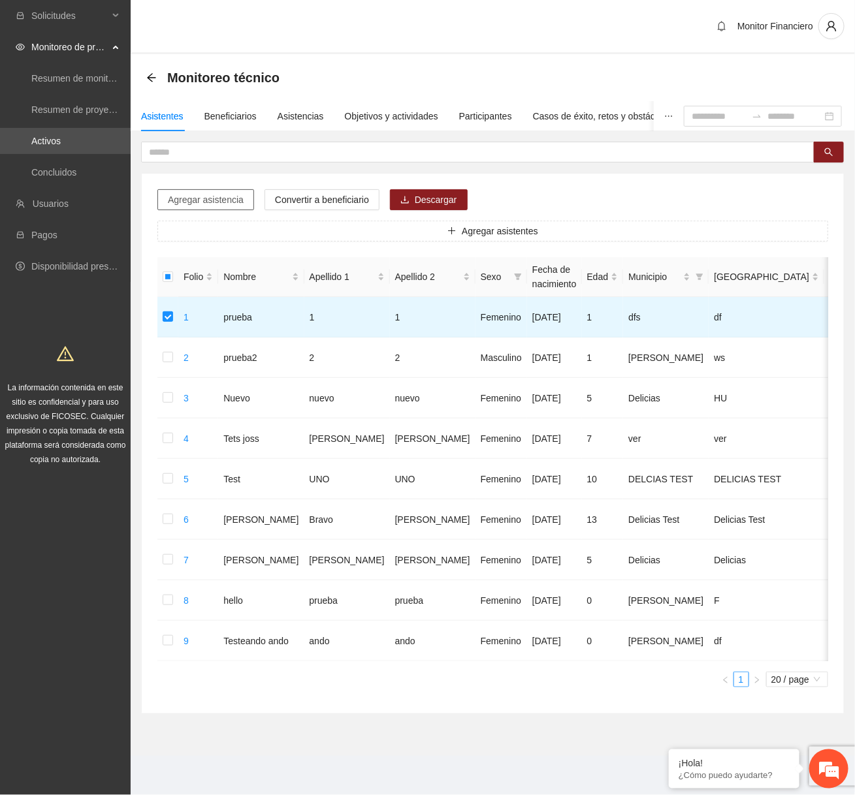
click at [224, 189] on button "Agregar asistencia" at bounding box center [205, 199] width 97 height 21
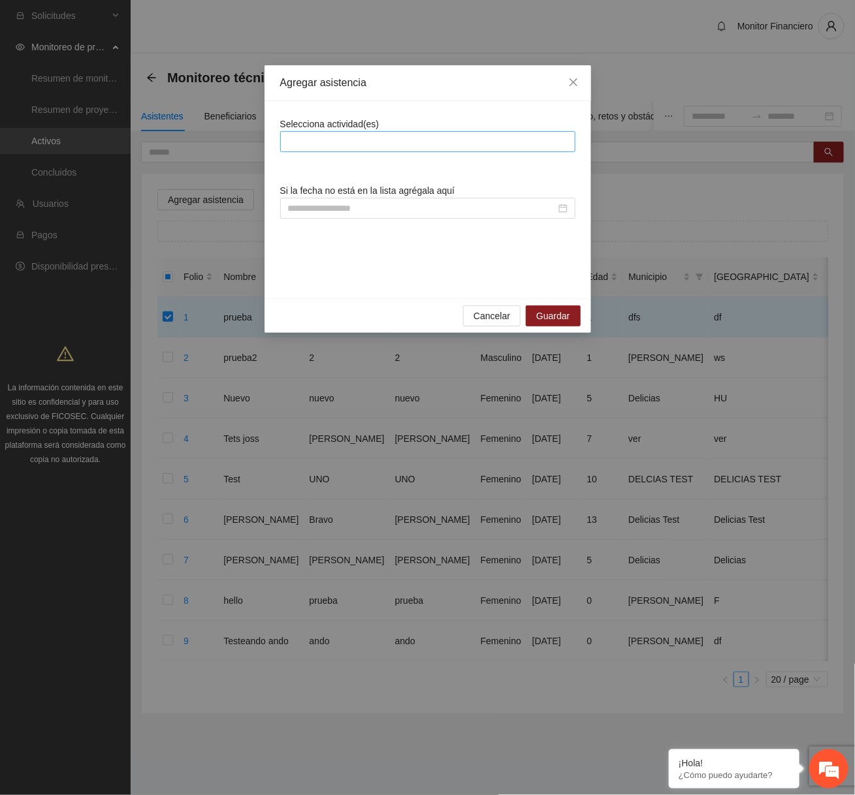
click at [330, 146] on div at bounding box center [427, 142] width 289 height 16
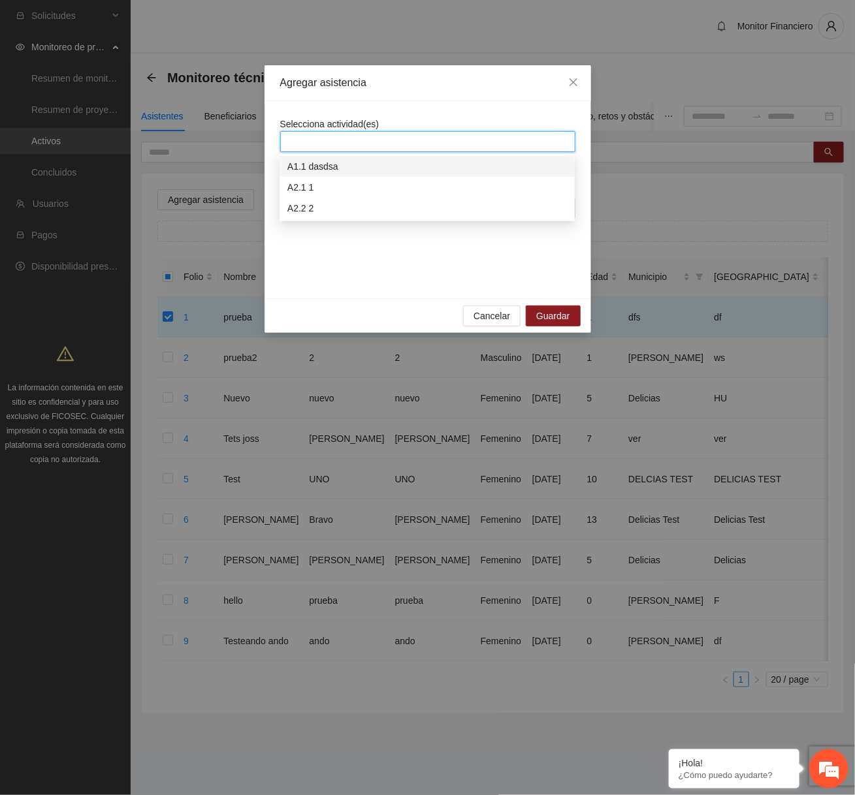
click at [346, 170] on div "A1.1 dasdsa" at bounding box center [426, 166] width 279 height 14
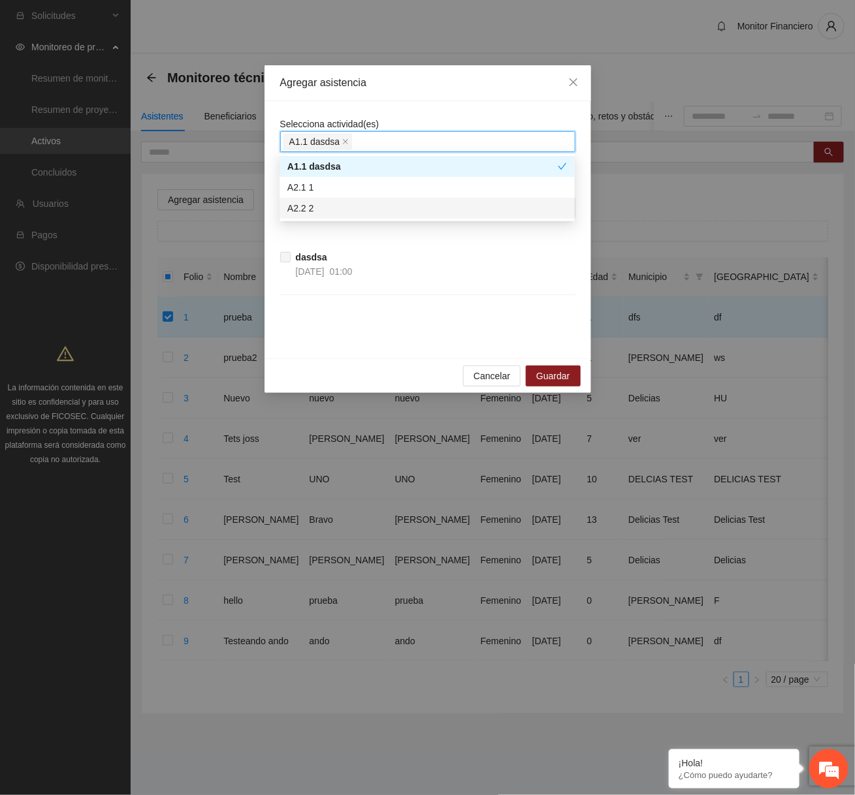
click at [338, 311] on div "Selecciona actividad(es) A1.1 dasdsa Si la fecha no está en la lista agrégala a…" at bounding box center [427, 230] width 295 height 226
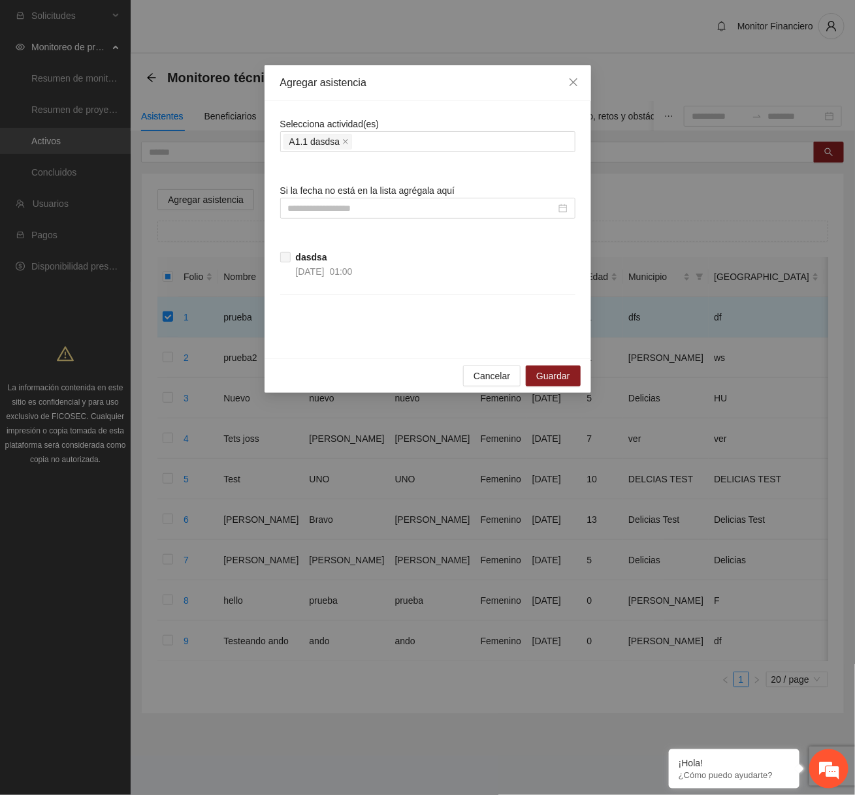
click at [287, 255] on span at bounding box center [285, 257] width 10 height 10
click at [353, 267] on span "01:00" at bounding box center [341, 271] width 23 height 10
click at [285, 256] on span at bounding box center [285, 257] width 10 height 10
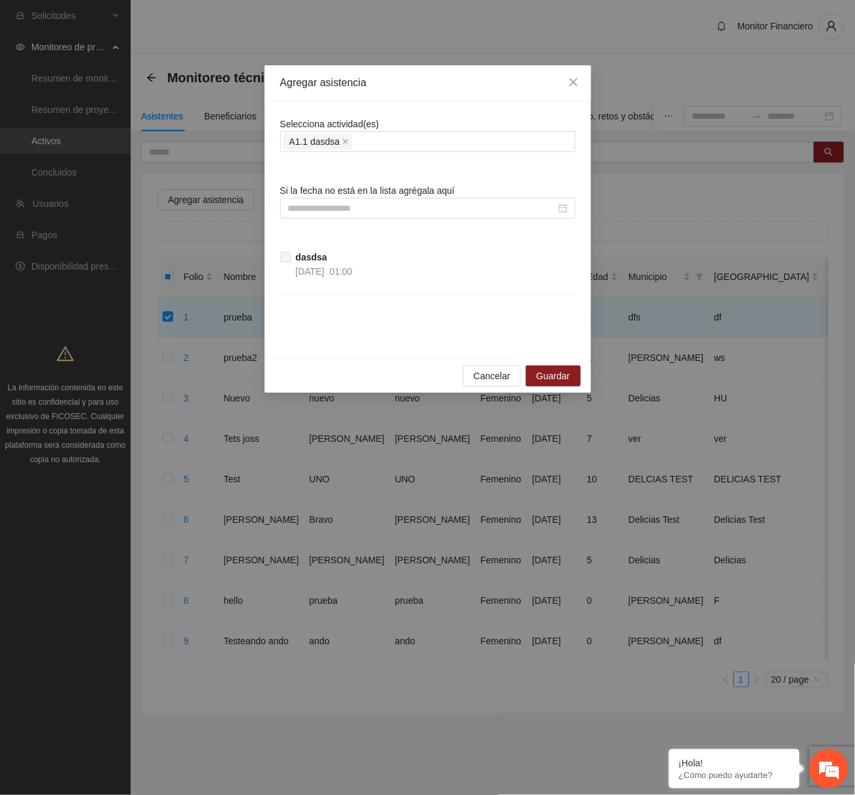
click at [285, 256] on span at bounding box center [285, 257] width 10 height 10
click at [410, 214] on input at bounding box center [422, 208] width 268 height 14
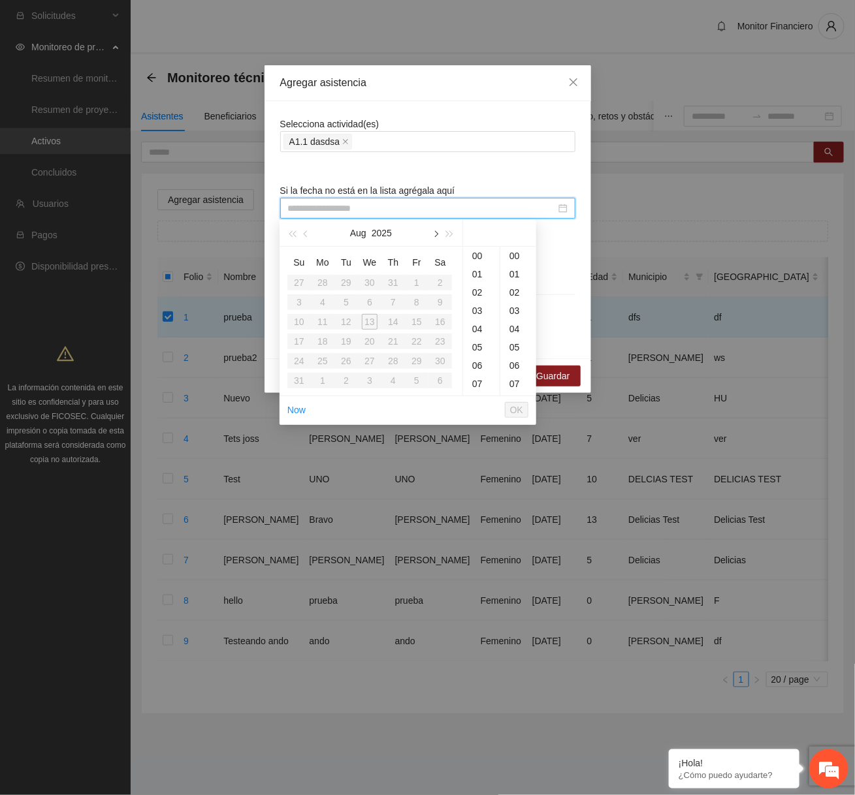
click at [436, 230] on button "button" at bounding box center [435, 233] width 14 height 26
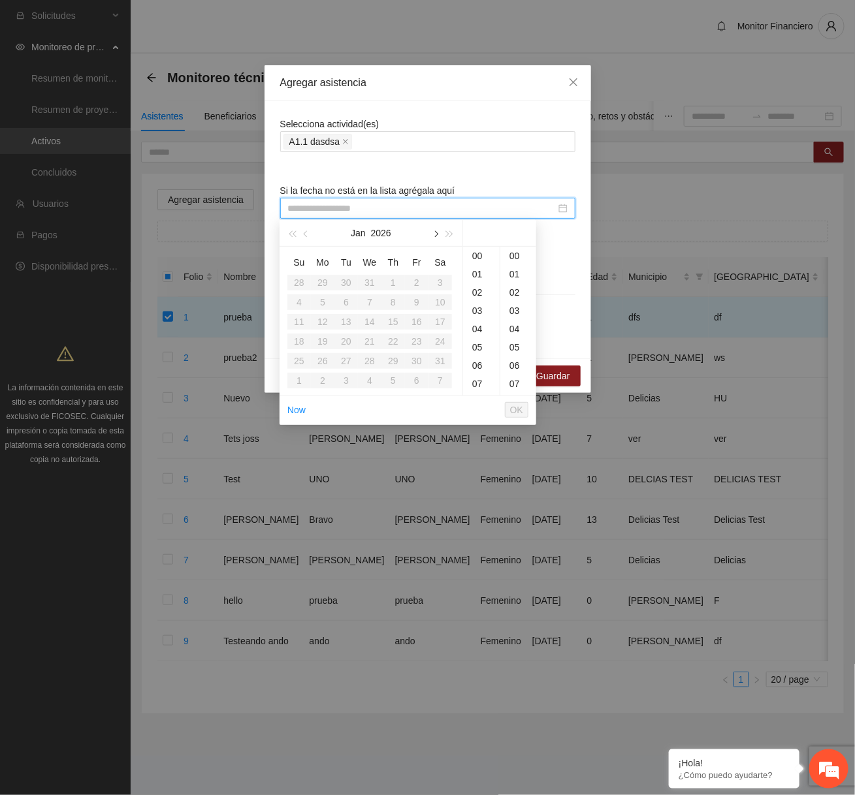
click at [436, 230] on button "button" at bounding box center [435, 233] width 14 height 26
click at [573, 80] on icon "close" at bounding box center [573, 82] width 10 height 10
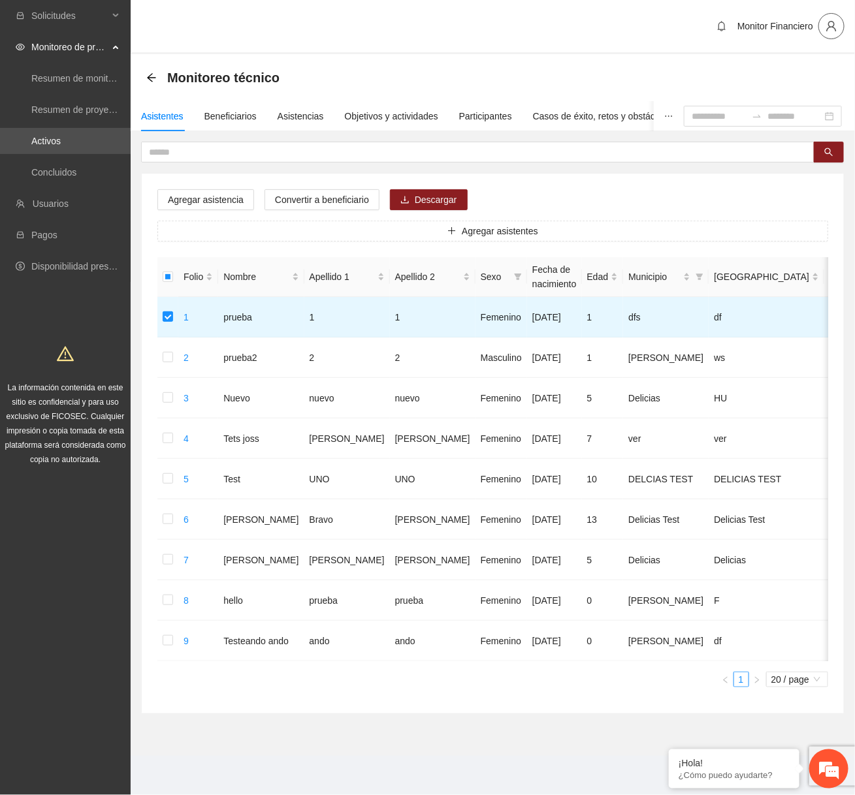
click at [829, 18] on button "button" at bounding box center [831, 26] width 26 height 26
click at [810, 65] on li "Cerrar sesión" at bounding box center [793, 74] width 98 height 21
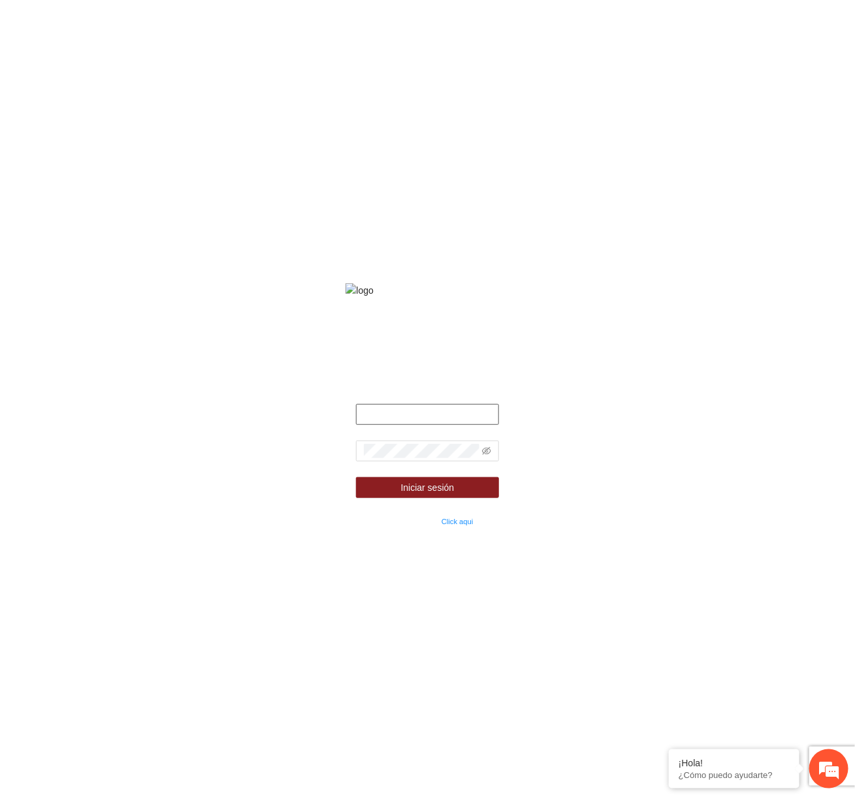
click at [424, 425] on input "text" at bounding box center [427, 414] width 142 height 21
type input "**********"
click at [486, 456] on icon "eye-invisible" at bounding box center [486, 451] width 9 height 9
click at [356, 477] on button "Iniciar sesión" at bounding box center [427, 487] width 142 height 21
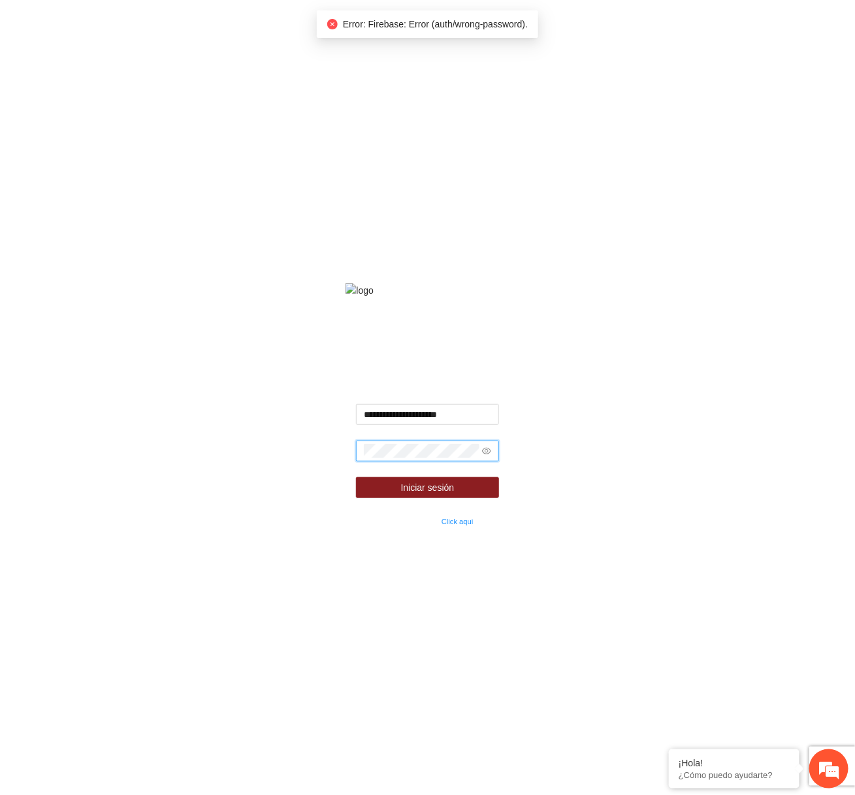
click at [356, 477] on button "Iniciar sesión" at bounding box center [427, 487] width 142 height 21
click at [415, 495] on span "Iniciar sesión" at bounding box center [428, 488] width 54 height 14
click at [356, 477] on button "Iniciar sesión" at bounding box center [427, 487] width 142 height 21
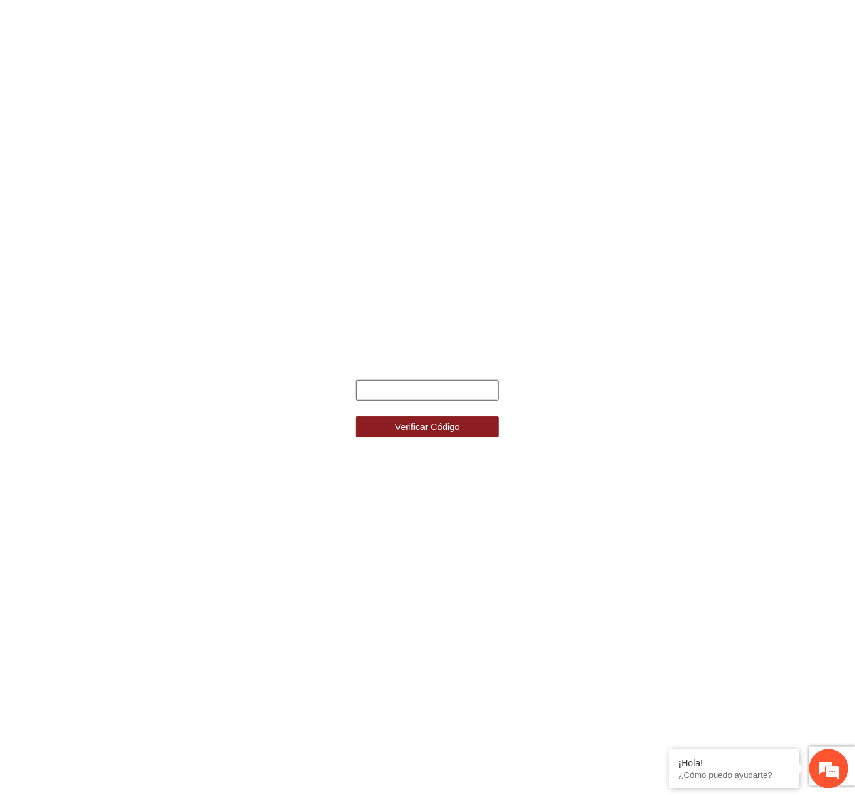
click at [483, 391] on input "text" at bounding box center [427, 390] width 142 height 21
type input "******"
click at [356, 417] on button "Verificar Código" at bounding box center [427, 427] width 142 height 21
